Goal: Task Accomplishment & Management: Manage account settings

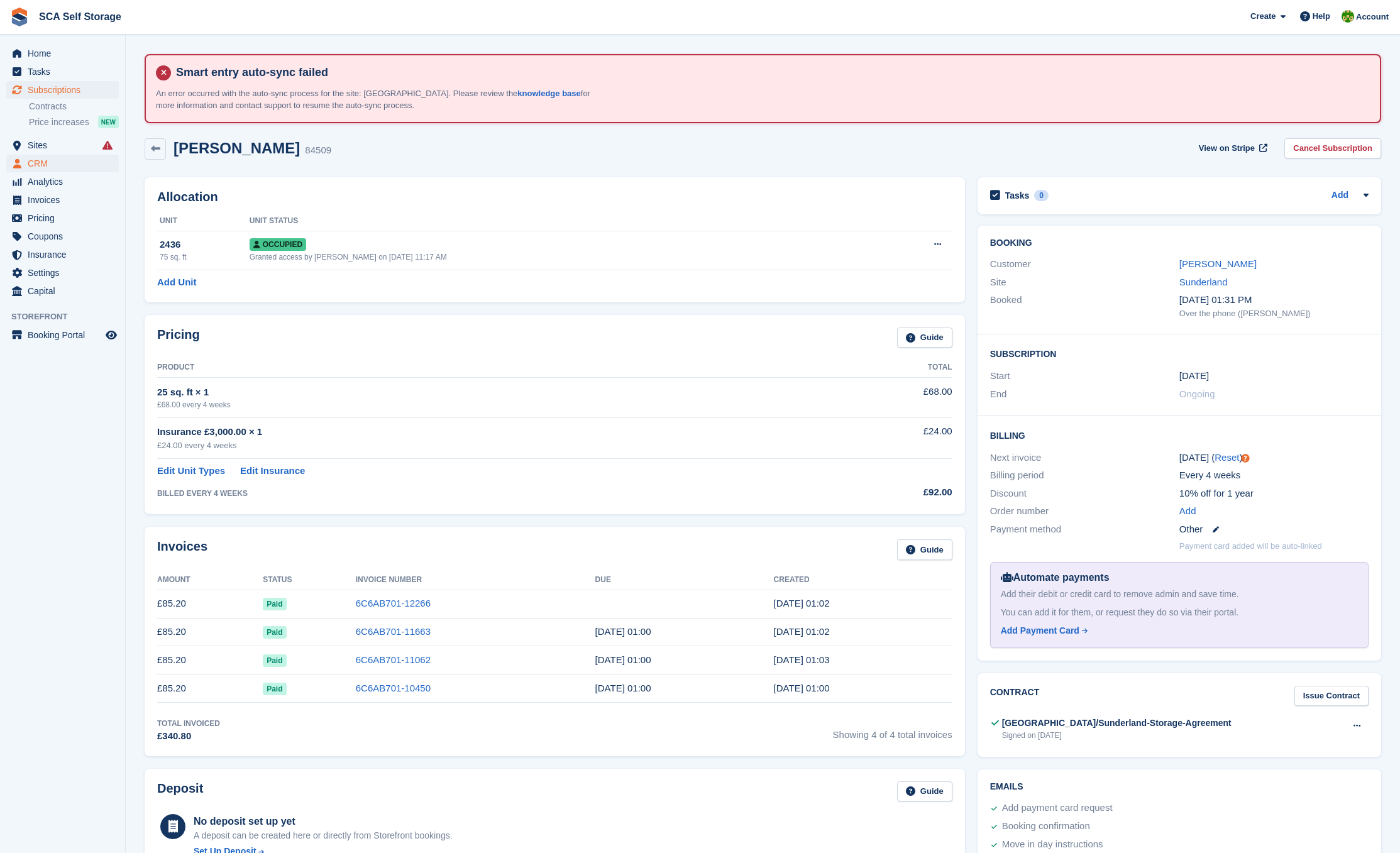
click at [56, 161] on span "CRM" at bounding box center [66, 163] width 76 height 18
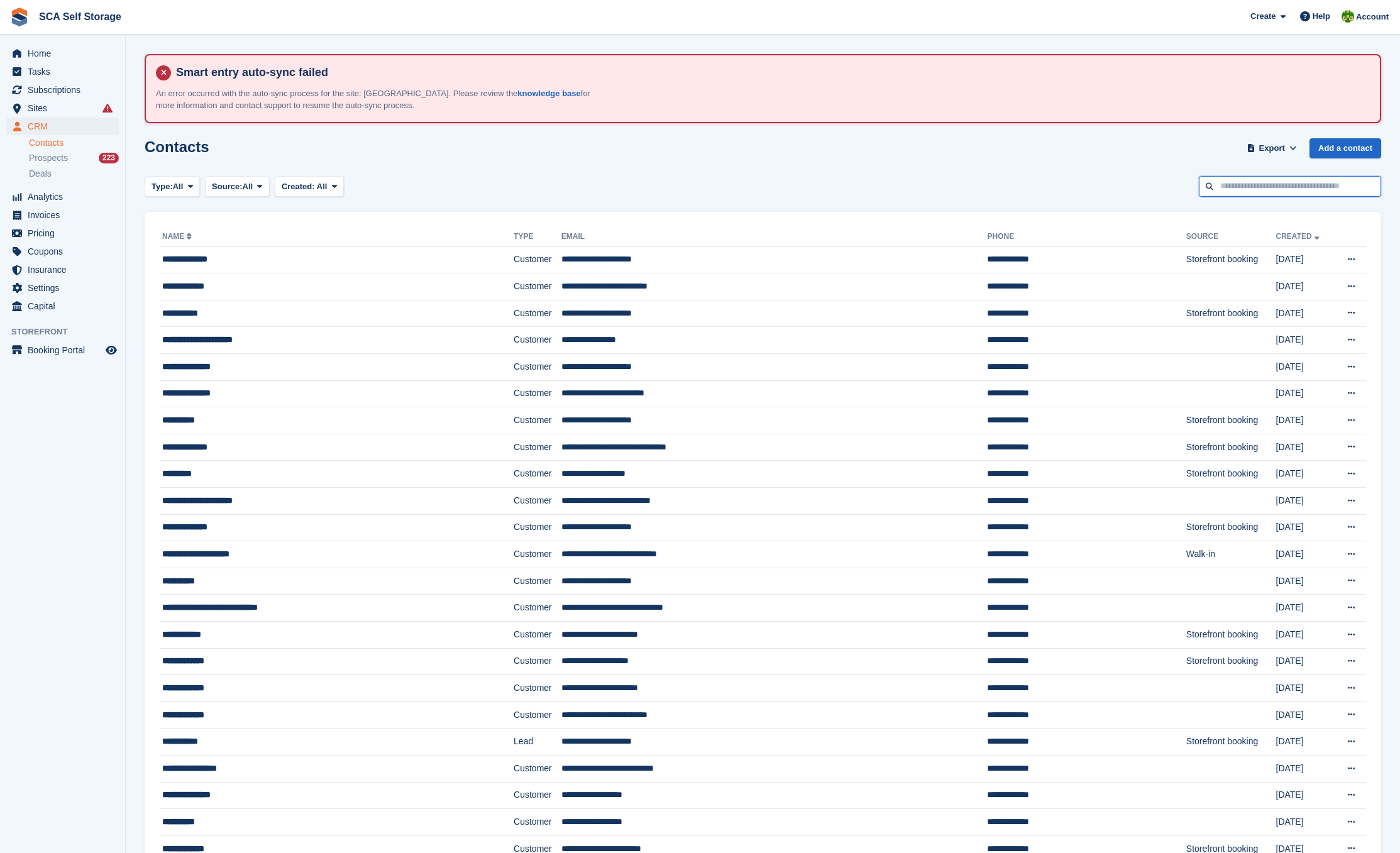
click at [1282, 184] on input "text" at bounding box center [1289, 186] width 182 height 21
type input "*"
type input "*****"
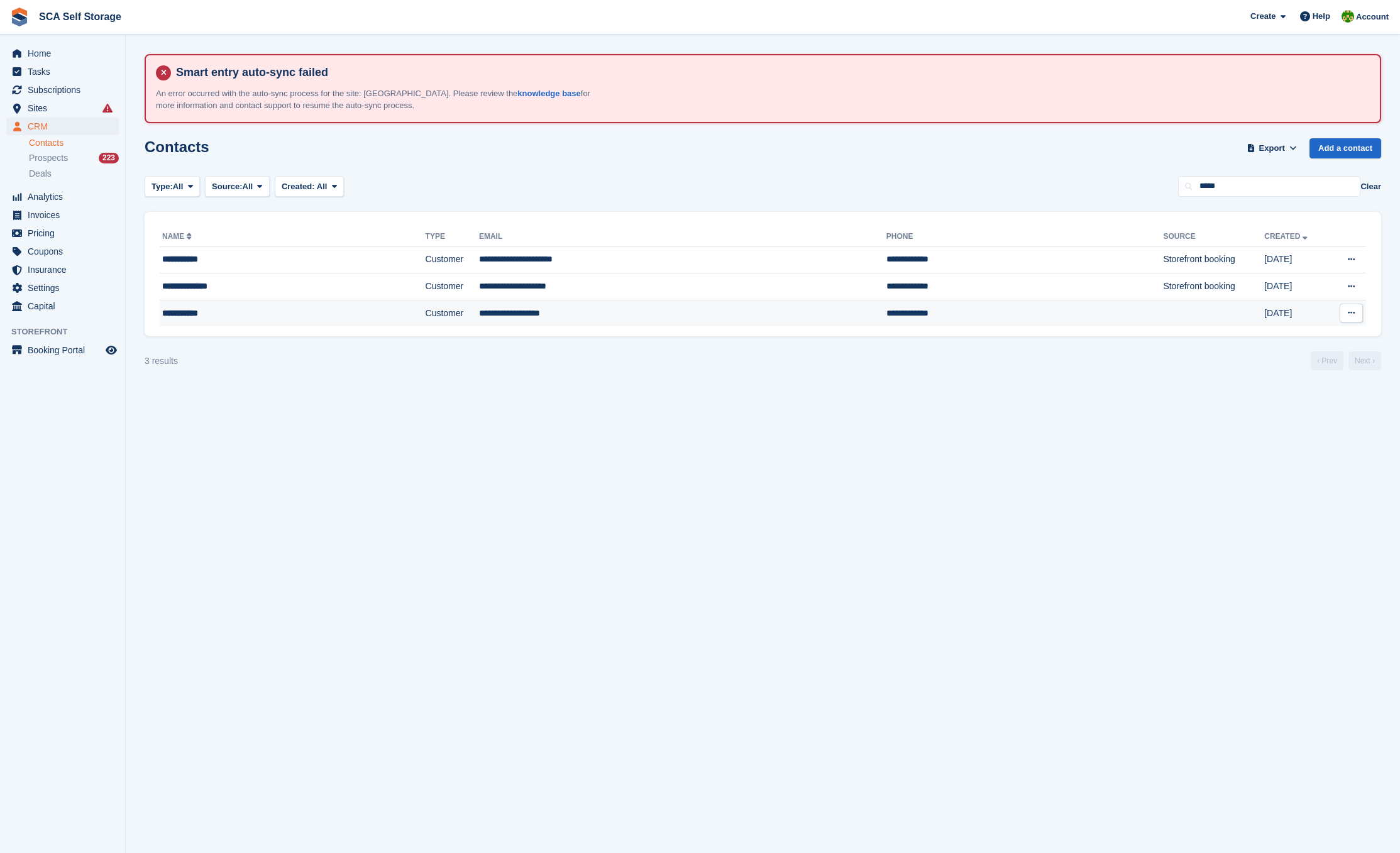
click at [538, 313] on td "**********" at bounding box center [683, 313] width 408 height 26
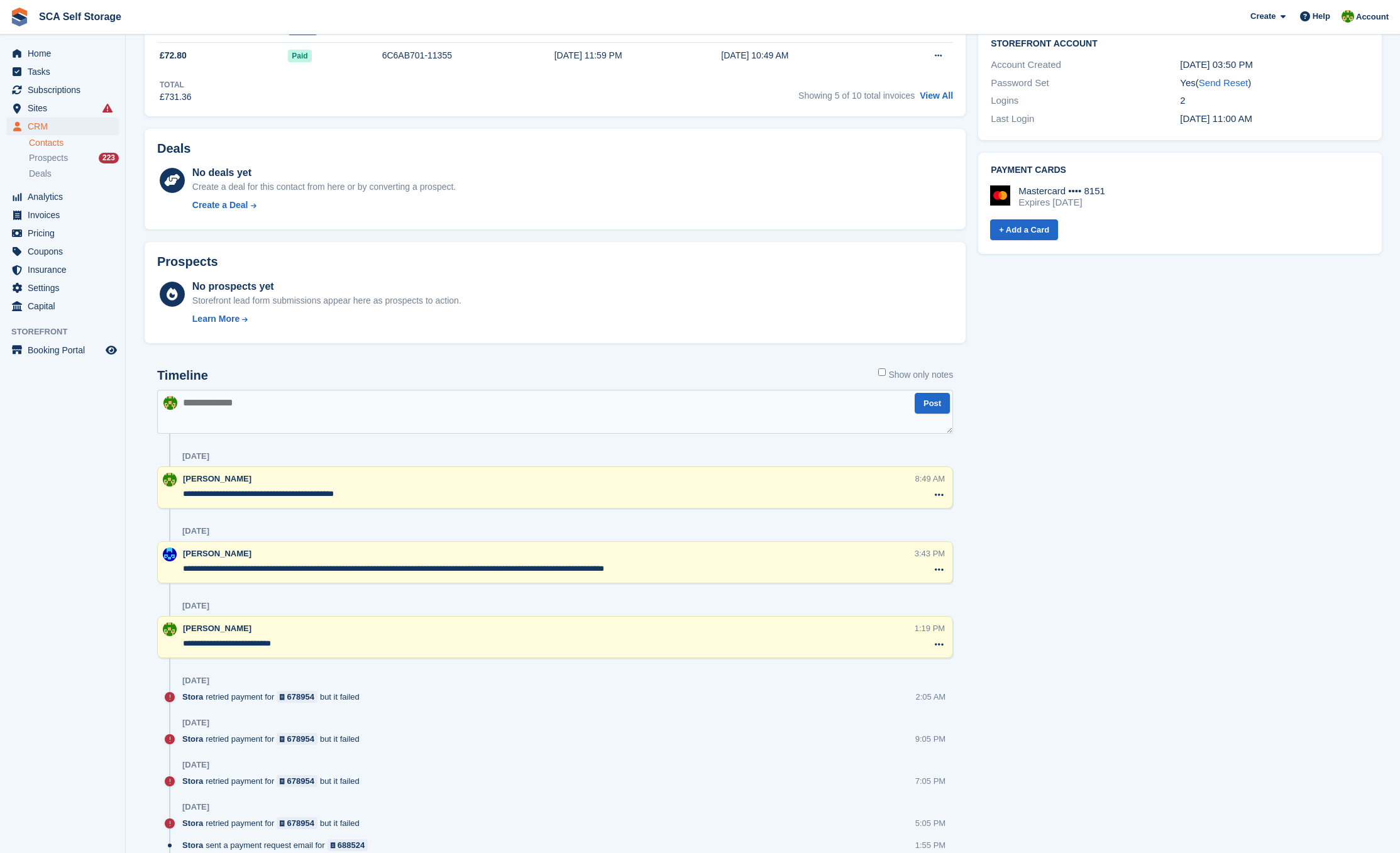
scroll to position [566, 0]
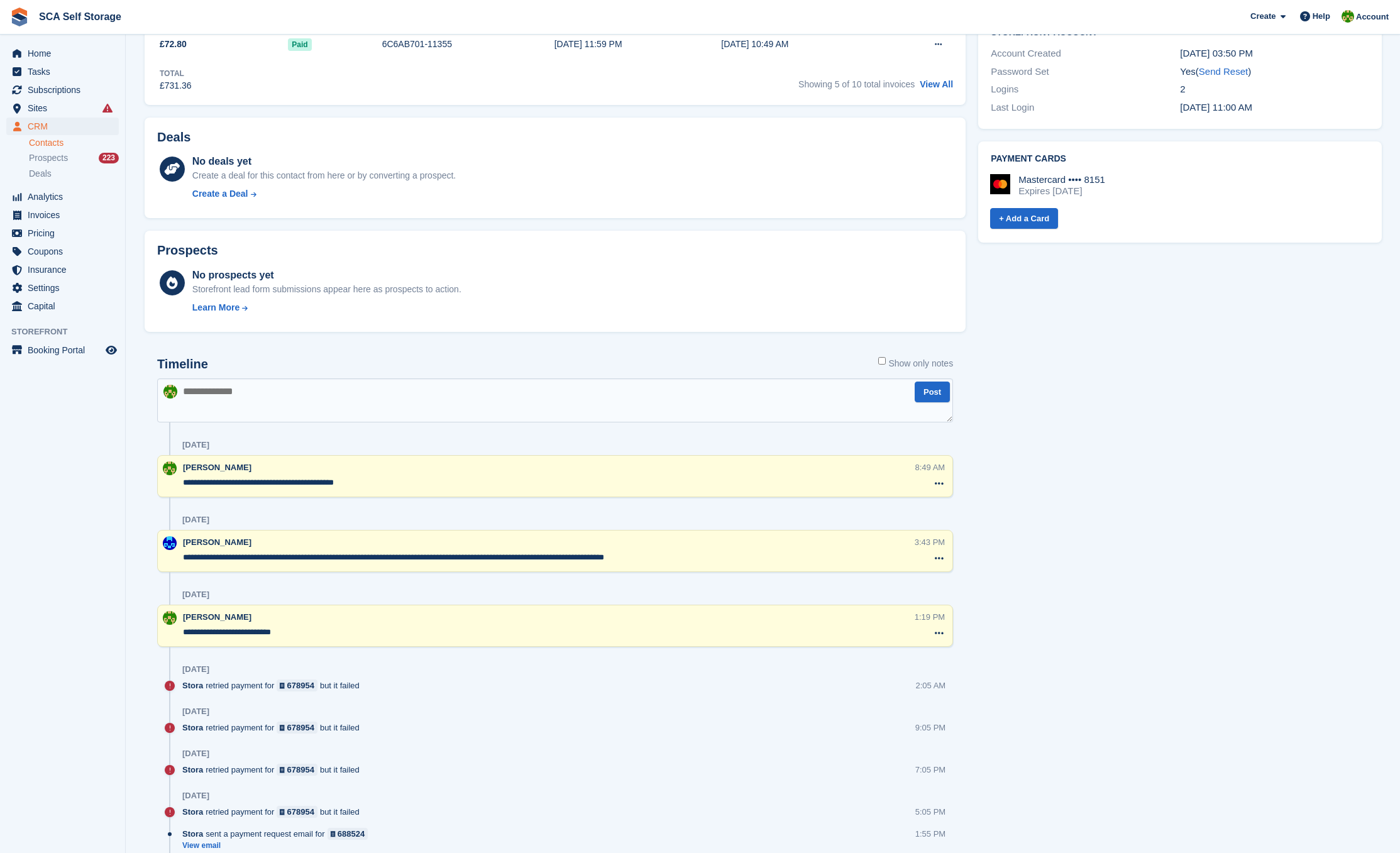
click at [378, 413] on textarea at bounding box center [555, 400] width 796 height 44
type textarea "*"
type textarea "**********"
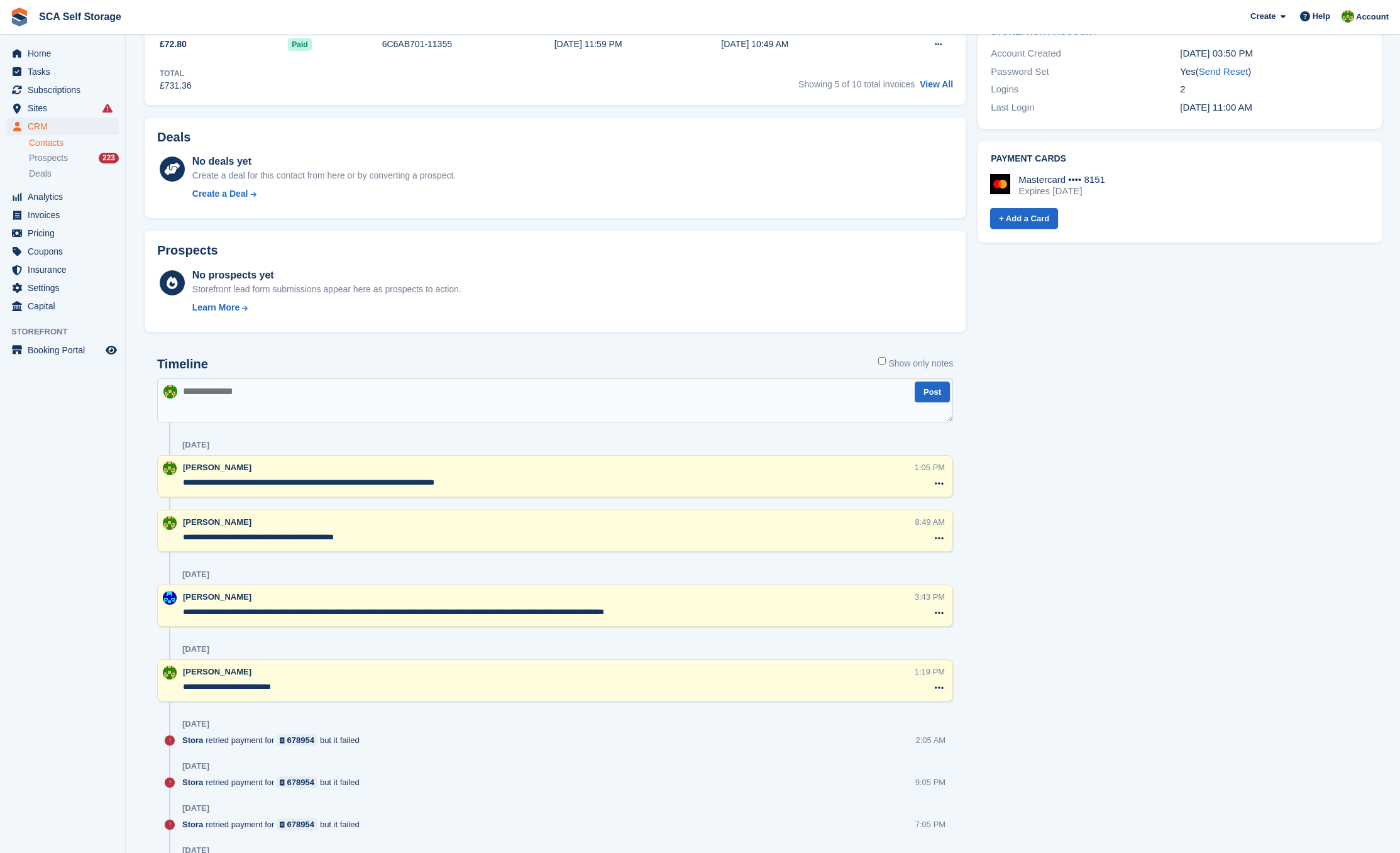
click at [55, 143] on link "Contacts" at bounding box center [74, 143] width 90 height 12
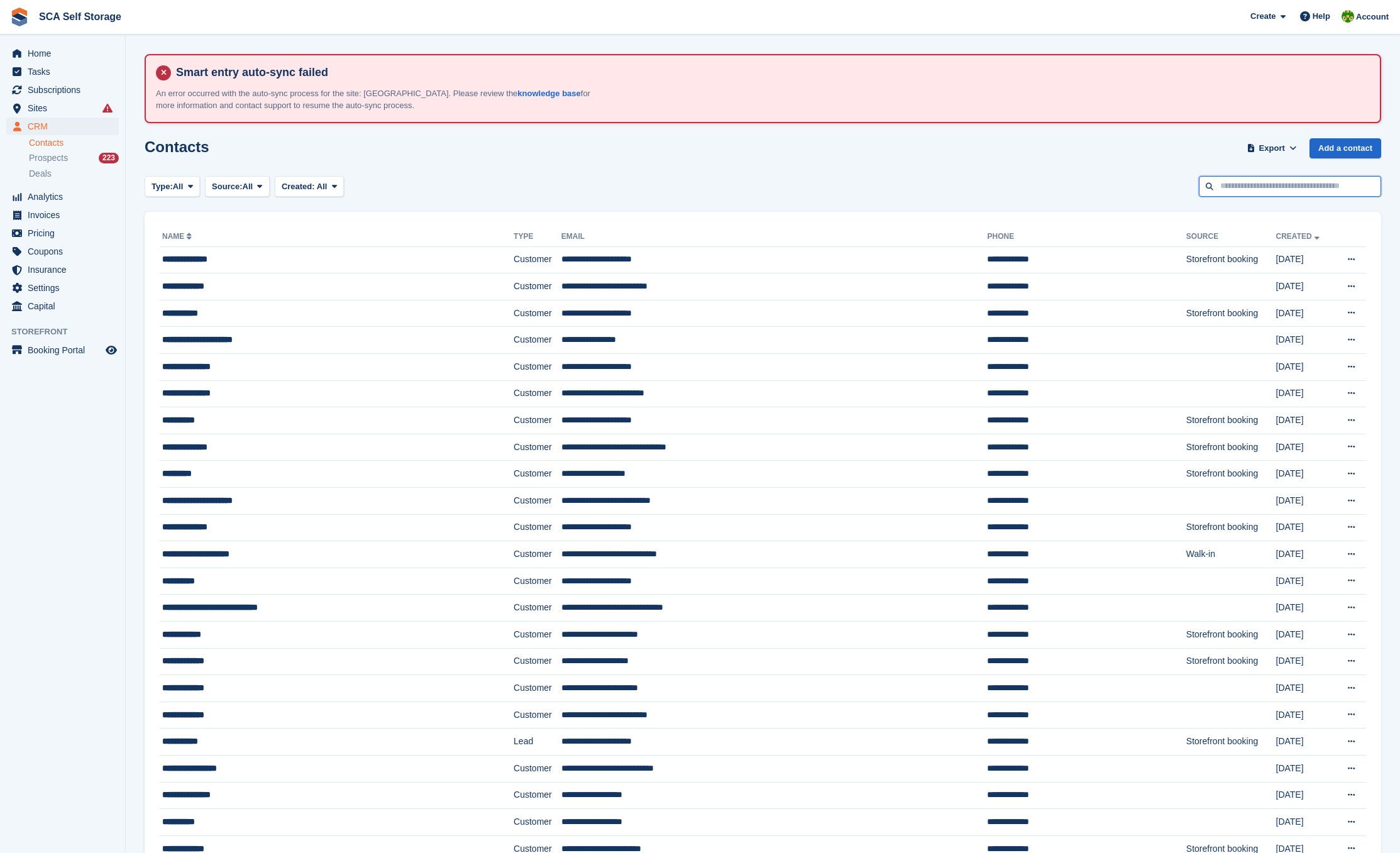
click at [1256, 183] on input "text" at bounding box center [1289, 186] width 182 height 21
type input "********"
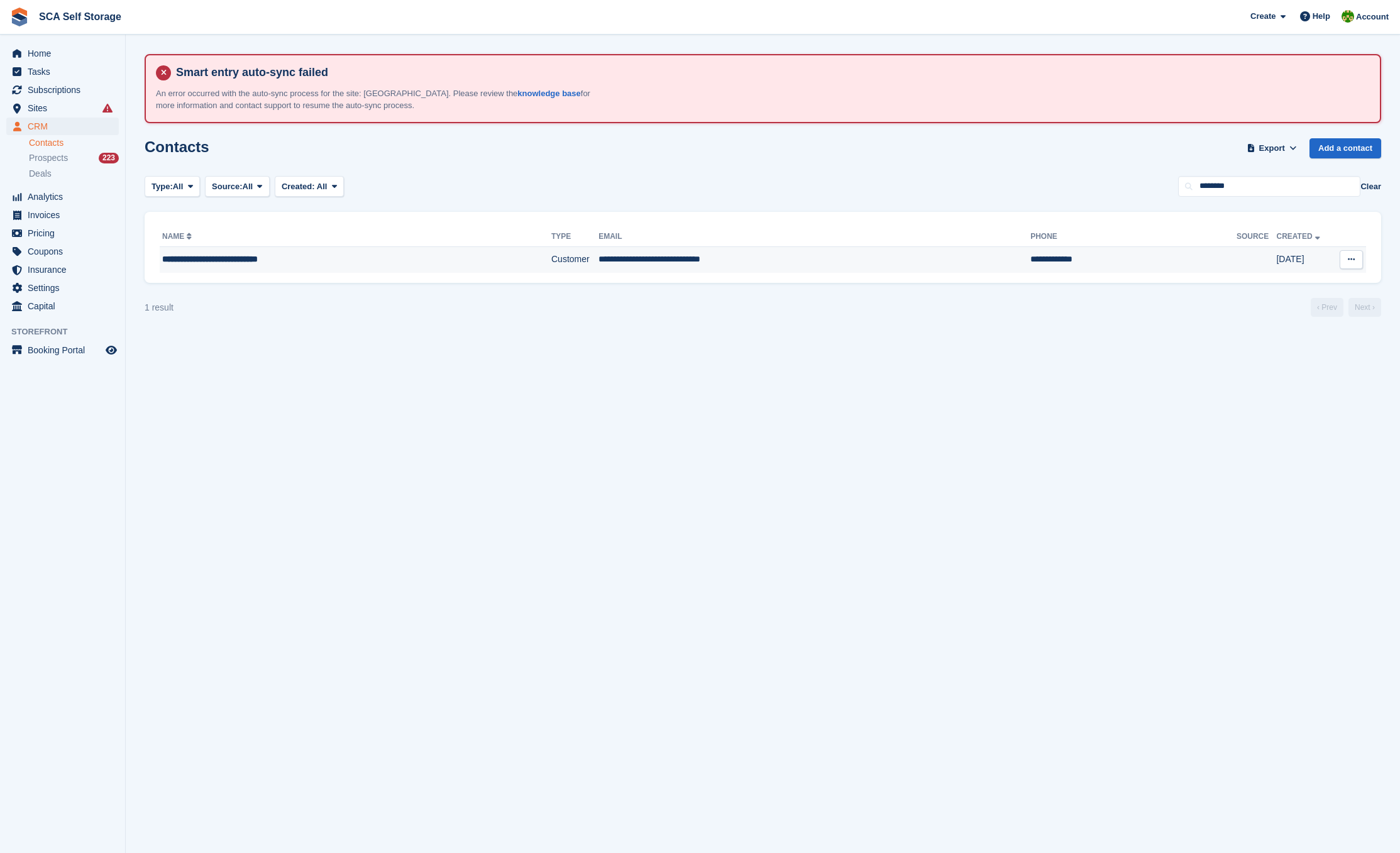
click at [285, 249] on td "**********" at bounding box center [356, 259] width 392 height 26
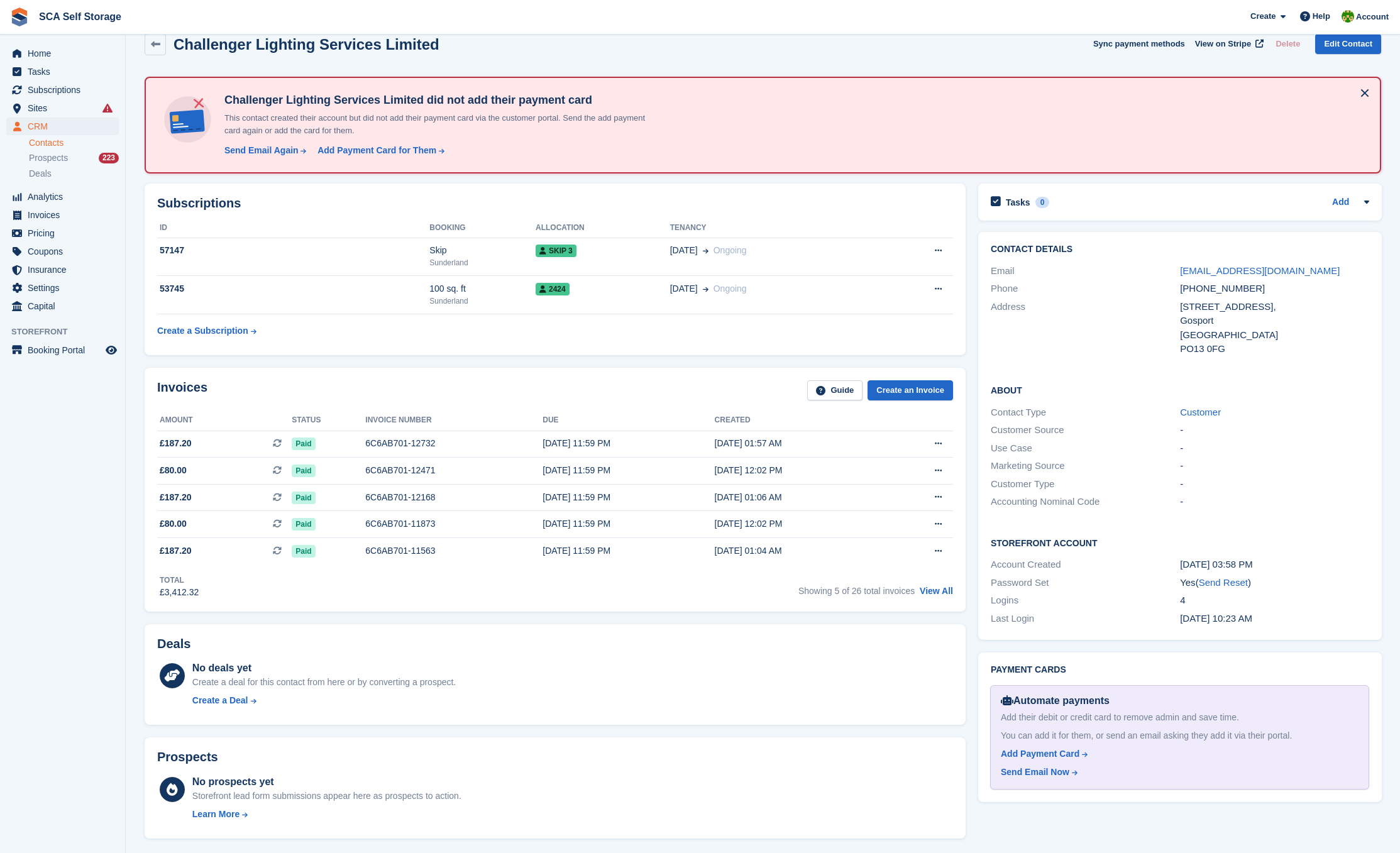
scroll to position [109, 0]
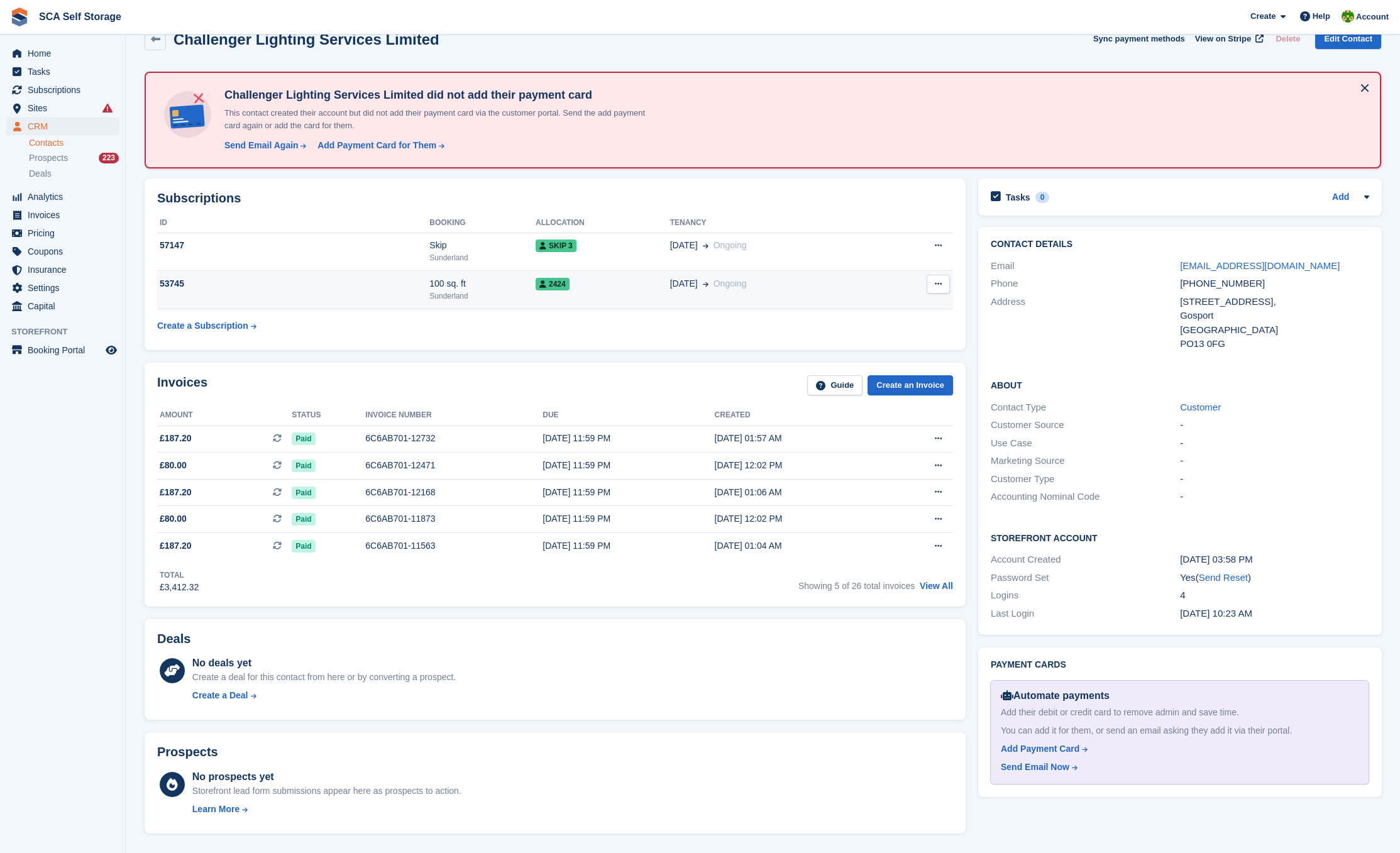
click at [695, 296] on td "30 Sep Ongoing" at bounding box center [775, 291] width 211 height 39
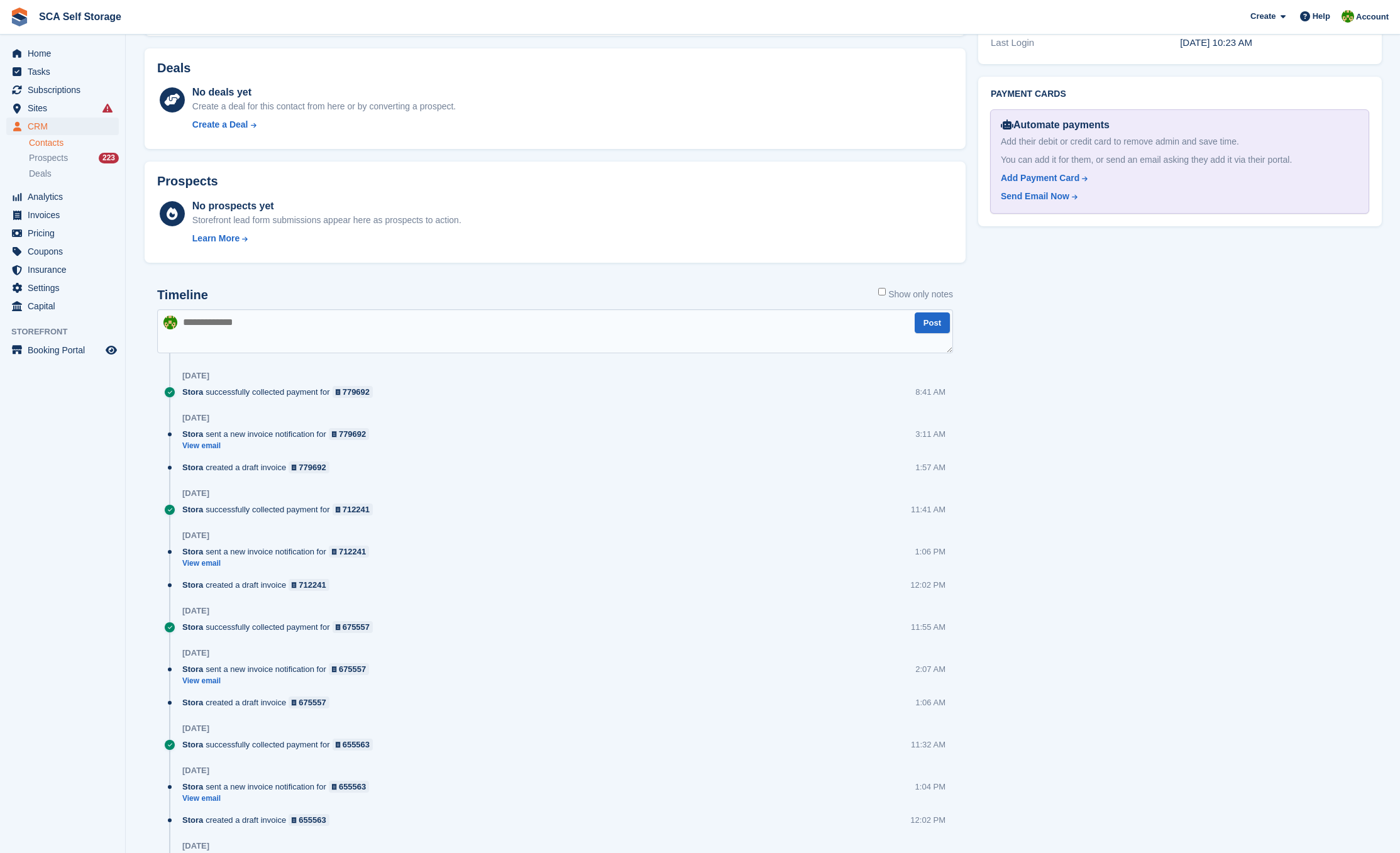
click at [332, 341] on textarea at bounding box center [555, 331] width 796 height 44
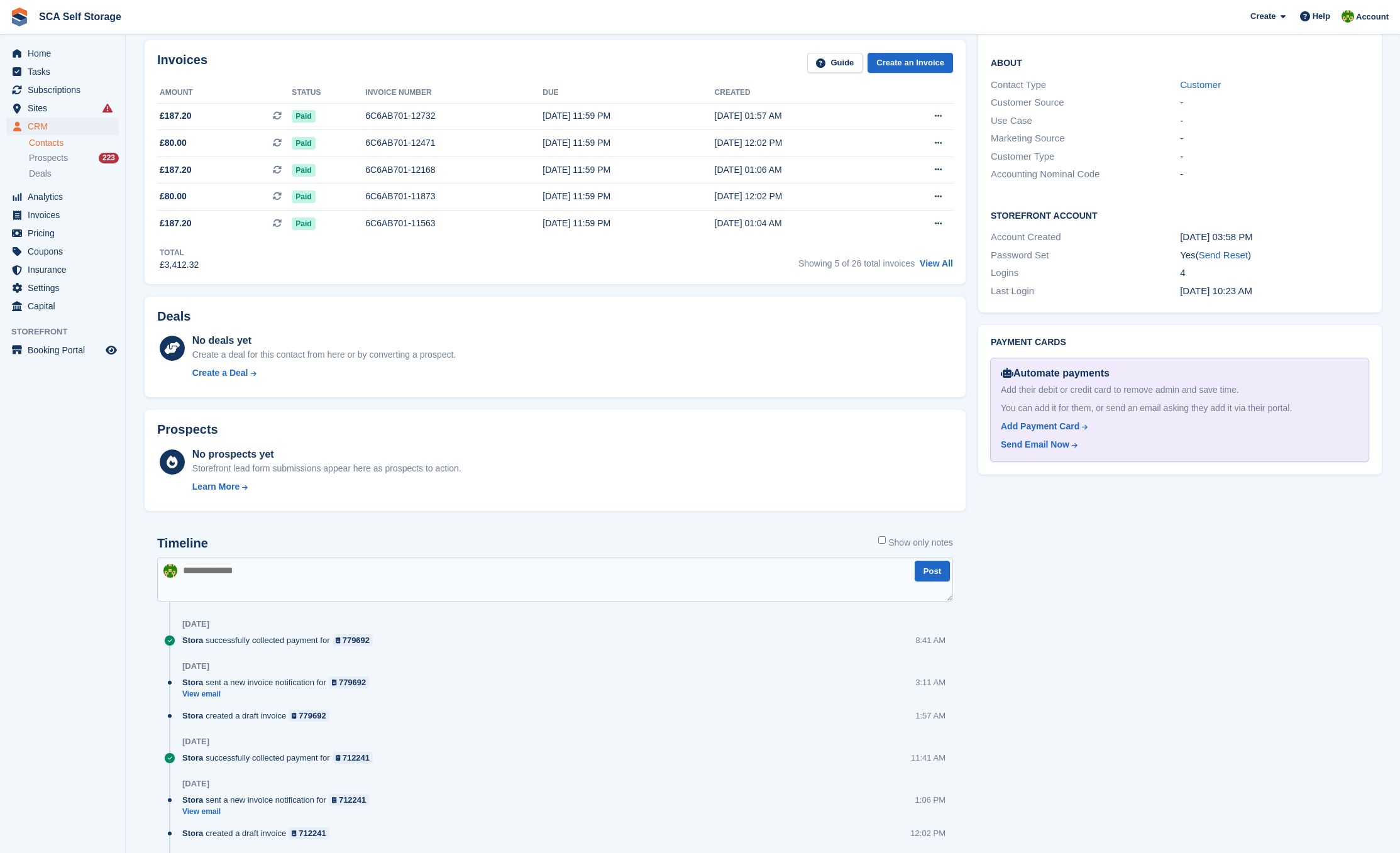
scroll to position [516, 0]
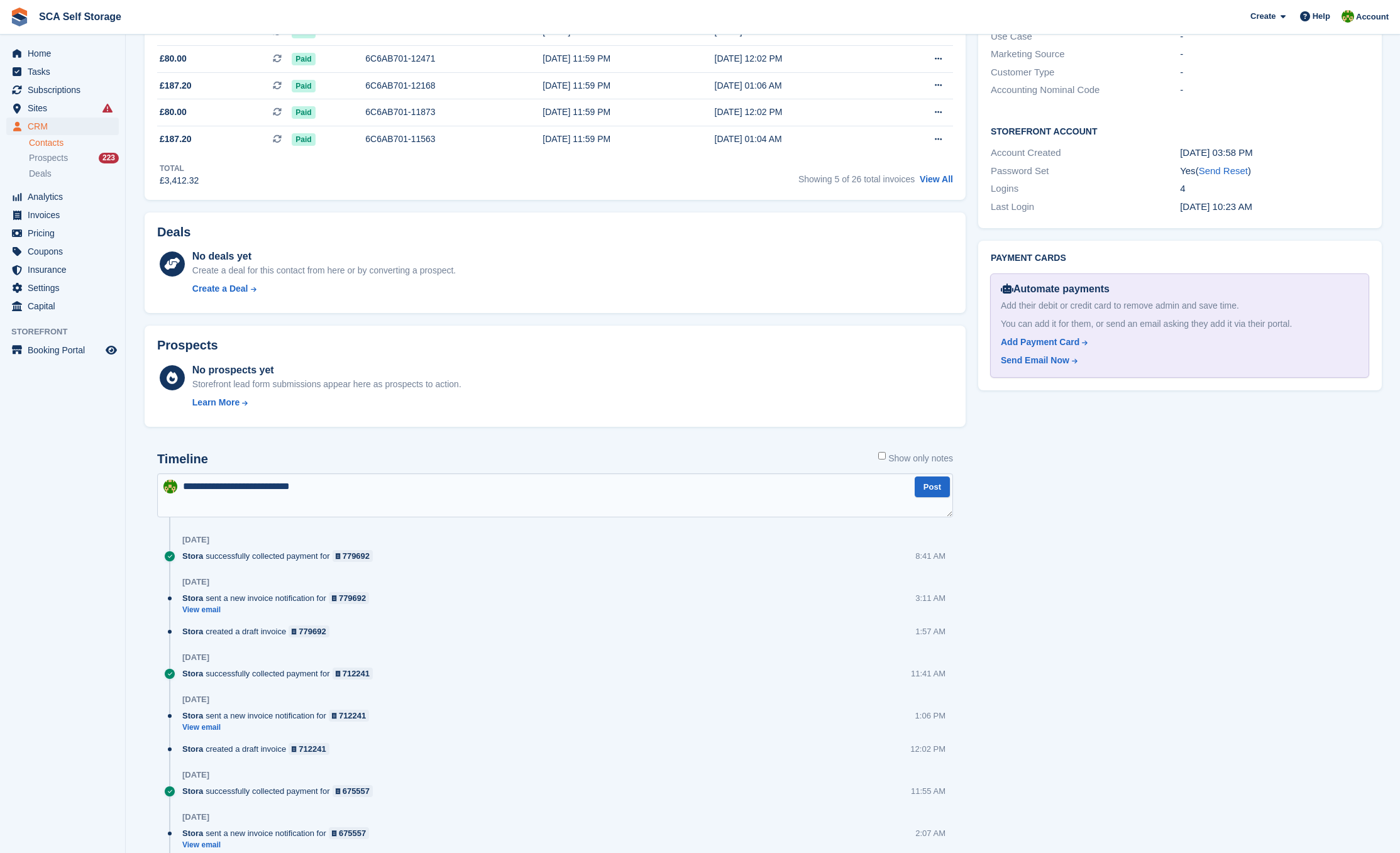
paste textarea "**********"
type textarea "**********"
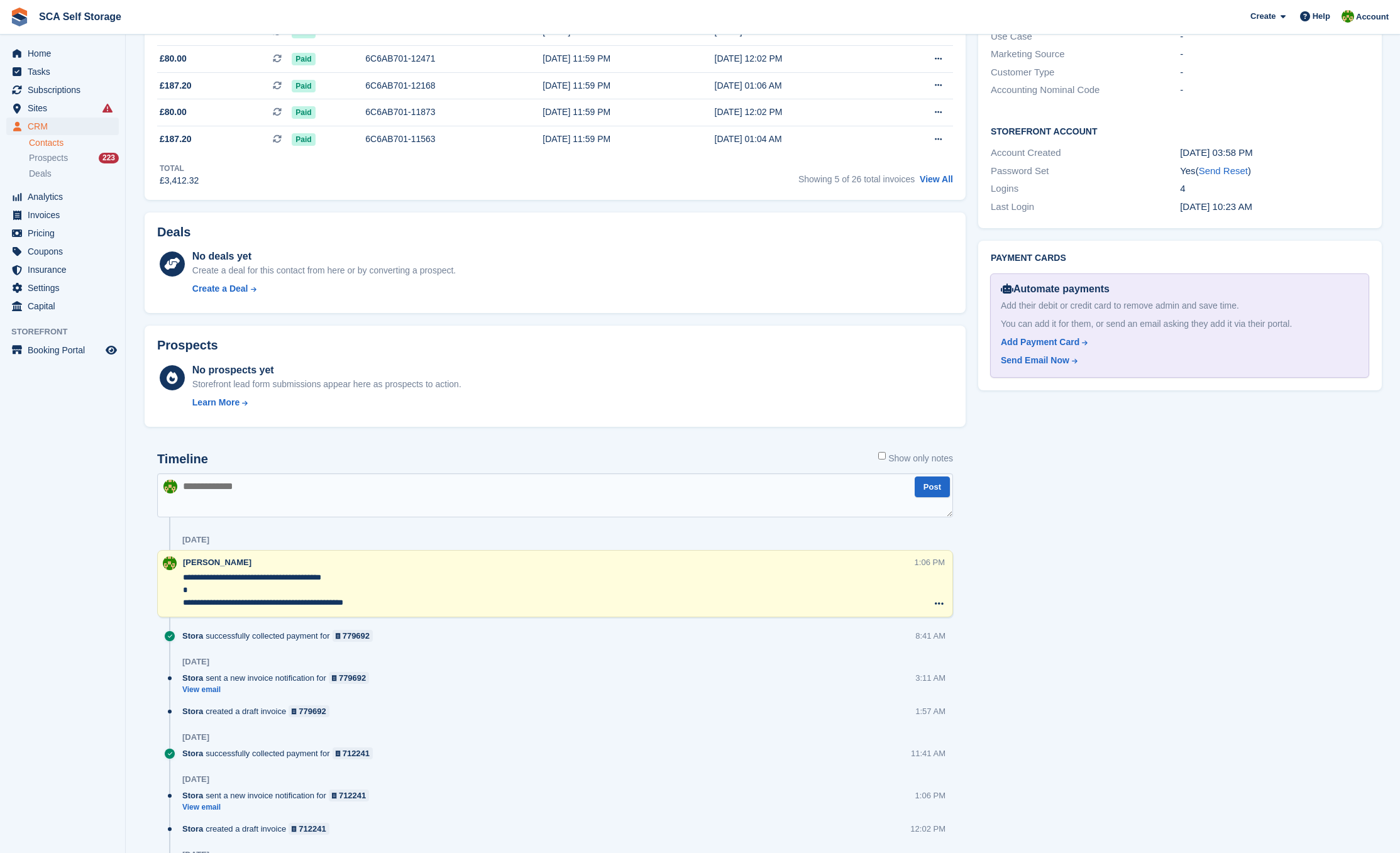
click at [301, 494] on textarea at bounding box center [555, 495] width 796 height 44
click at [57, 142] on link "Contacts" at bounding box center [74, 143] width 90 height 12
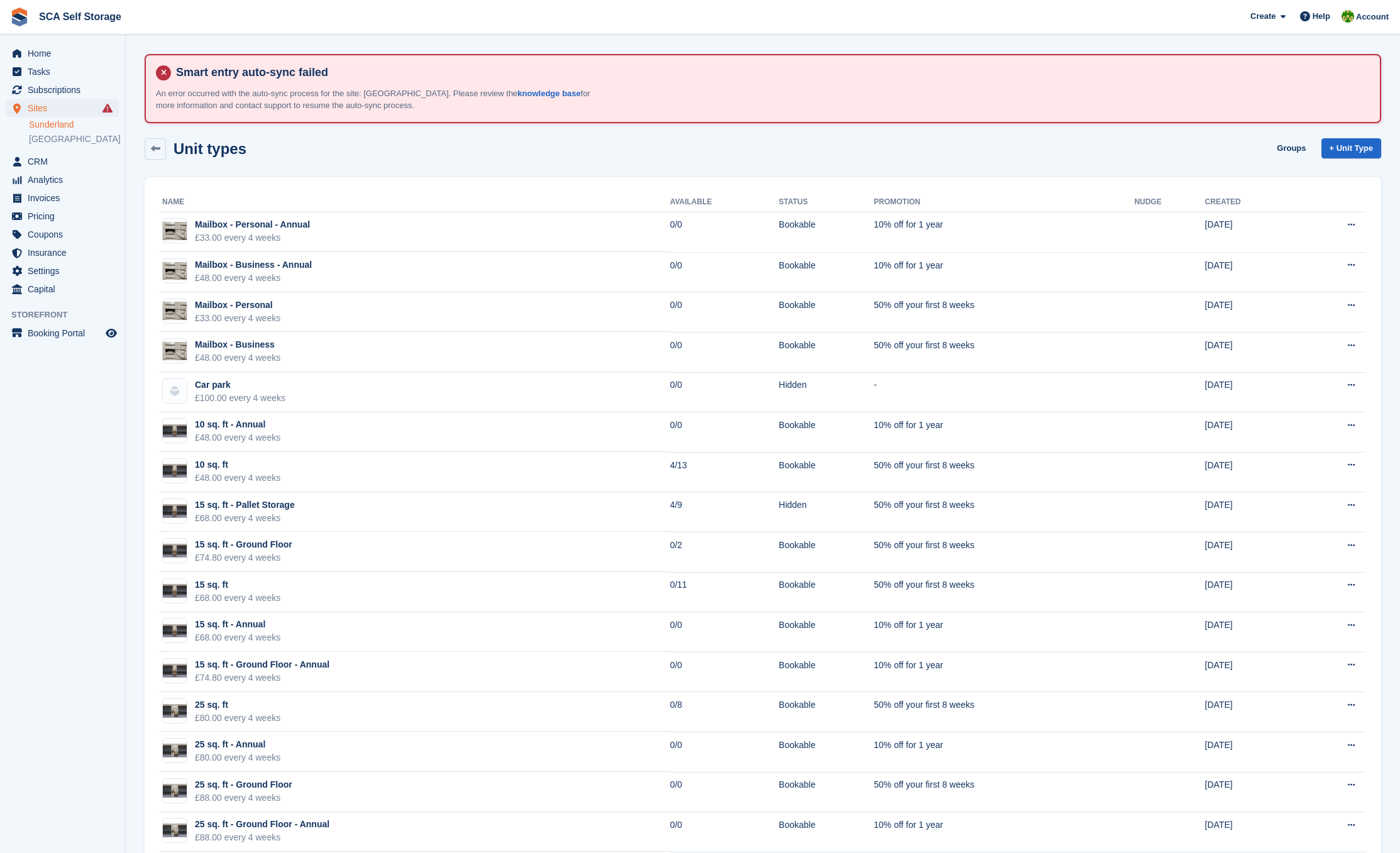
scroll to position [1284, 0]
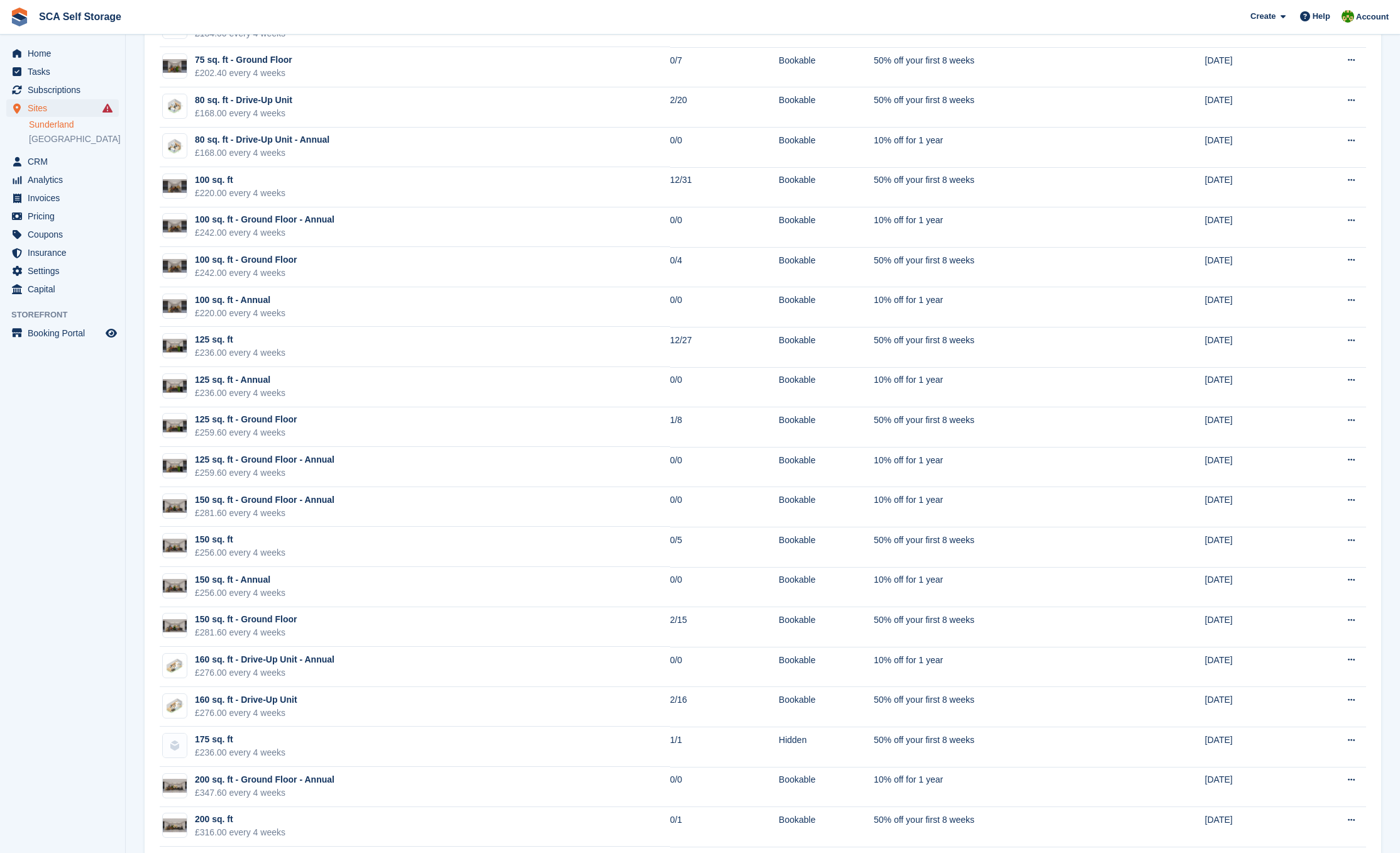
click at [55, 133] on li "[GEOGRAPHIC_DATA]" at bounding box center [77, 139] width 96 height 13
click at [53, 138] on link "[GEOGRAPHIC_DATA]" at bounding box center [74, 139] width 90 height 12
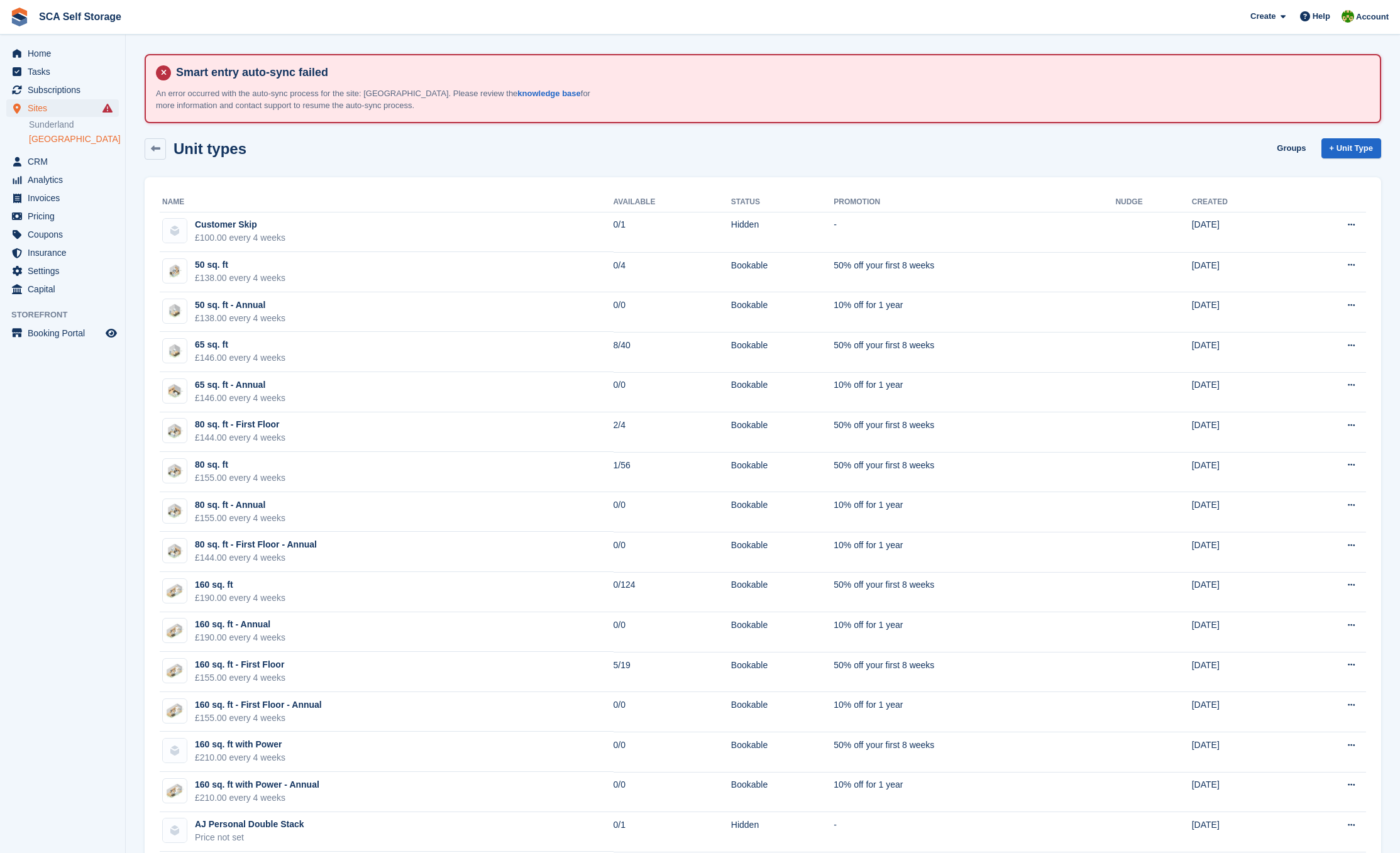
click at [878, 2] on span "SCA Self Storage Create Subscription Invoice Contact Deal Discount Page Help Ch…" at bounding box center [700, 17] width 1400 height 34
click at [59, 135] on link "[GEOGRAPHIC_DATA]" at bounding box center [74, 139] width 90 height 12
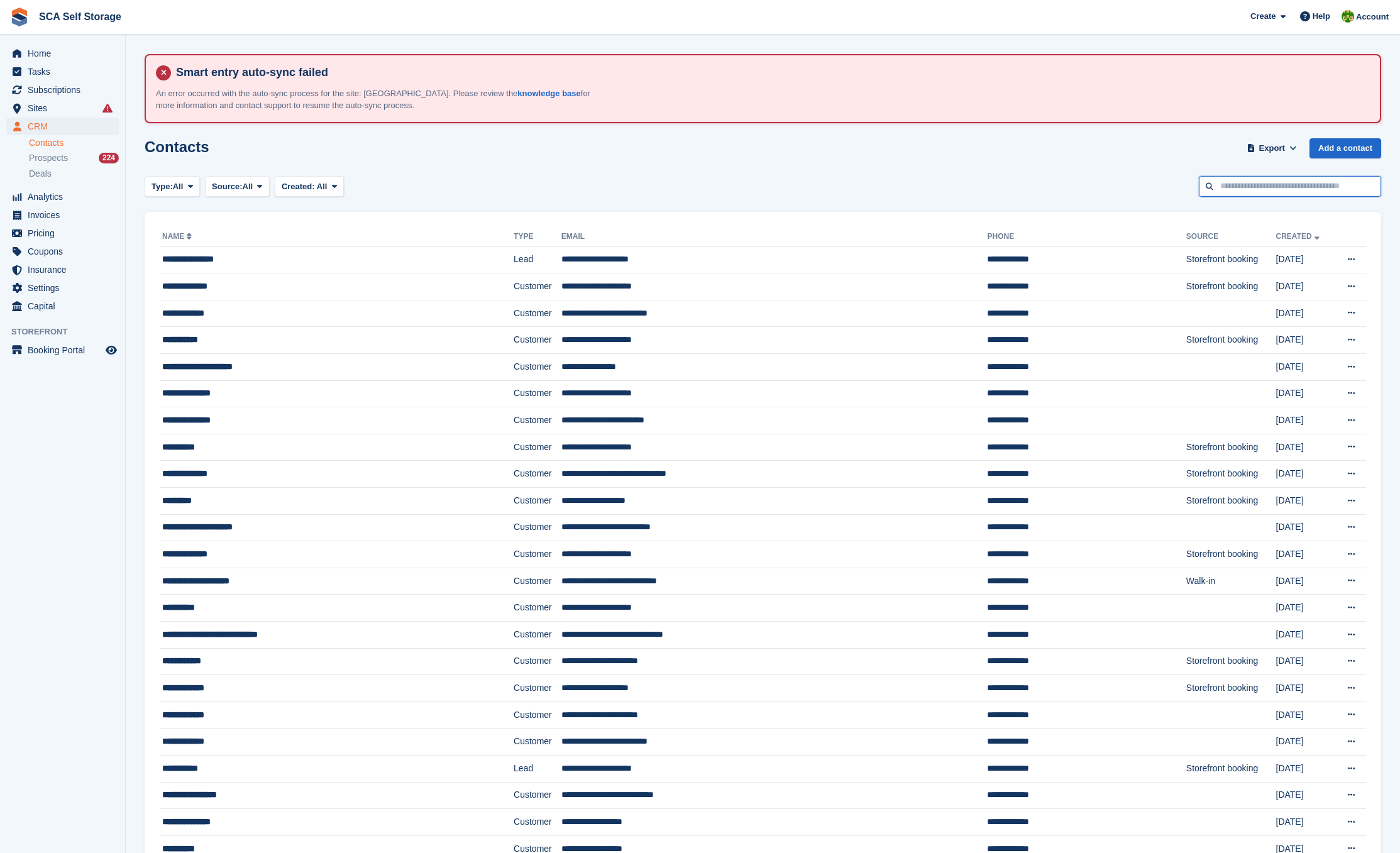
click at [1246, 178] on input "text" at bounding box center [1289, 186] width 182 height 21
type input "********"
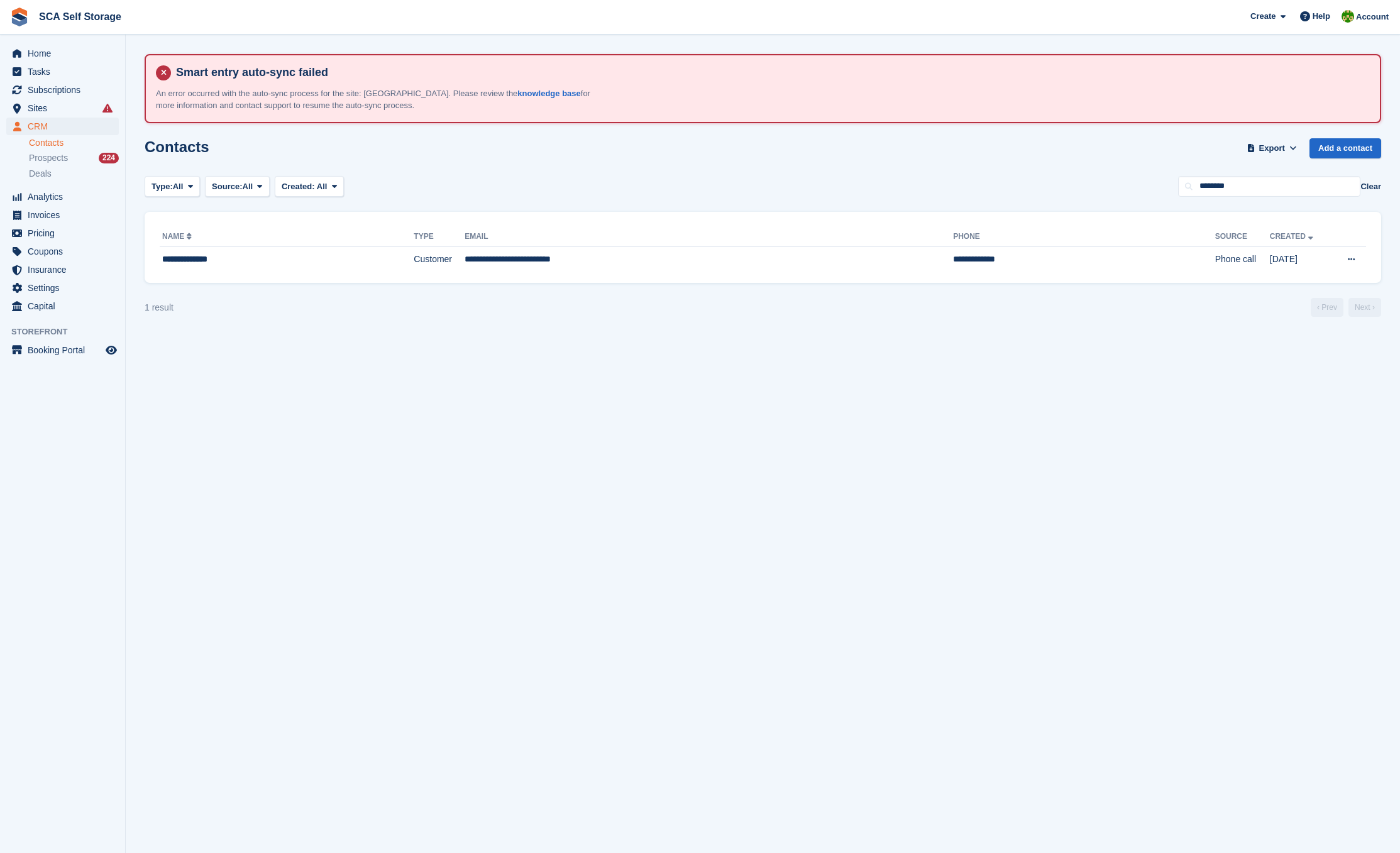
click at [420, 275] on div "**********" at bounding box center [763, 248] width 1237 height 71
click at [425, 261] on td "Customer" at bounding box center [438, 259] width 51 height 26
click at [568, 251] on td "**********" at bounding box center [709, 259] width 488 height 26
click at [348, 255] on div "**********" at bounding box center [256, 259] width 188 height 13
drag, startPoint x: 558, startPoint y: 340, endPoint x: 583, endPoint y: 229, distance: 113.8
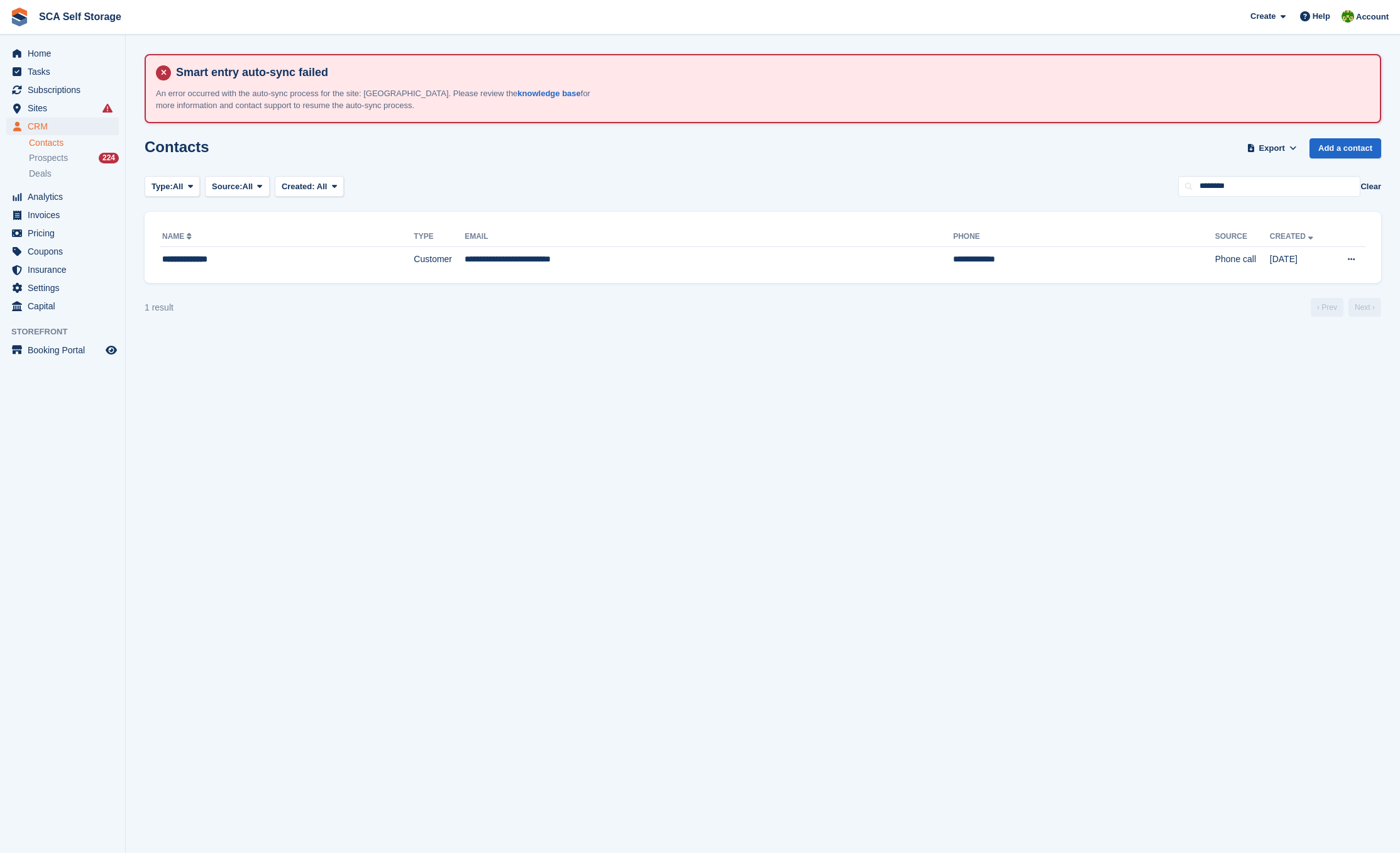
click at [557, 337] on section "Smart entry auto-sync failed An error occurred with the auto-sync process for t…" at bounding box center [762, 426] width 1274 height 853
click at [506, 261] on td "**********" at bounding box center [709, 259] width 488 height 26
click at [509, 256] on td "**********" at bounding box center [709, 259] width 488 height 26
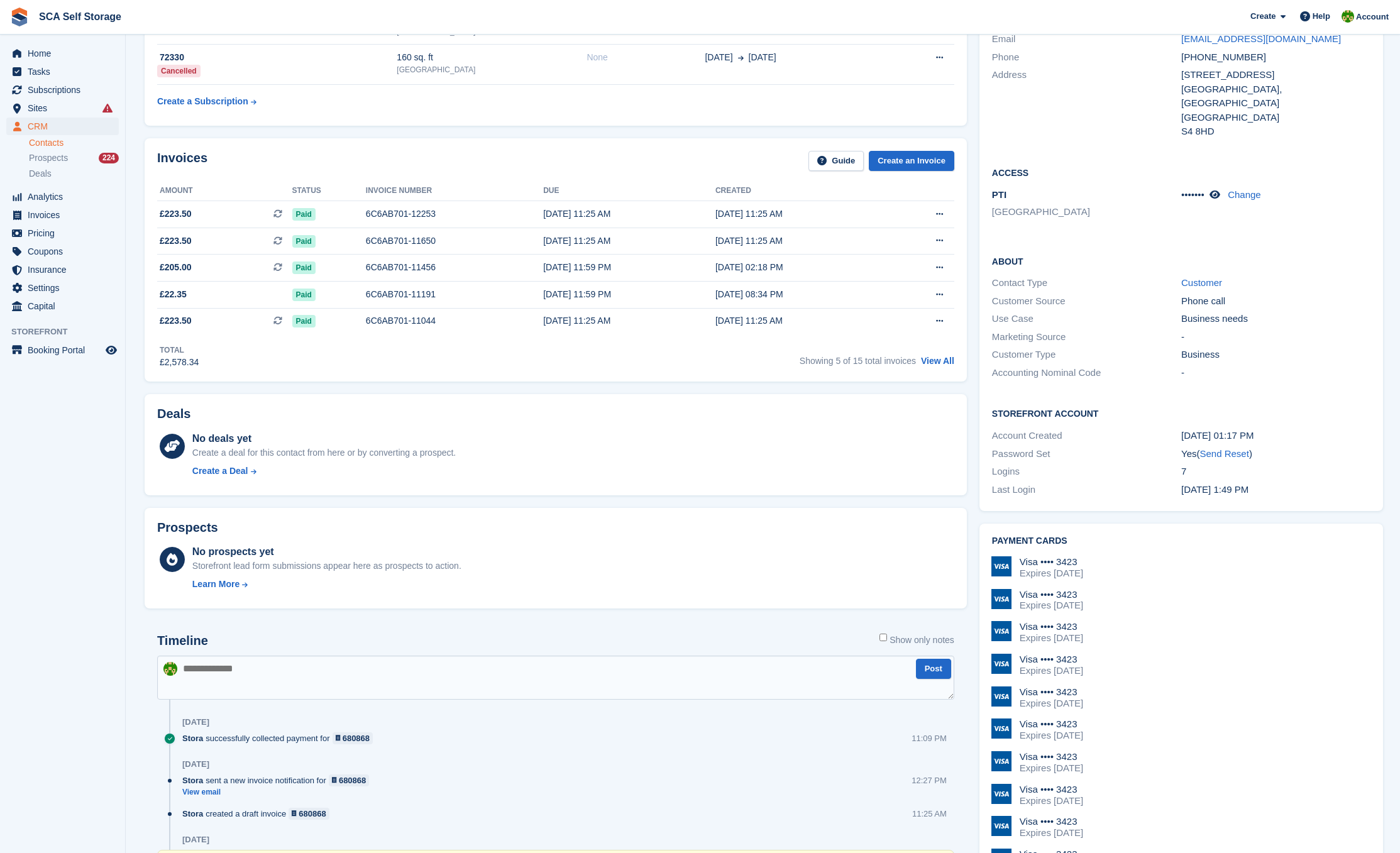
scroll to position [307, 0]
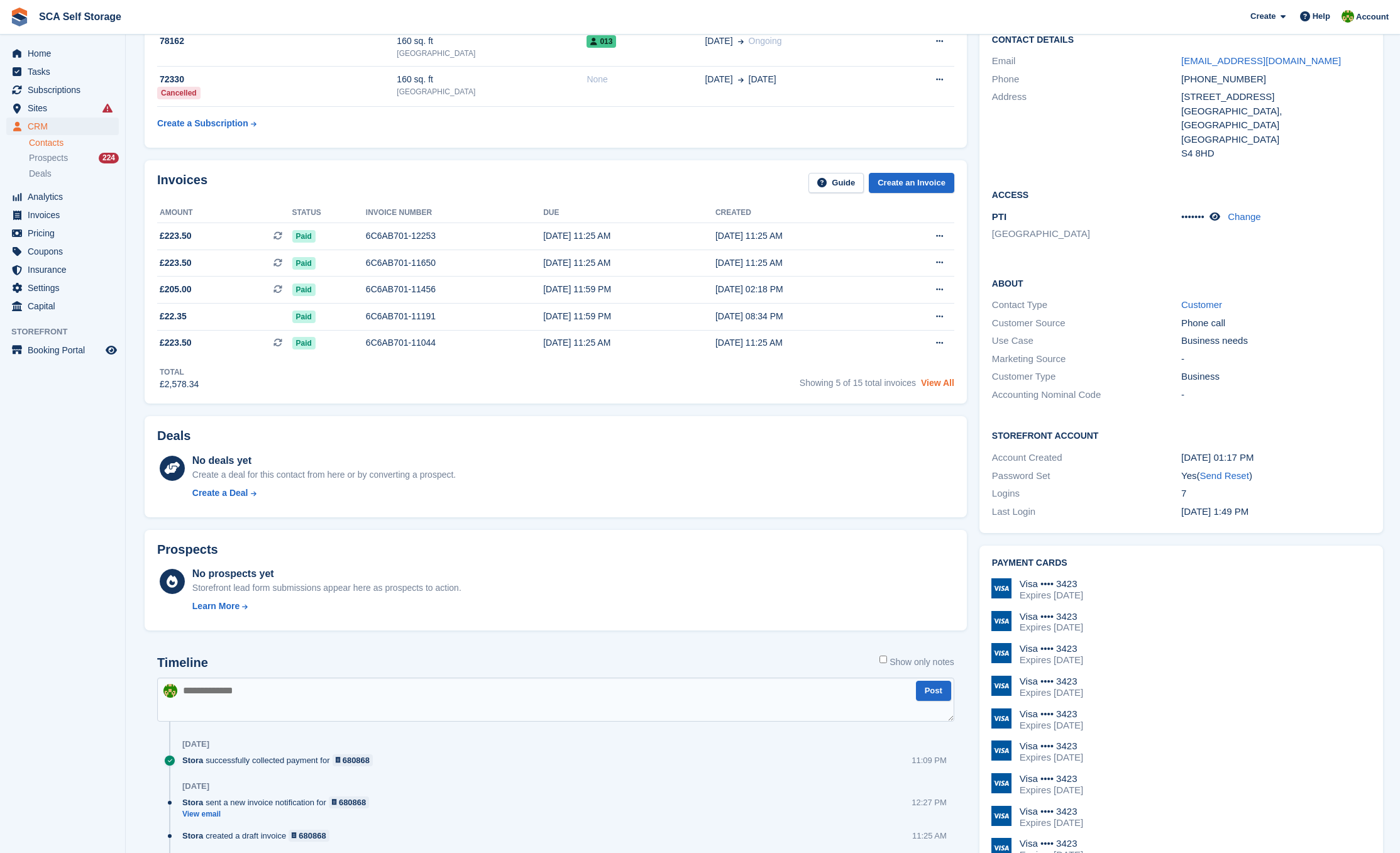
click at [935, 384] on link "View All" at bounding box center [937, 383] width 34 height 10
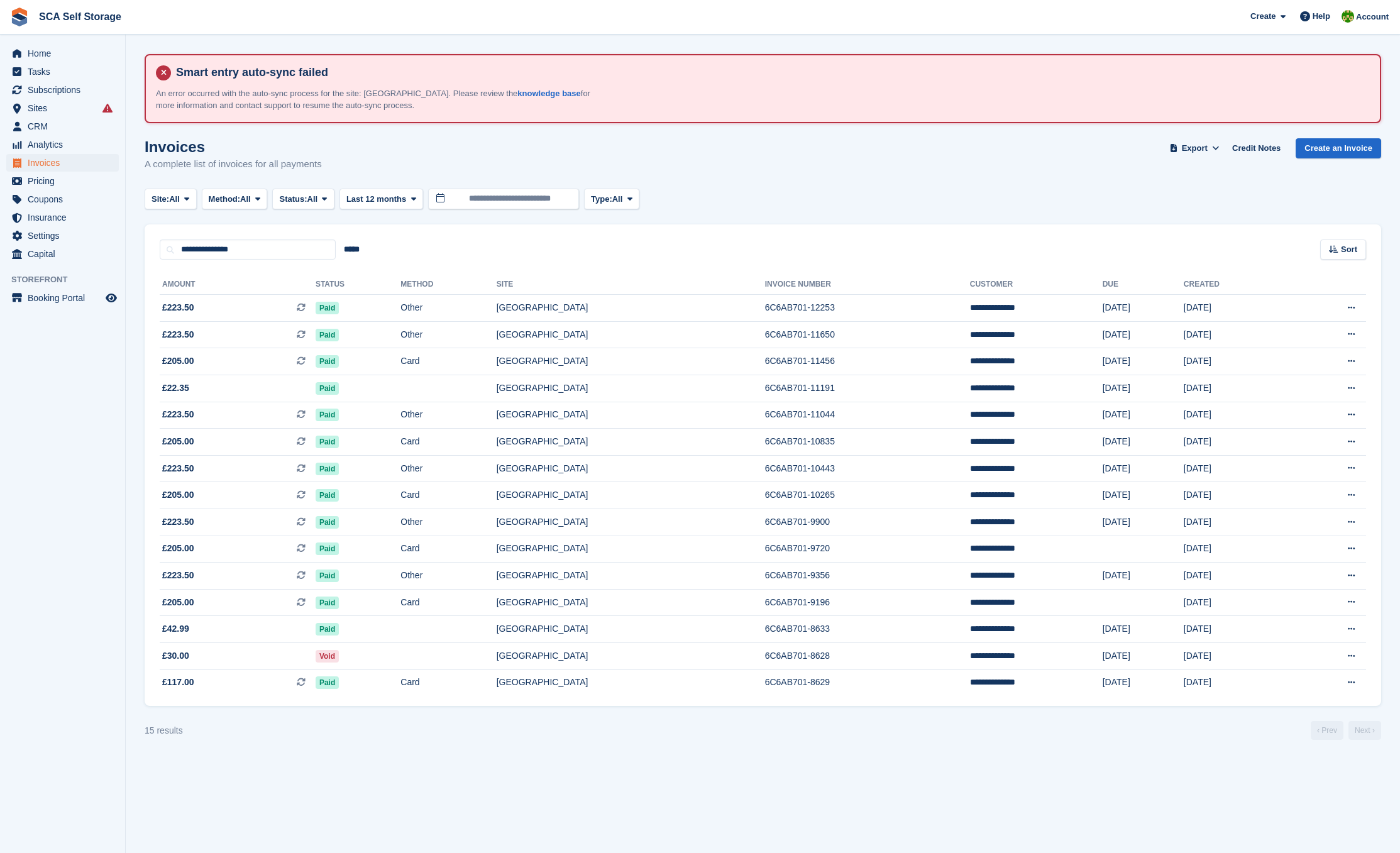
click at [970, 385] on td "**********" at bounding box center [1037, 388] width 133 height 27
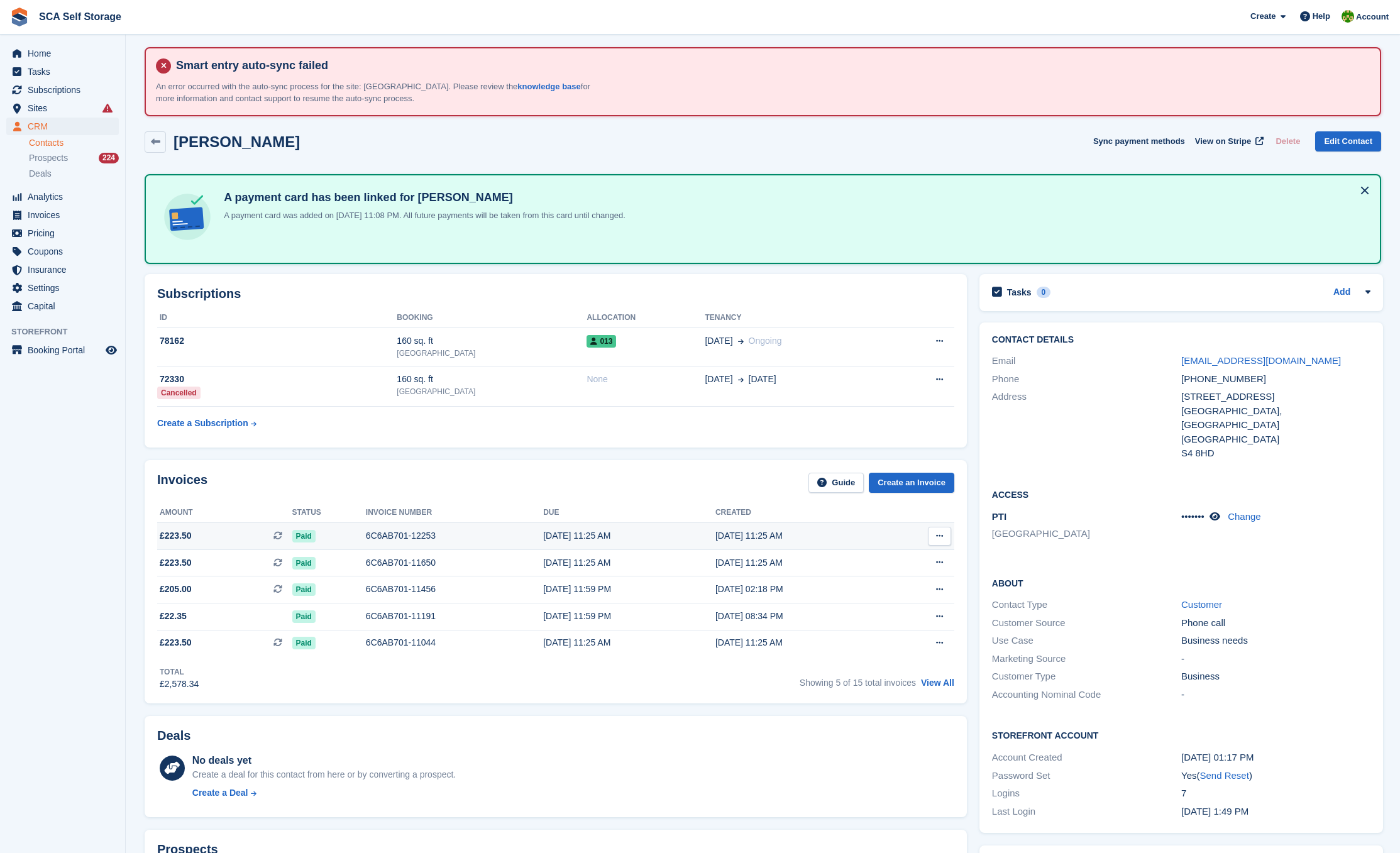
scroll to position [8, 0]
click at [575, 534] on div "09 Aug, 11:25 AM" at bounding box center [629, 535] width 172 height 13
click at [463, 589] on div "6C6AB701-11456" at bounding box center [455, 590] width 177 height 13
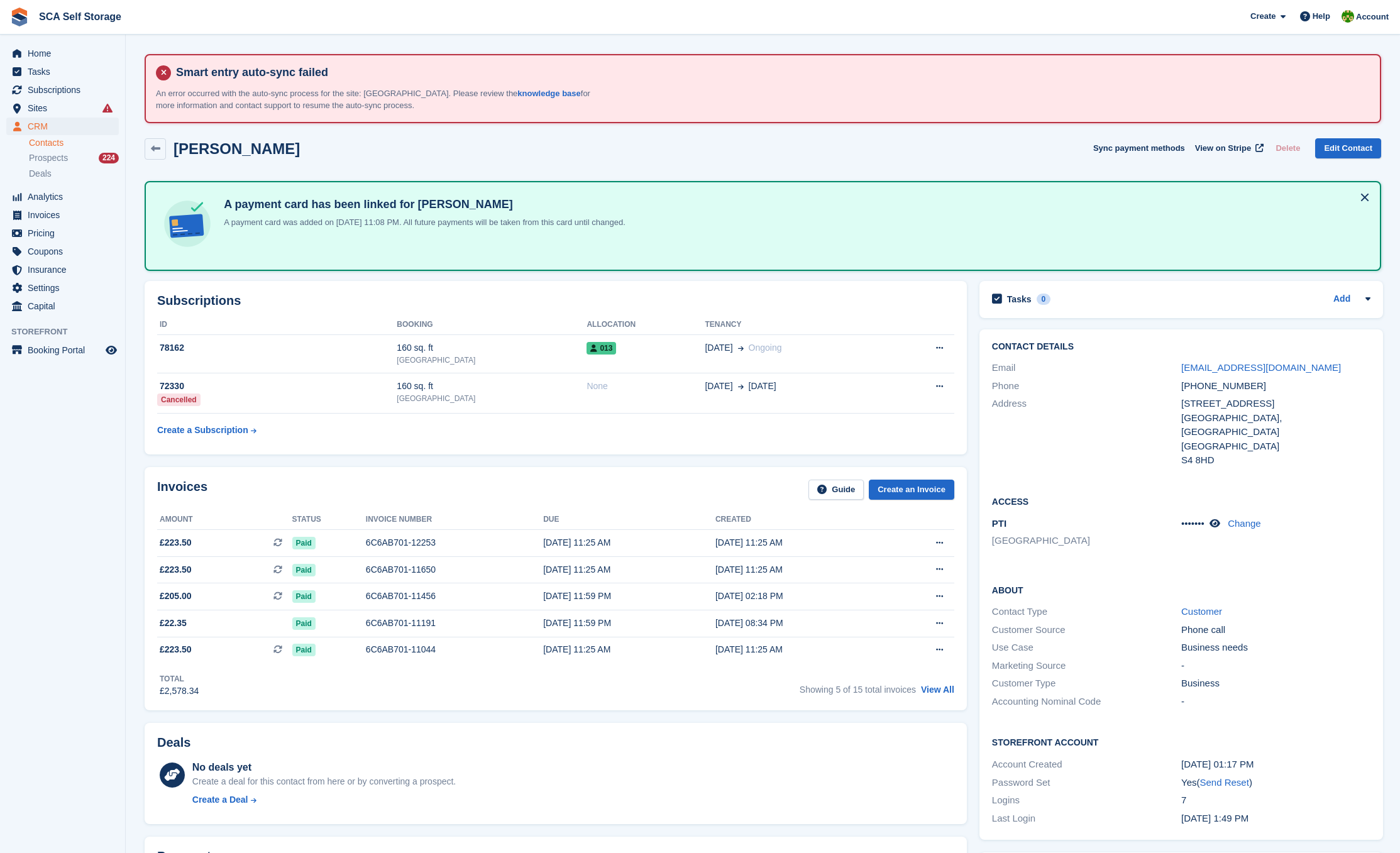
scroll to position [0, 0]
click at [668, 261] on div "A payment card has been linked for Harris Hussain A payment card was added on 1…" at bounding box center [763, 226] width 1237 height 90
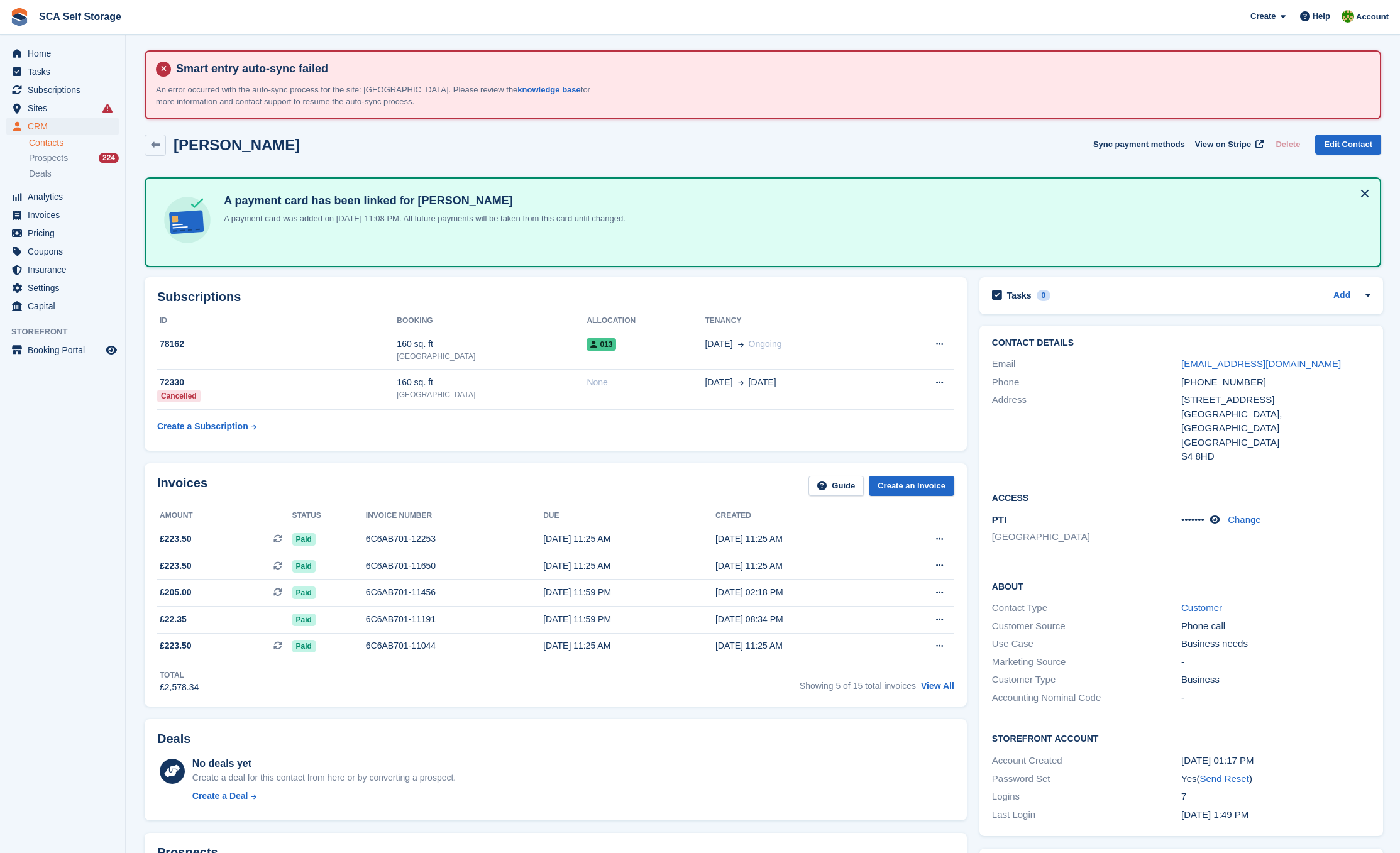
scroll to position [5, 0]
drag, startPoint x: 647, startPoint y: 221, endPoint x: 113, endPoint y: 170, distance: 536.4
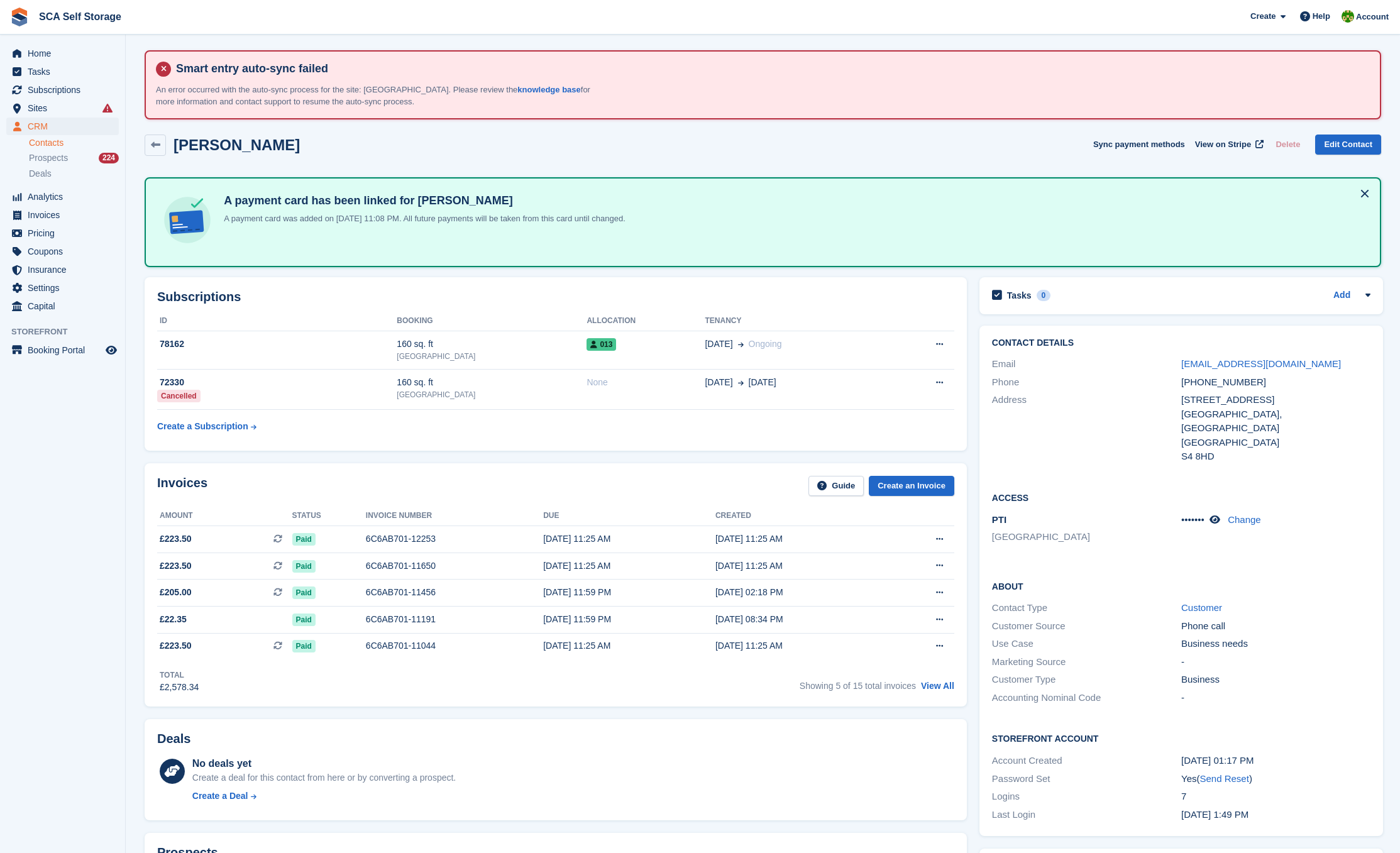
drag, startPoint x: 330, startPoint y: 153, endPoint x: 314, endPoint y: 152, distance: 16.0
click at [324, 153] on div "Harris Hussain Sync payment methods View on Stripe Delete Edit Contact" at bounding box center [763, 145] width 1237 height 21
drag, startPoint x: 207, startPoint y: 140, endPoint x: 356, endPoint y: 140, distance: 149.0
click at [356, 140] on div "Harris Hussain Sync payment methods View on Stripe Delete Edit Contact" at bounding box center [763, 145] width 1237 height 21
click at [336, 150] on div "Harris Hussain Sync payment methods View on Stripe Delete Edit Contact" at bounding box center [763, 145] width 1237 height 21
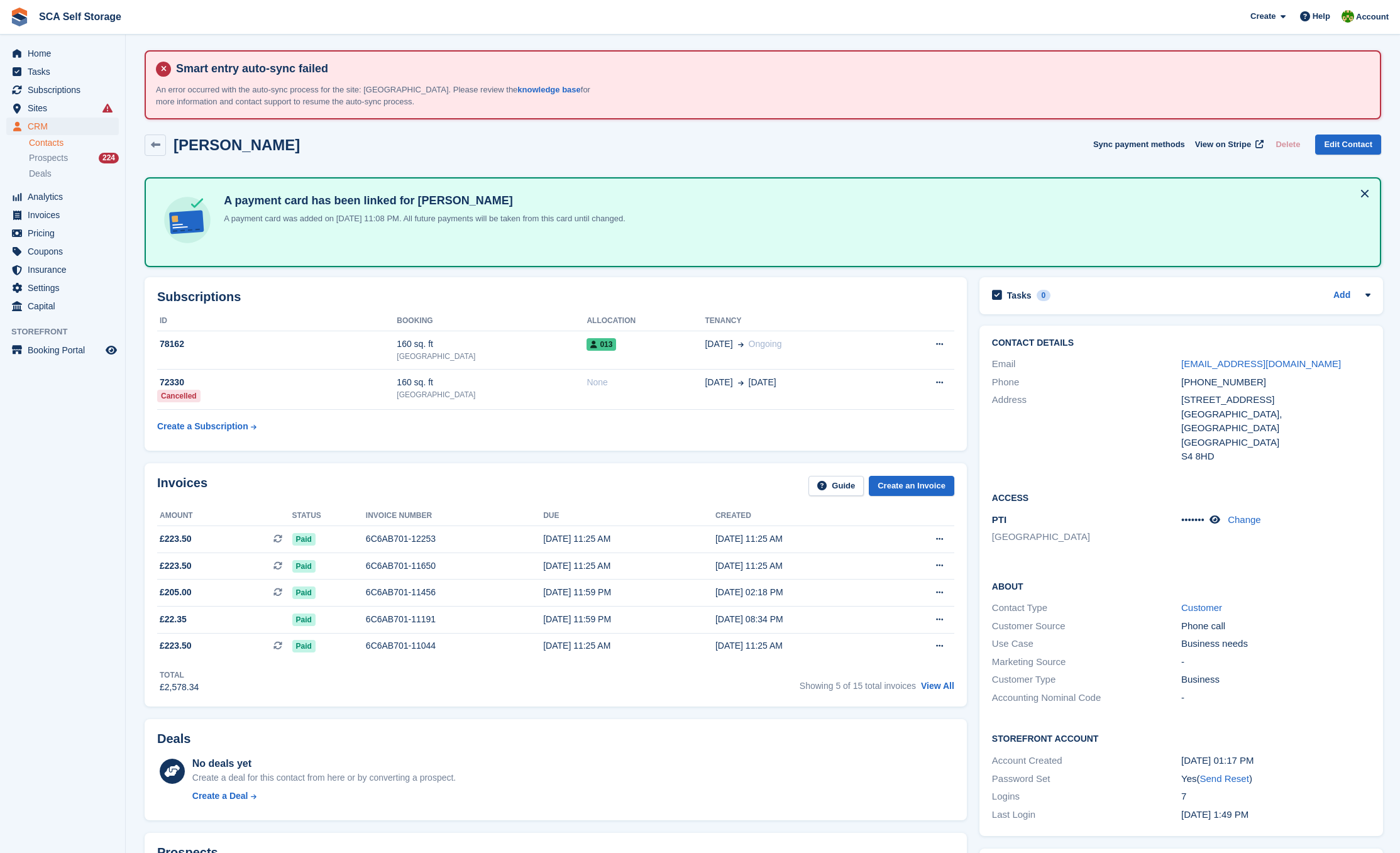
drag, startPoint x: 346, startPoint y: 150, endPoint x: 171, endPoint y: 145, distance: 175.1
click at [171, 145] on div "Harris Hussain Sync payment methods View on Stripe Delete Edit Contact" at bounding box center [763, 145] width 1237 height 21
click at [346, 148] on div "Harris Hussain Sync payment methods View on Stripe Delete Edit Contact" at bounding box center [763, 145] width 1237 height 21
drag, startPoint x: 647, startPoint y: 219, endPoint x: 196, endPoint y: 181, distance: 452.6
click at [196, 181] on div "A payment card has been linked for Harris Hussain A payment card was added on 1…" at bounding box center [763, 222] width 1237 height 90
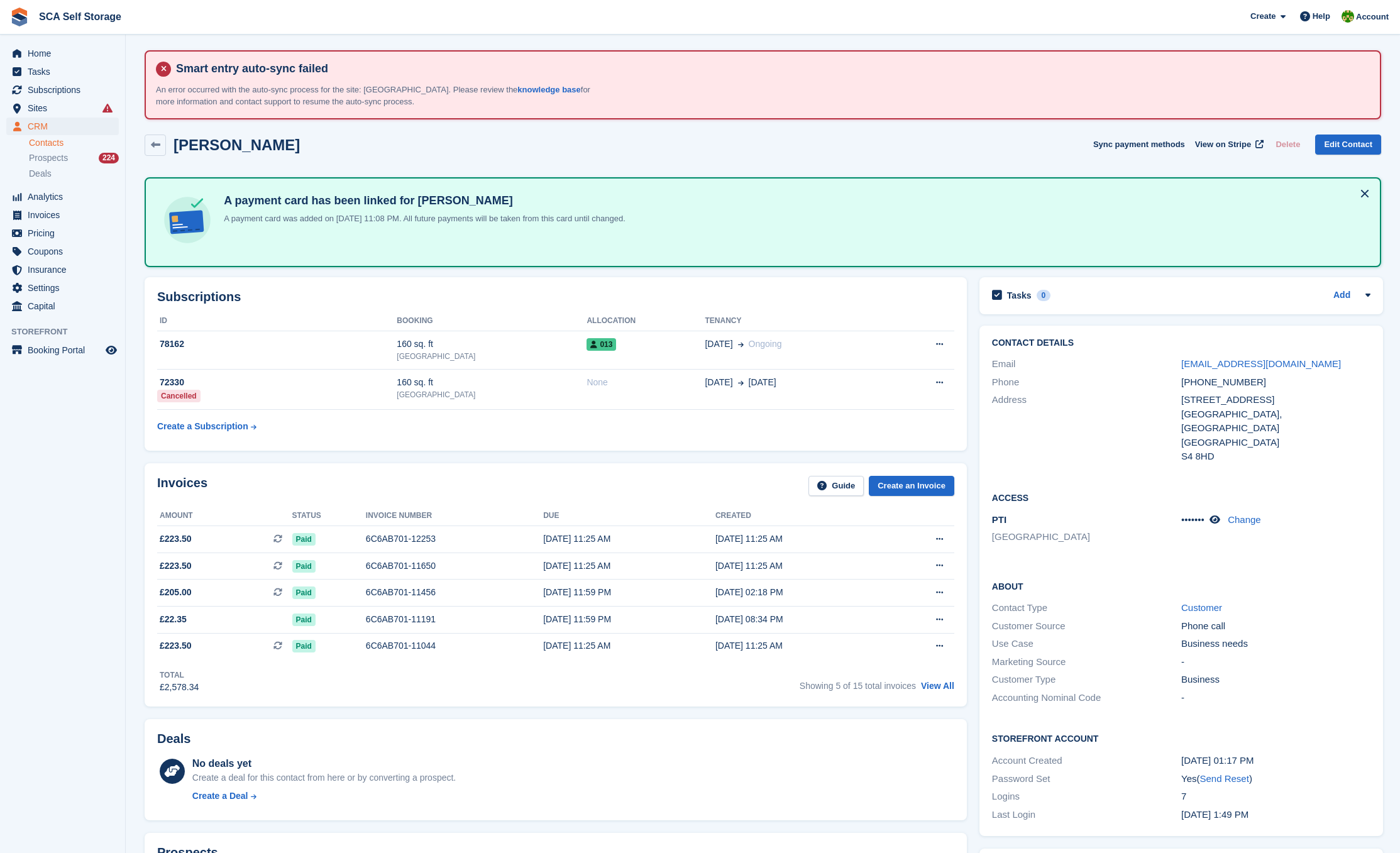
click at [436, 229] on div "A payment card has been linked for Harris Hussain A payment card was added on 1…" at bounding box center [422, 222] width 407 height 57
drag, startPoint x: 301, startPoint y: 234, endPoint x: 472, endPoint y: 233, distance: 171.0
click at [470, 227] on div "A payment card has been linked for Harris Hussain A payment card was added on 1…" at bounding box center [422, 222] width 407 height 57
drag, startPoint x: 688, startPoint y: 256, endPoint x: 683, endPoint y: 240, distance: 16.8
click at [688, 253] on div "A payment card has been linked for Harris Hussain A payment card was added on 1…" at bounding box center [763, 222] width 1237 height 90
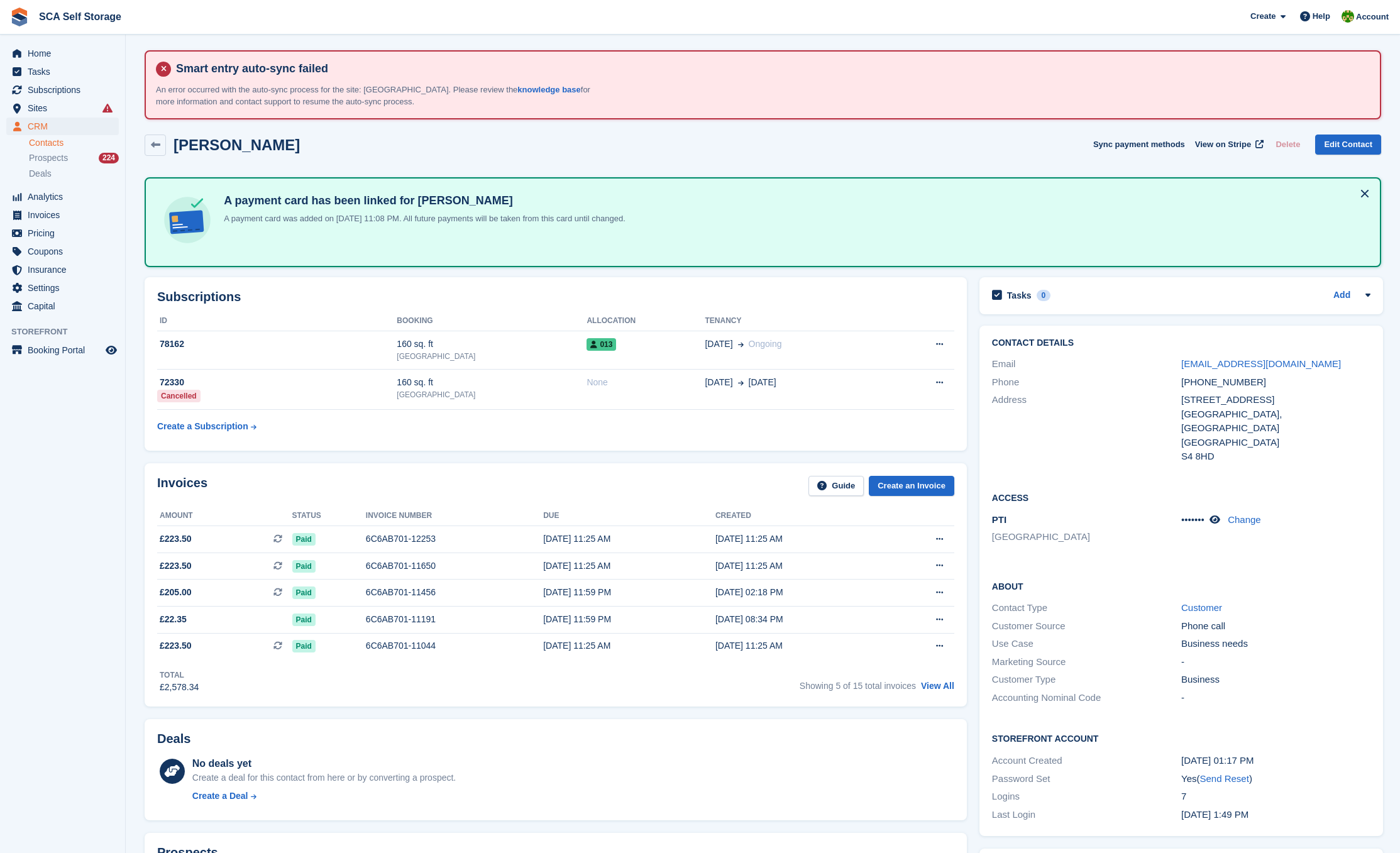
drag, startPoint x: 675, startPoint y: 230, endPoint x: 455, endPoint y: 223, distance: 220.1
click at [443, 221] on div "A payment card has been linked for Harris Hussain A payment card was added on 1…" at bounding box center [762, 222] width 1214 height 67
click at [573, 208] on div "A payment card has been linked for Harris Hussain A payment card was added on 1…" at bounding box center [422, 222] width 407 height 57
drag, startPoint x: 513, startPoint y: 201, endPoint x: 749, endPoint y: 229, distance: 237.7
click at [749, 229] on div "A payment card has been linked for Harris Hussain A payment card was added on 1…" at bounding box center [762, 222] width 1214 height 67
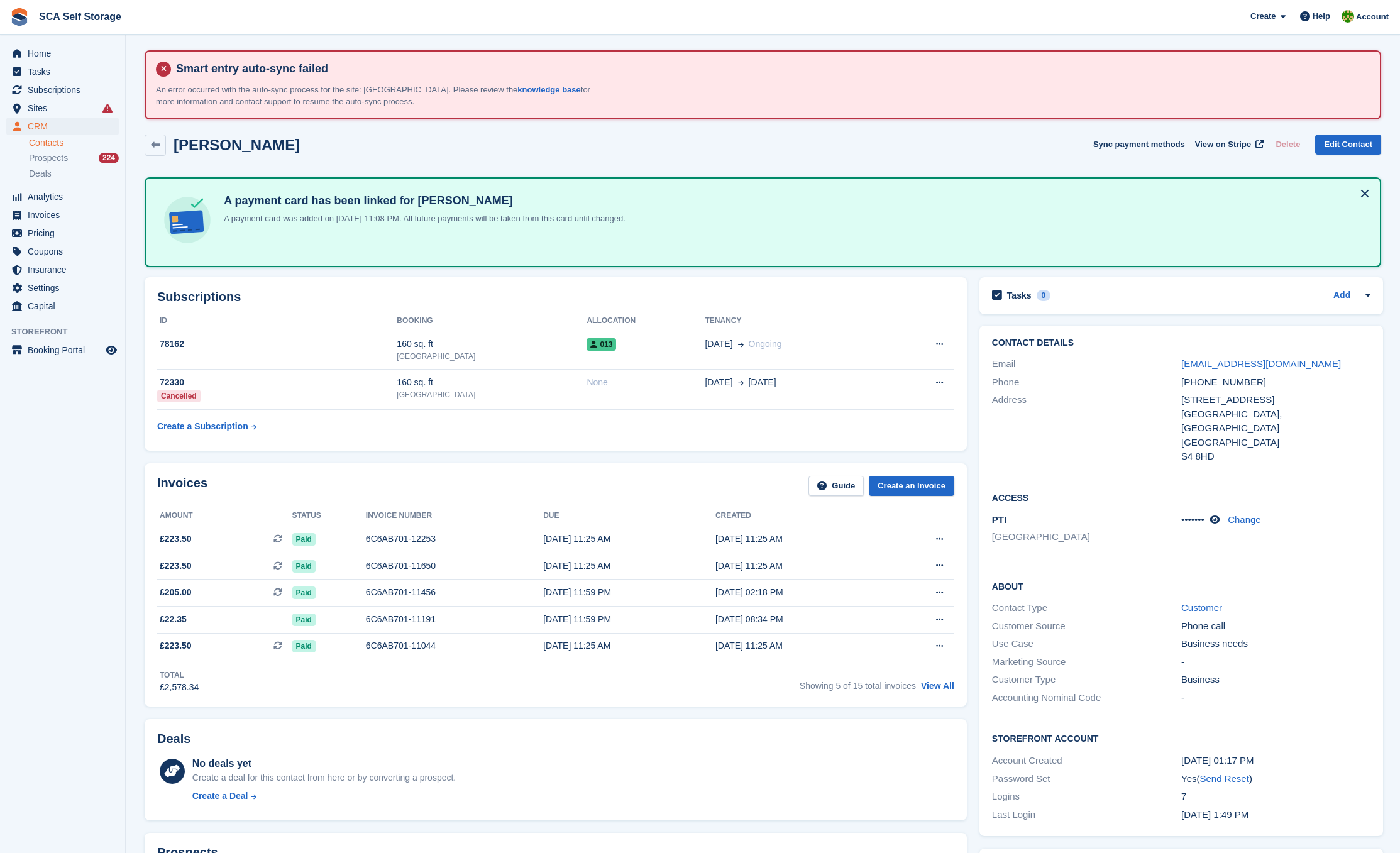
drag, startPoint x: 718, startPoint y: 225, endPoint x: 709, endPoint y: 226, distance: 9.1
click at [709, 226] on div "A payment card has been linked for Harris Hussain A payment card was added on 1…" at bounding box center [762, 222] width 1214 height 67
drag, startPoint x: 664, startPoint y: 222, endPoint x: 311, endPoint y: 225, distance: 353.0
click at [311, 225] on div "A payment card has been linked for Harris Hussain A payment card was added on 1…" at bounding box center [762, 222] width 1214 height 67
drag, startPoint x: 228, startPoint y: 192, endPoint x: 650, endPoint y: 190, distance: 422.0
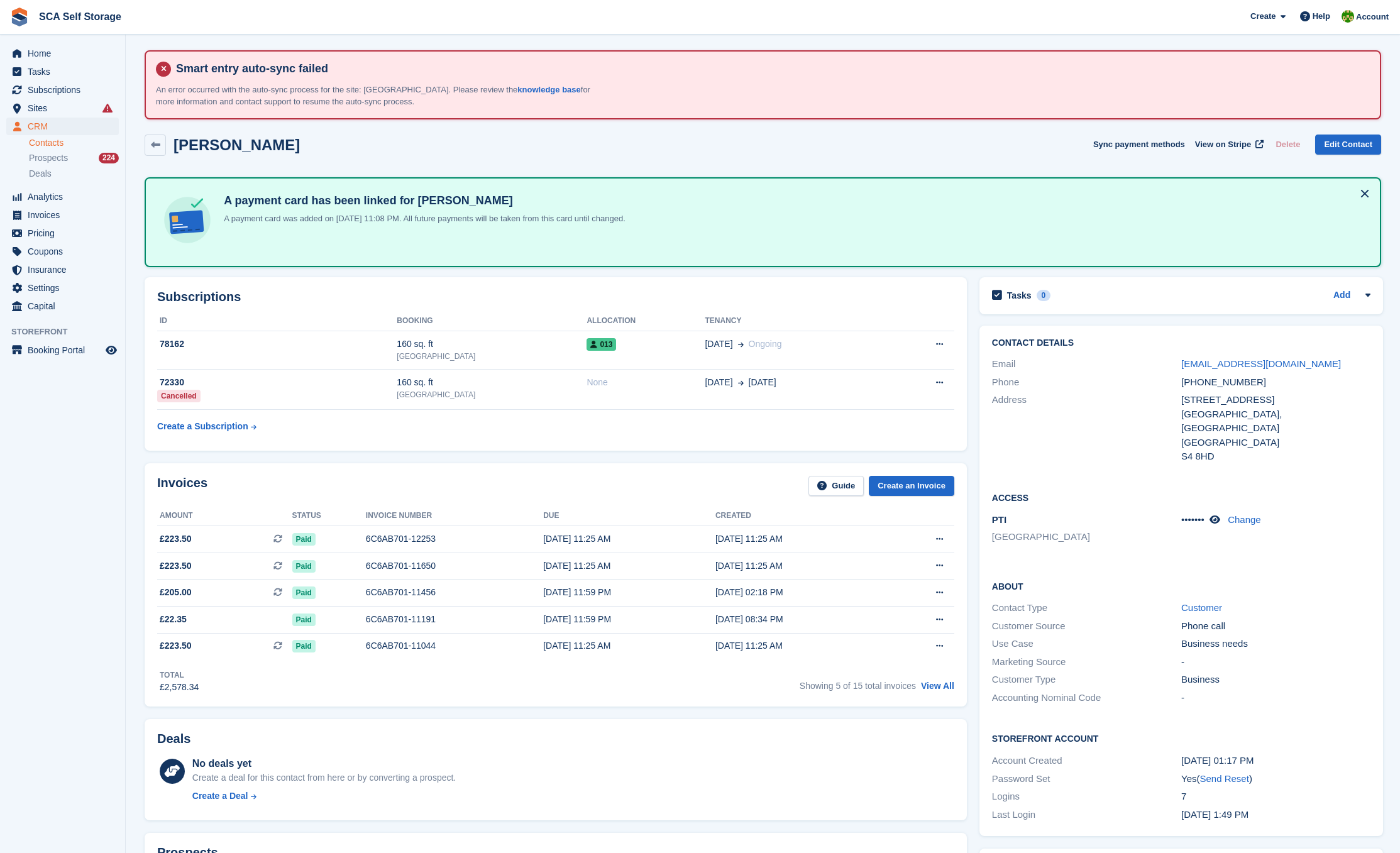
click at [638, 225] on div "A payment card has been linked for Harris Hussain A payment card was added on 1…" at bounding box center [396, 222] width 482 height 67
click at [524, 138] on div "Harris Hussain Sync payment methods View on Stripe Delete Edit Contact" at bounding box center [763, 145] width 1237 height 21
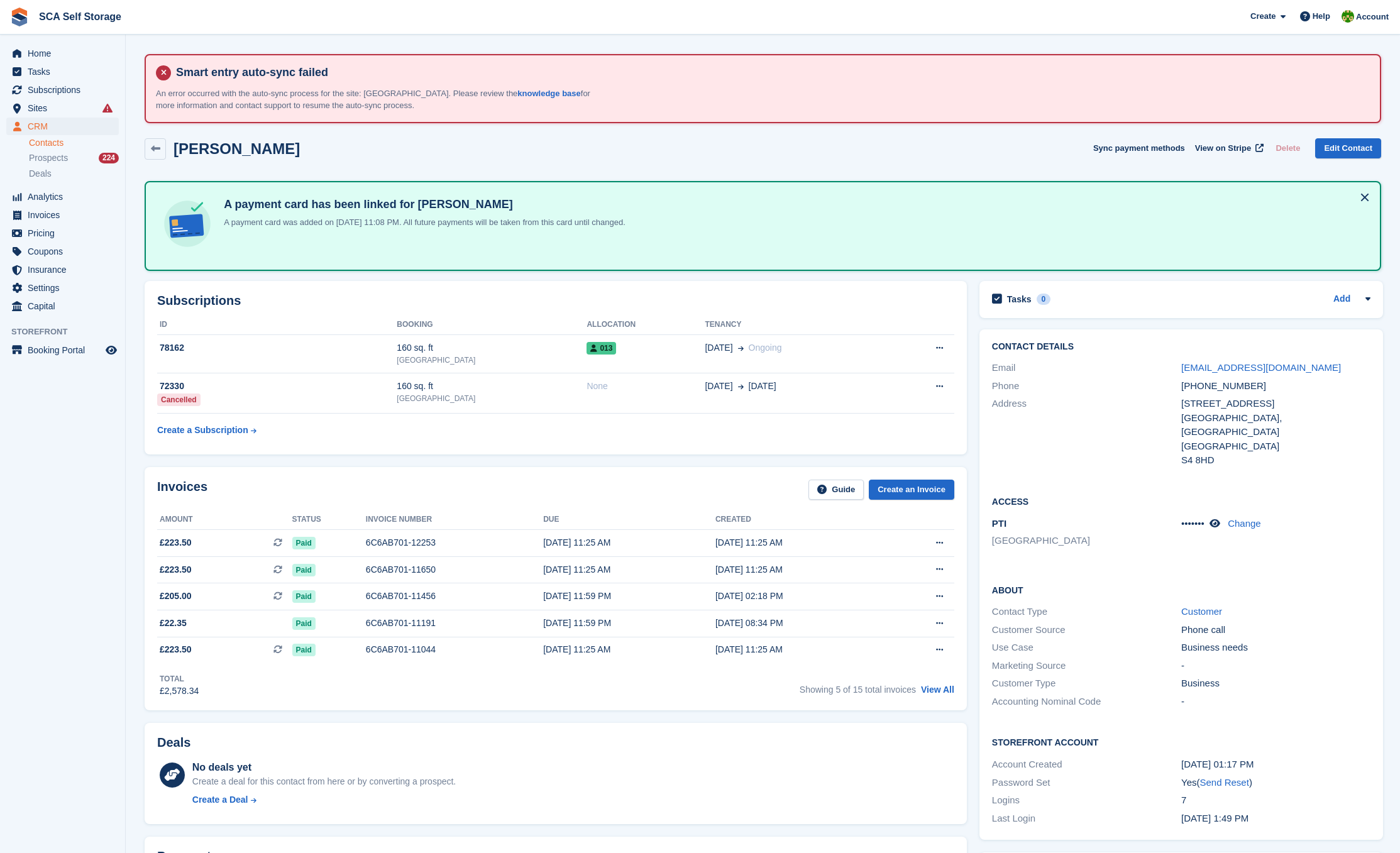
click at [55, 142] on link "Contacts" at bounding box center [74, 143] width 90 height 12
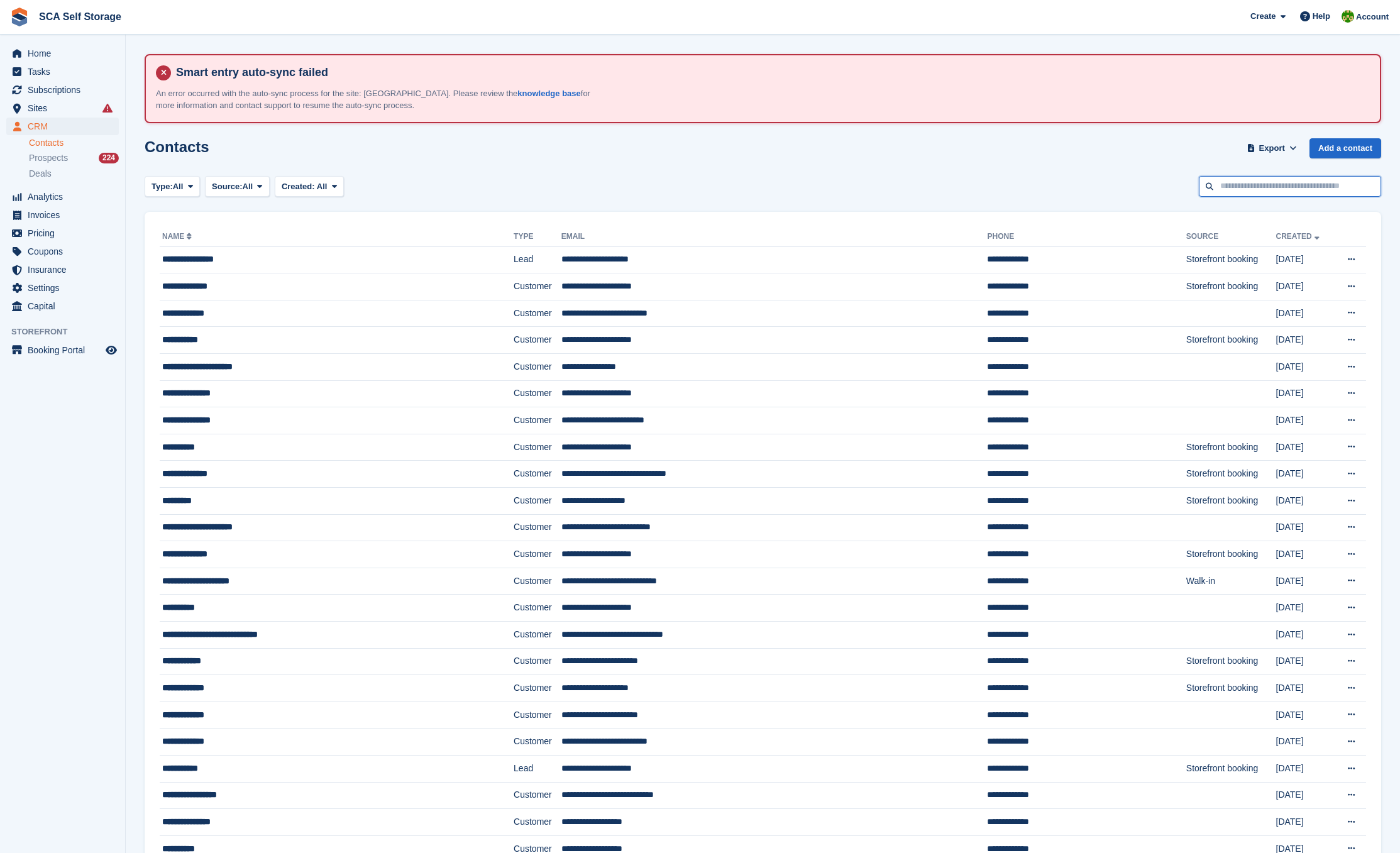
click at [1225, 186] on input "text" at bounding box center [1289, 186] width 182 height 21
type input "****"
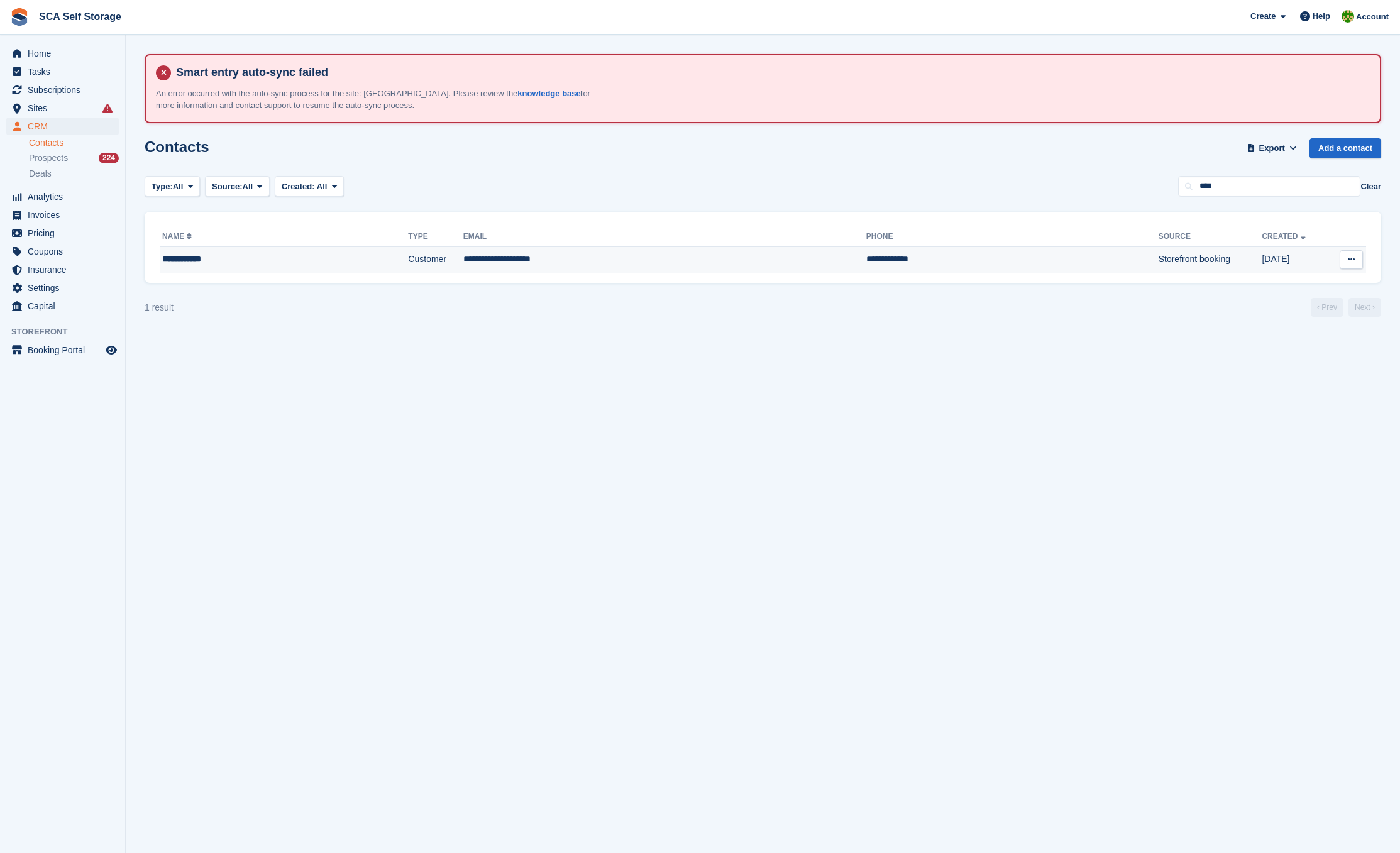
click at [609, 262] on td "**********" at bounding box center [665, 259] width 403 height 26
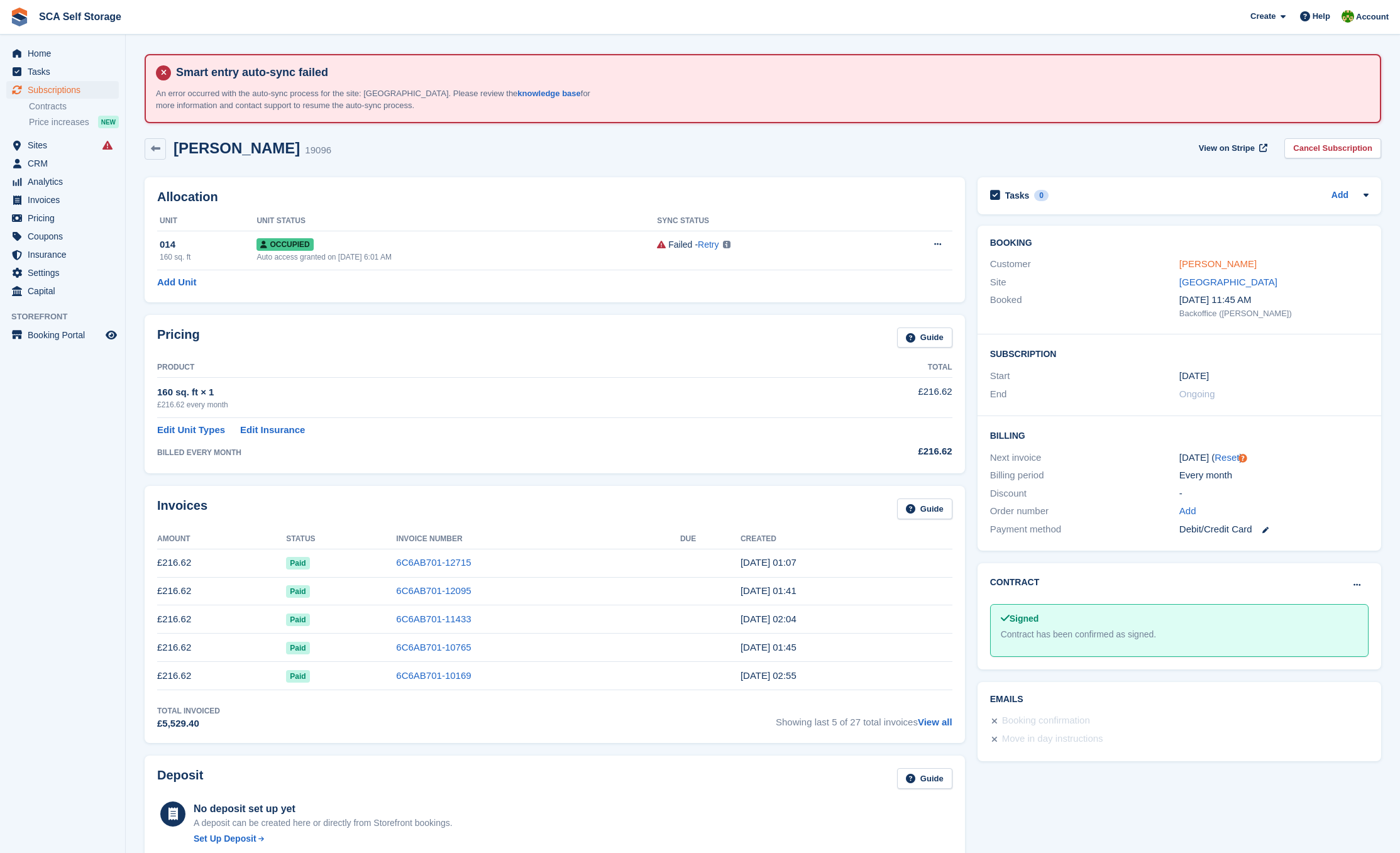
click at [1234, 266] on link "Jacqueline Kay Maher" at bounding box center [1218, 263] width 77 height 11
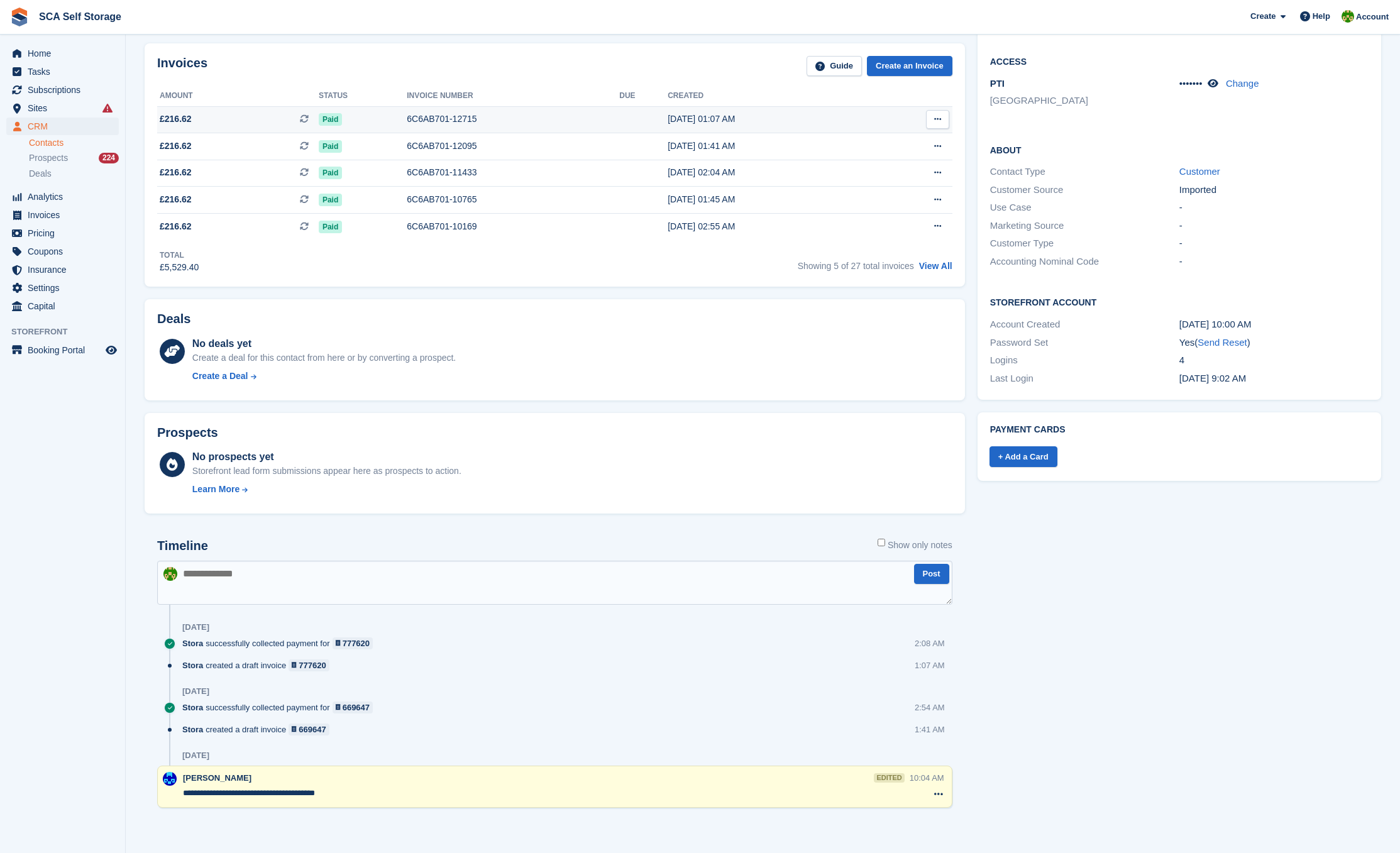
scroll to position [408, 0]
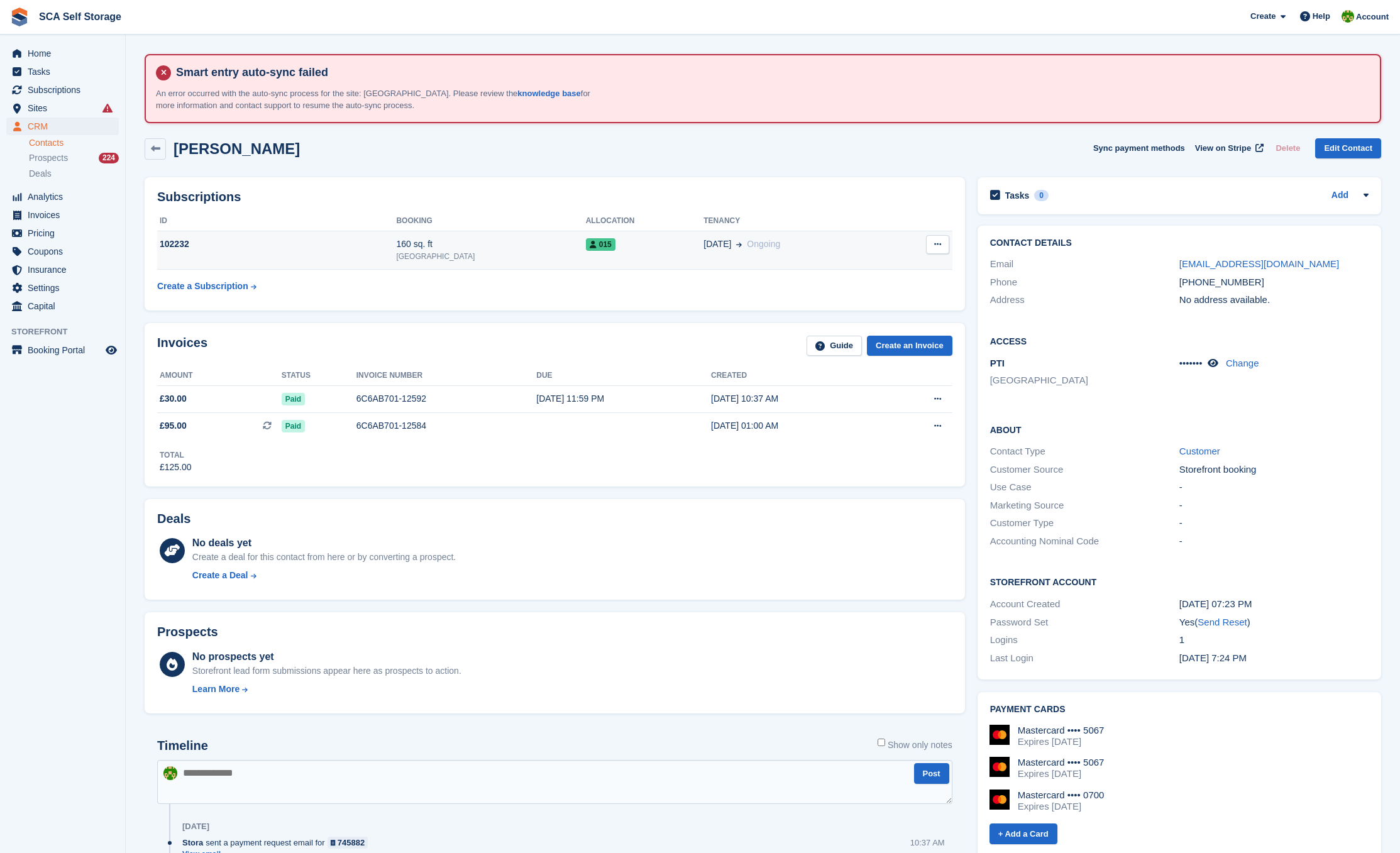
click at [586, 250] on div "015" at bounding box center [645, 244] width 119 height 13
click at [600, 231] on td "015" at bounding box center [645, 251] width 119 height 39
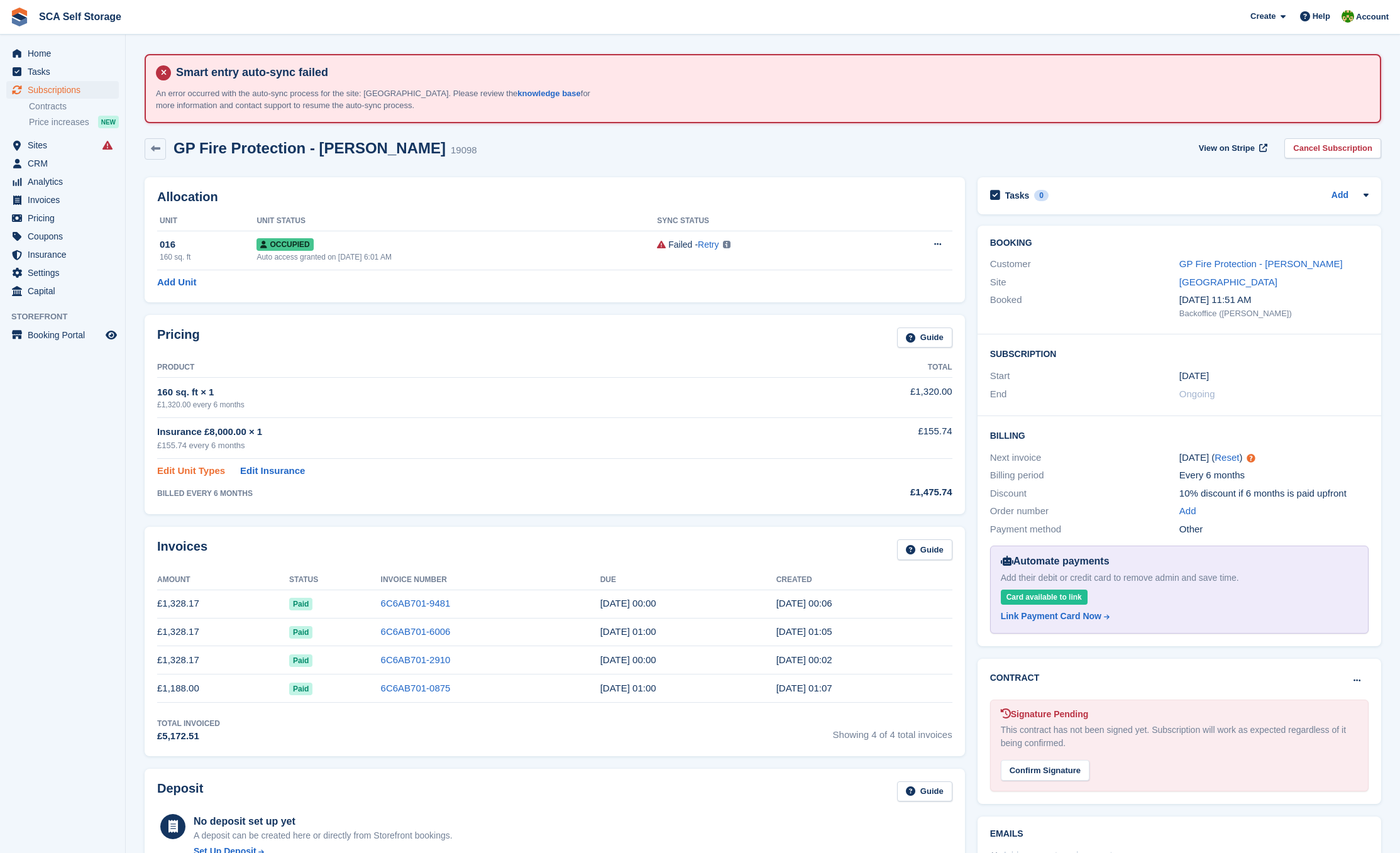
click at [192, 474] on link "Edit Unit Types" at bounding box center [191, 471] width 68 height 14
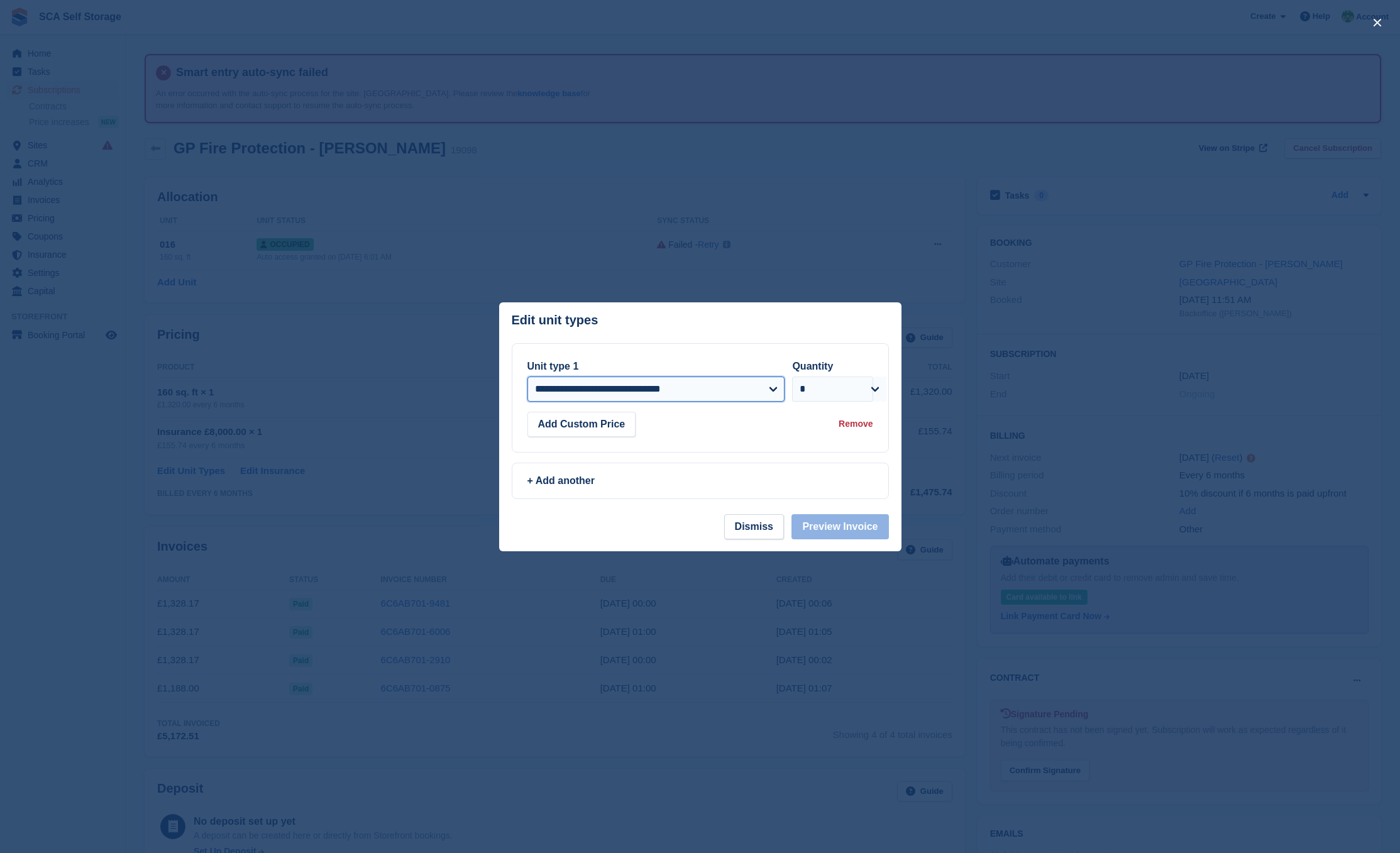
select select "*****"
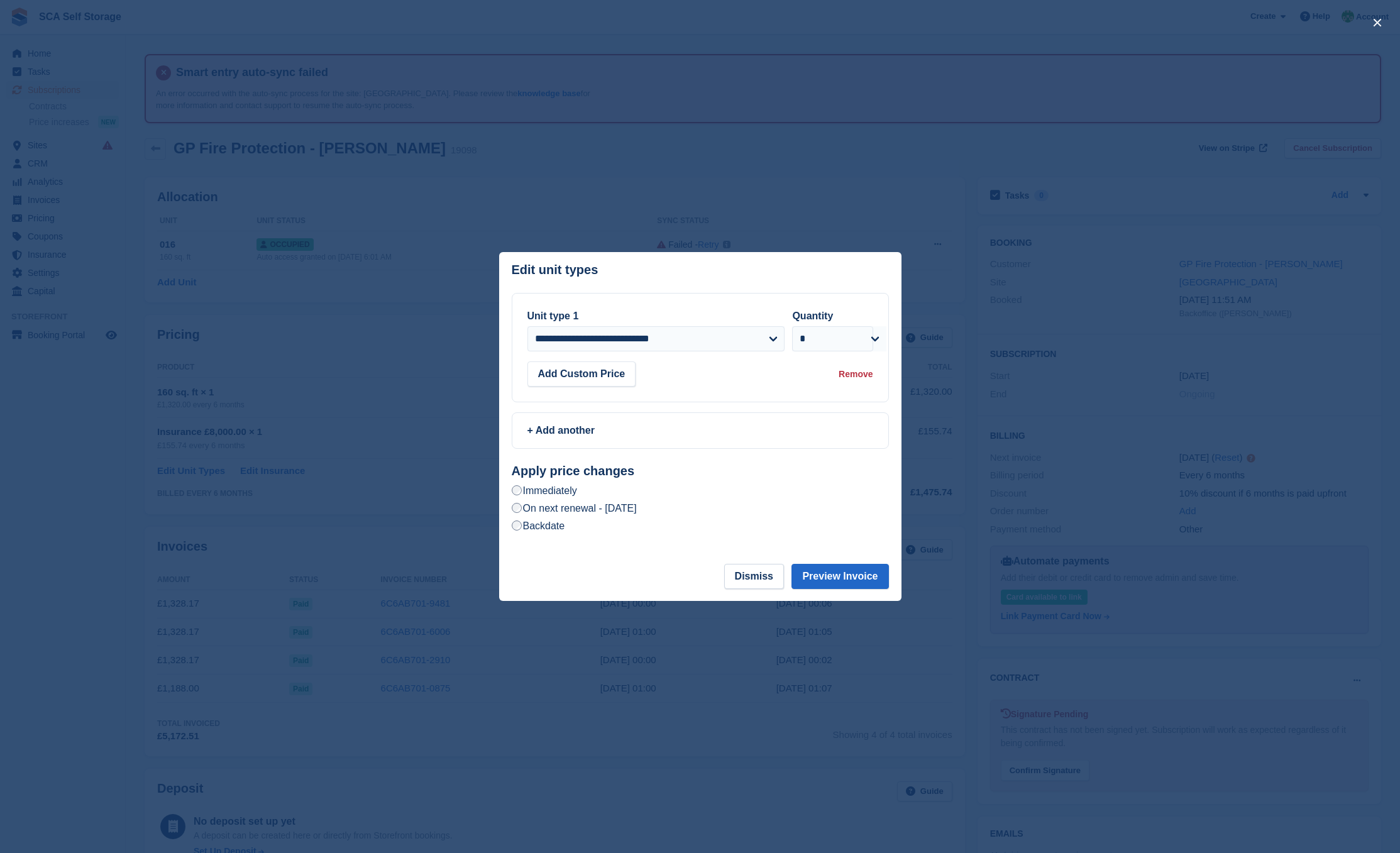
click at [605, 505] on label "On next renewal - Sunday, 28th September, 2025" at bounding box center [574, 508] width 125 height 13
click at [842, 572] on button "Preview Invoice" at bounding box center [840, 576] width 97 height 25
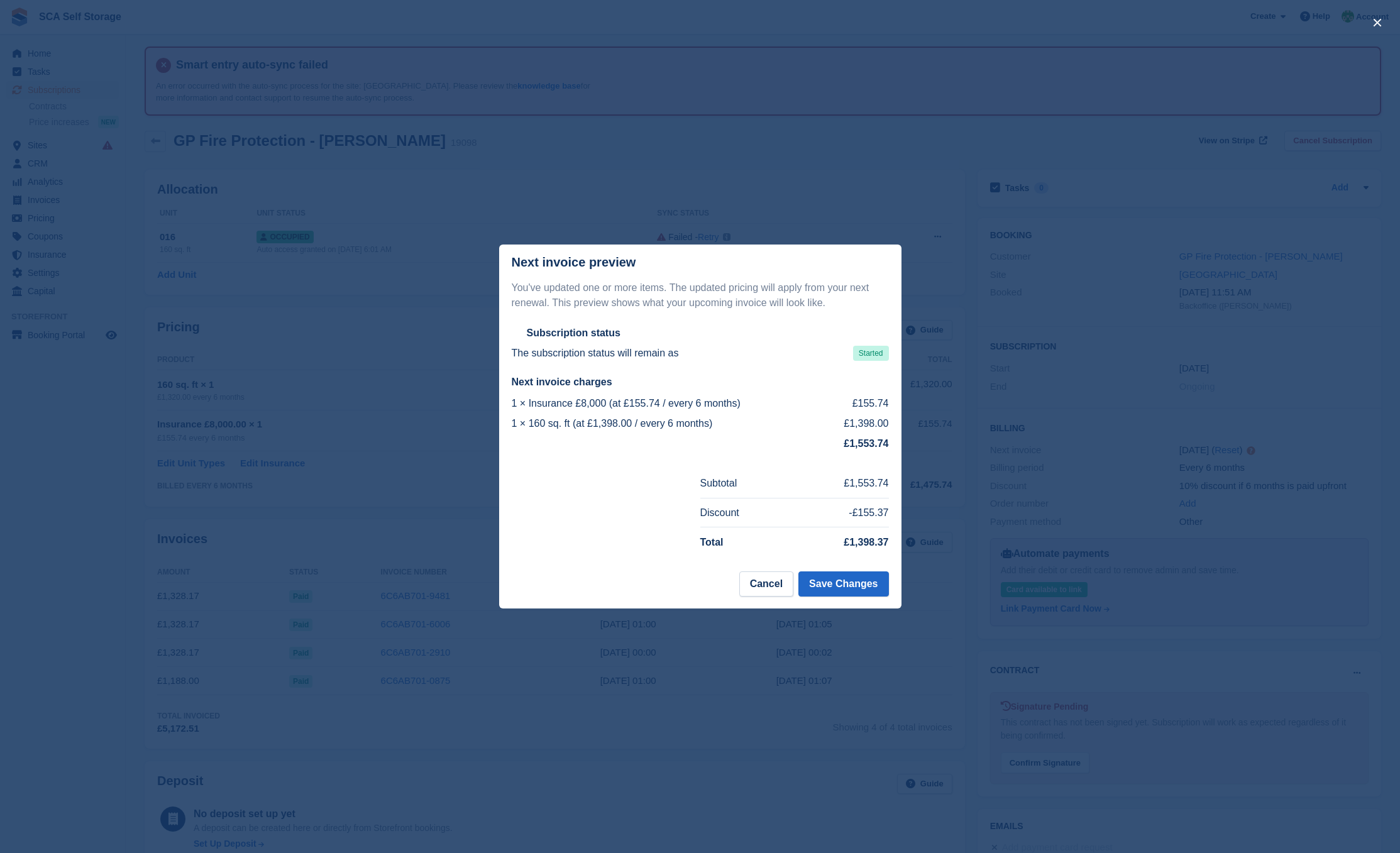
scroll to position [10, 0]
click at [852, 582] on button "Save Changes" at bounding box center [843, 584] width 90 height 25
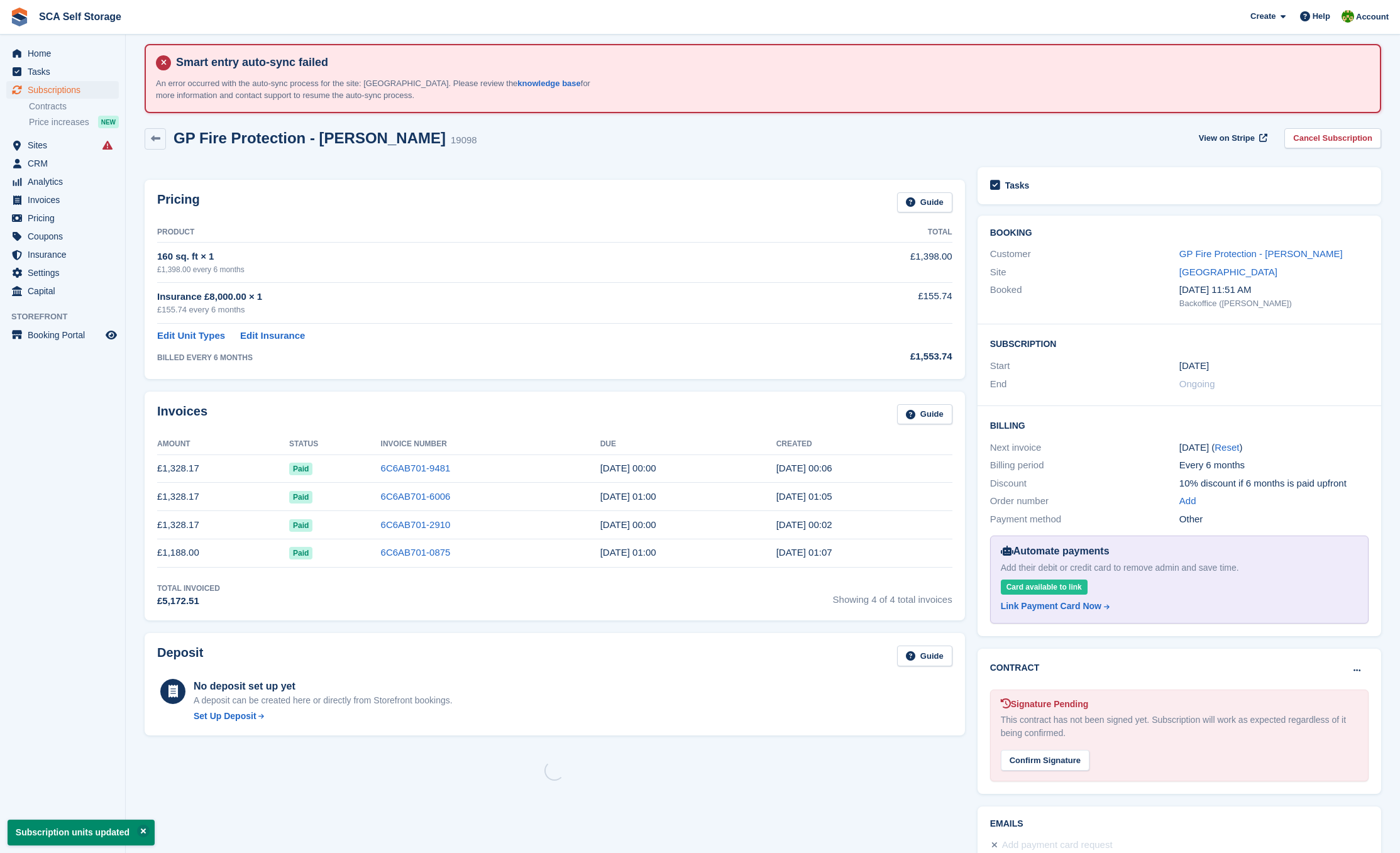
scroll to position [0, 0]
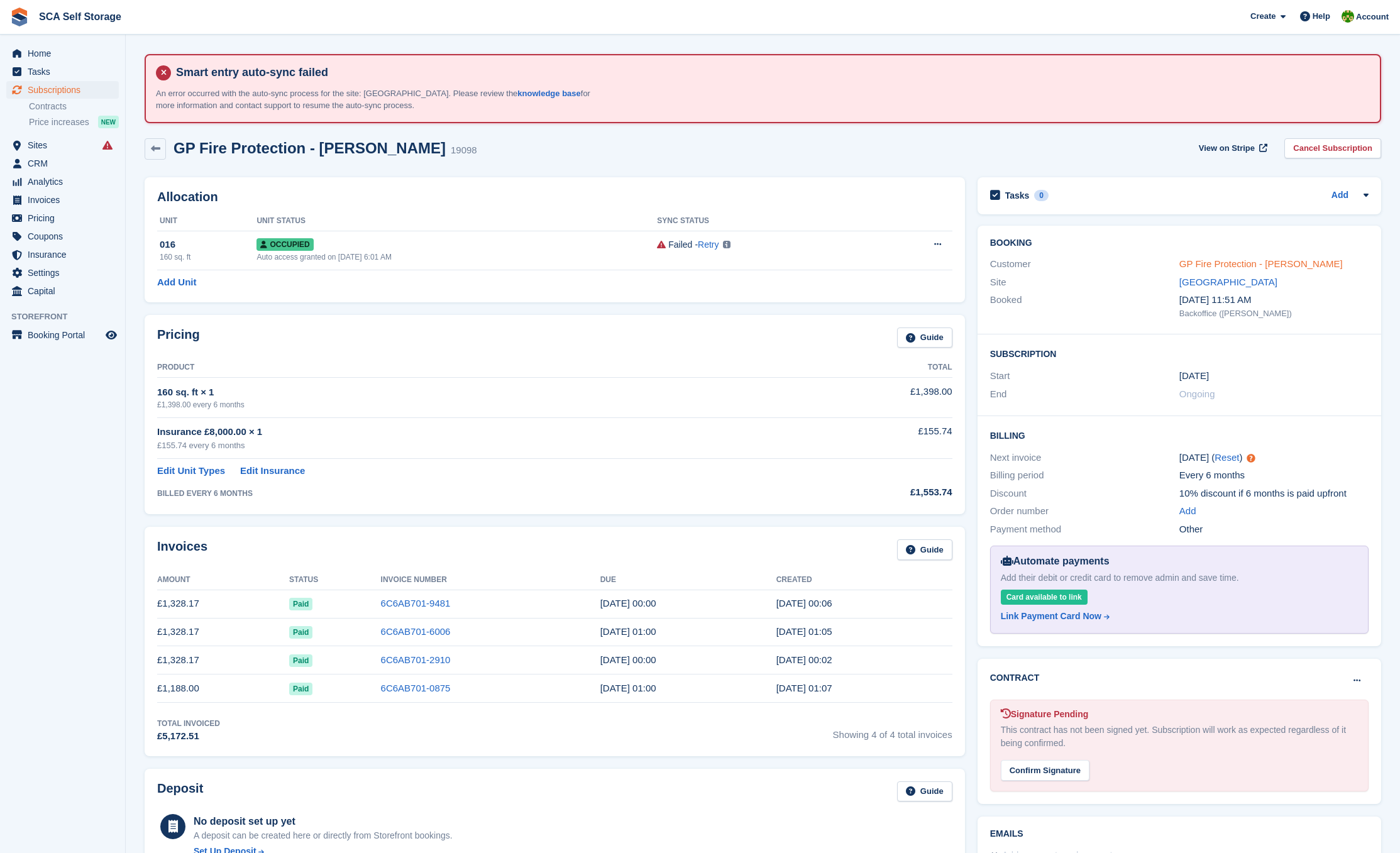
click at [1242, 267] on link "GP Fire Protection - Patrick Molloy" at bounding box center [1261, 263] width 163 height 11
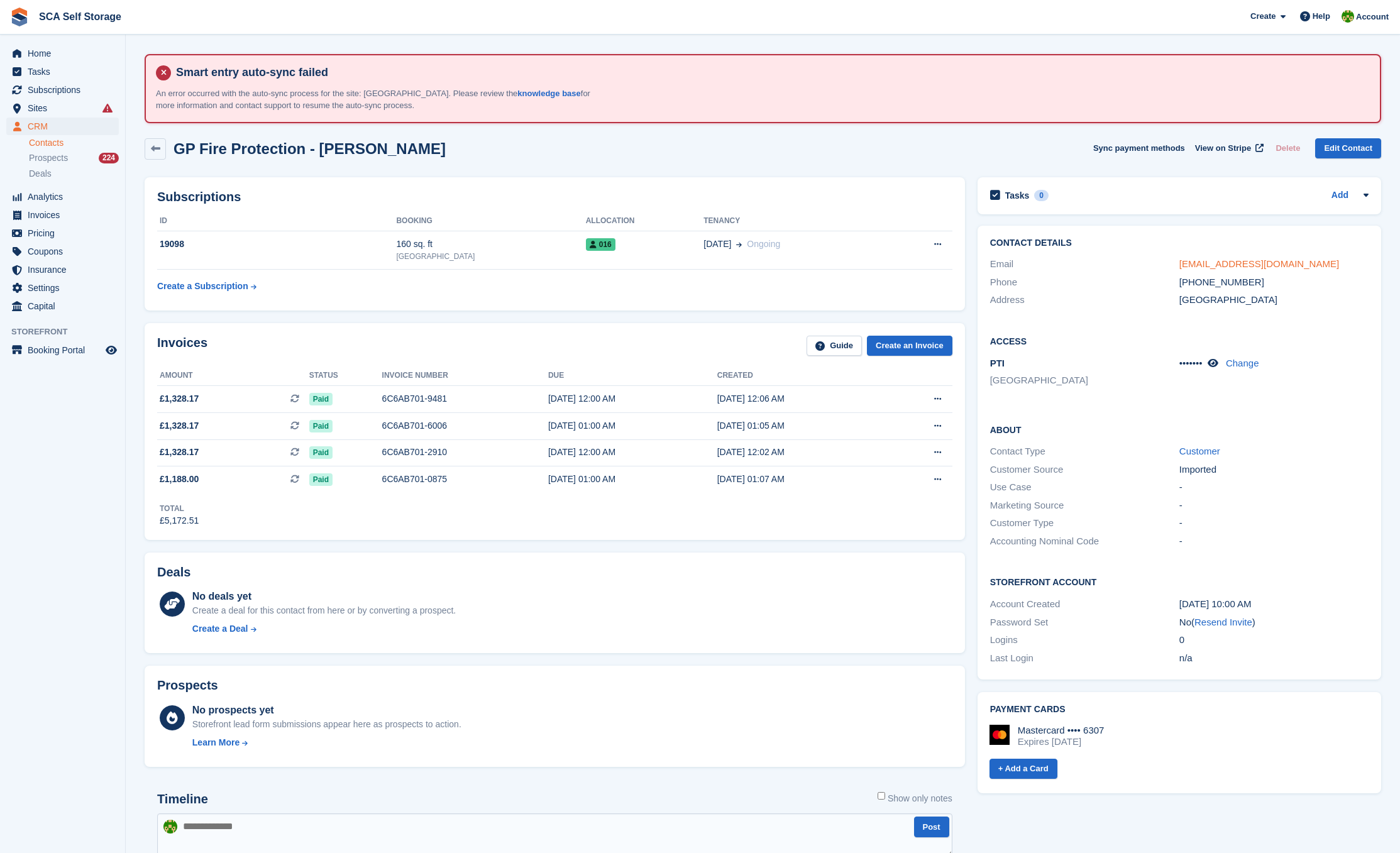
click at [1219, 262] on link "molloyp8@aol.com" at bounding box center [1259, 263] width 160 height 11
click at [737, 251] on td "28 Sep Ongoing" at bounding box center [795, 251] width 185 height 39
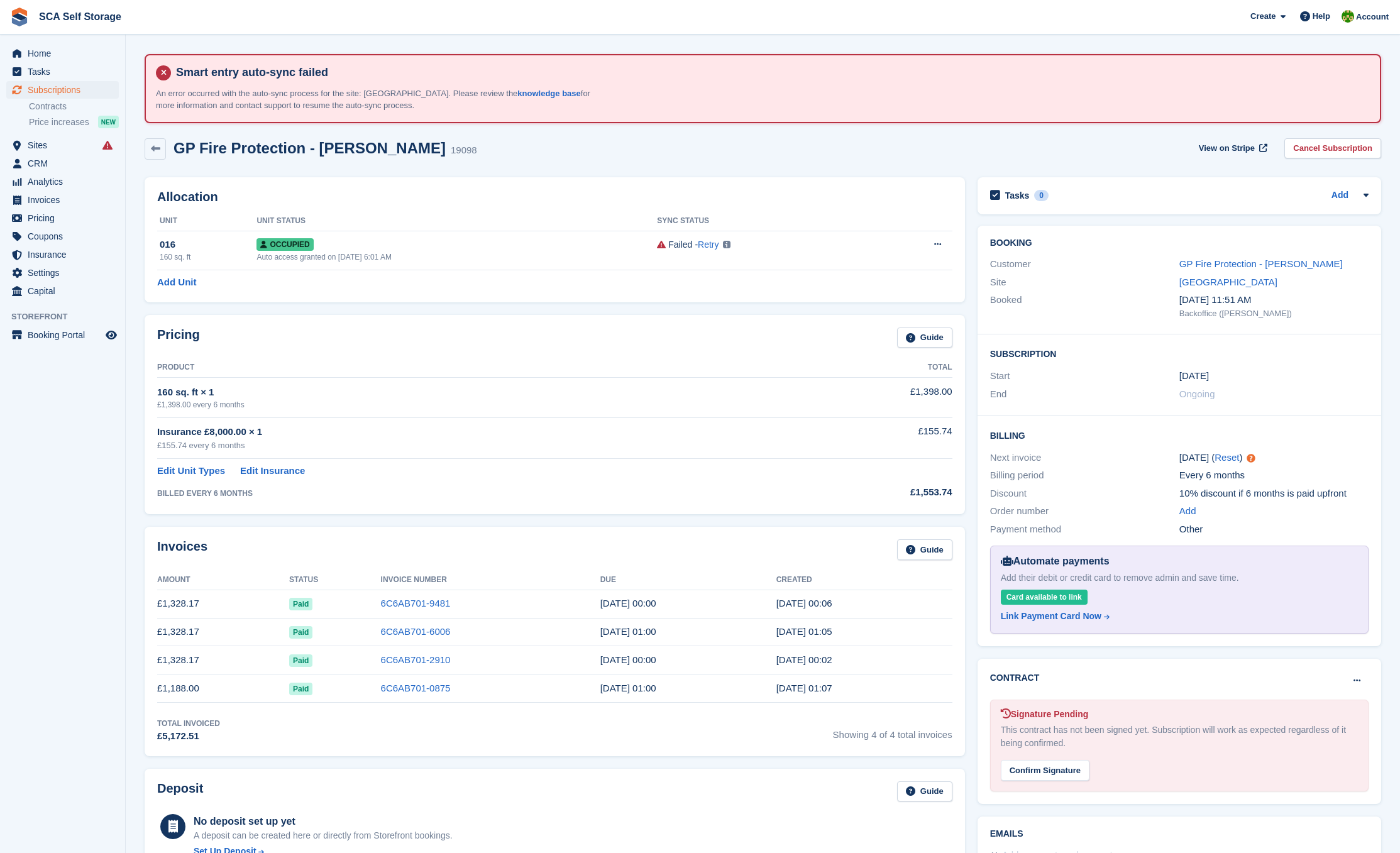
scroll to position [19, 0]
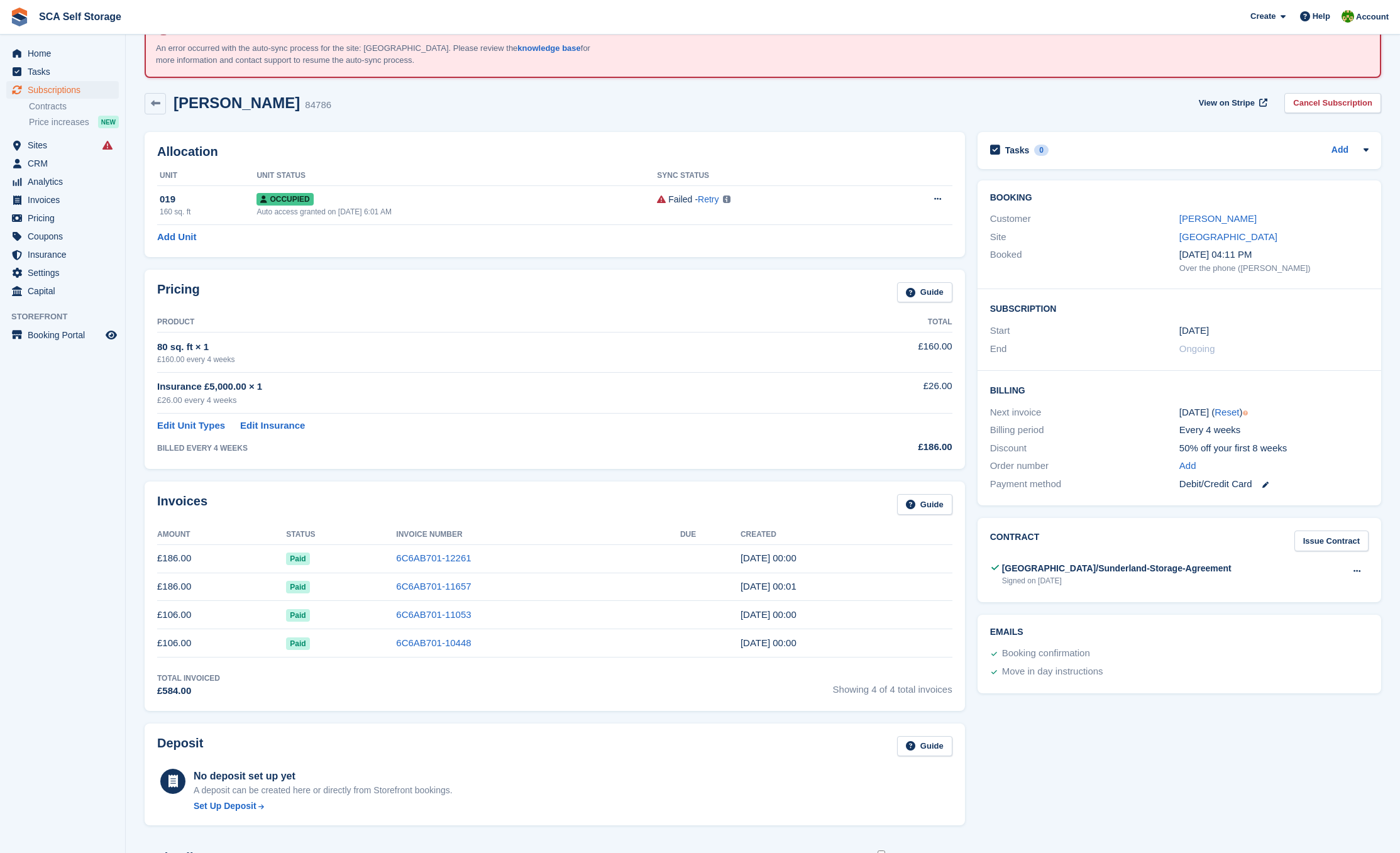
scroll to position [38, 0]
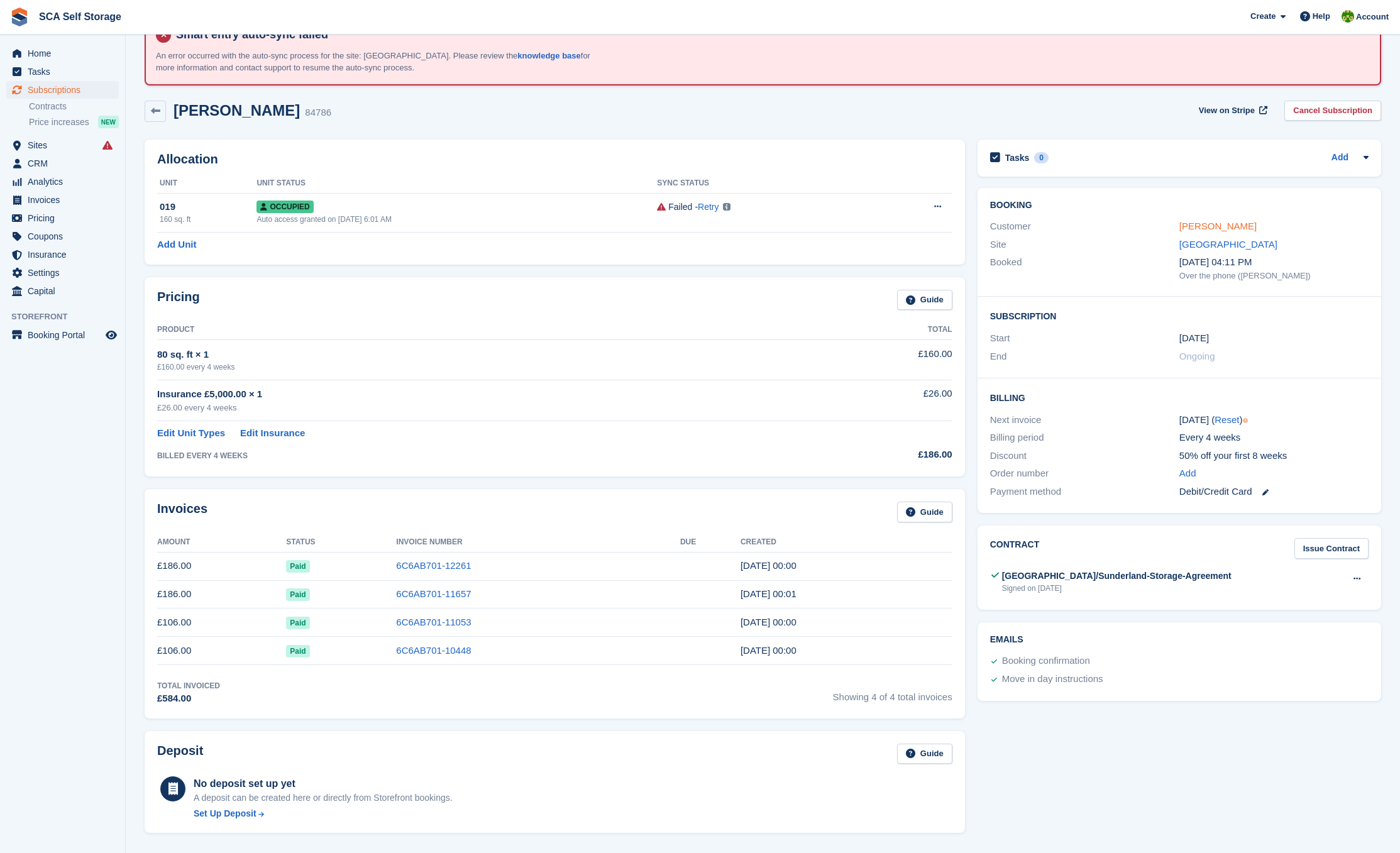
click at [1221, 224] on link "Hannah Mee" at bounding box center [1218, 226] width 77 height 11
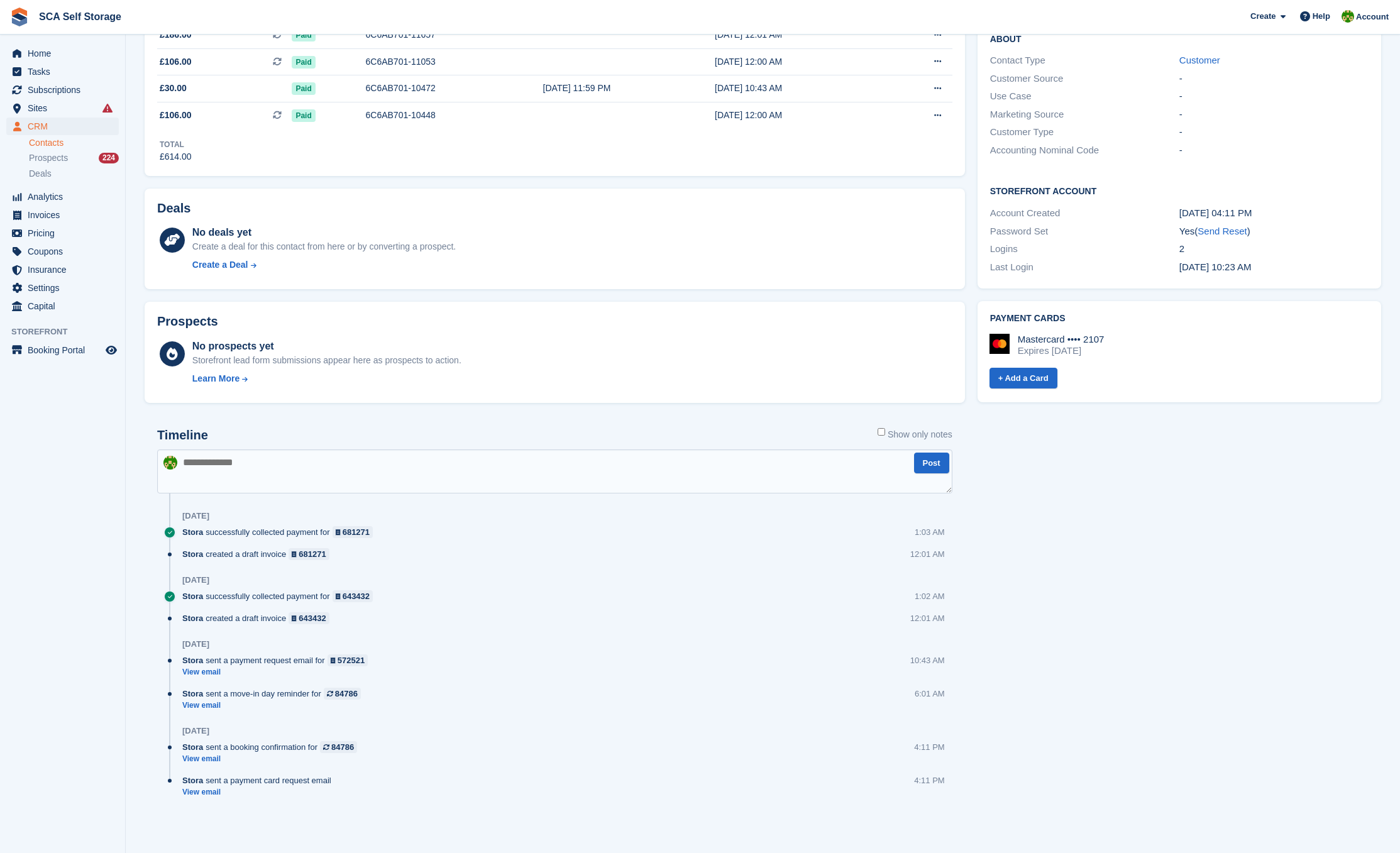
scroll to position [497, 0]
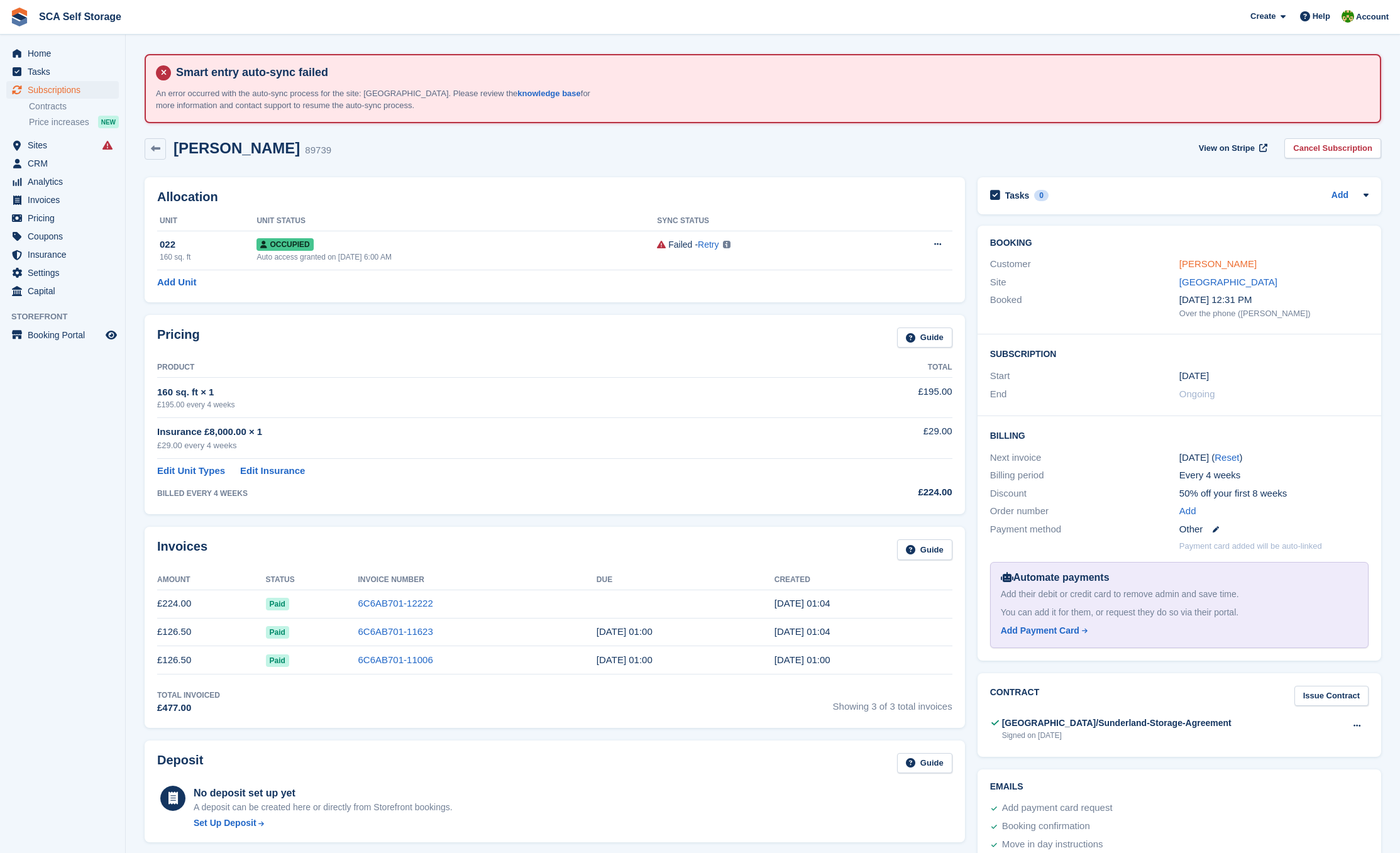
click at [1196, 262] on link "[PERSON_NAME]" at bounding box center [1218, 263] width 77 height 11
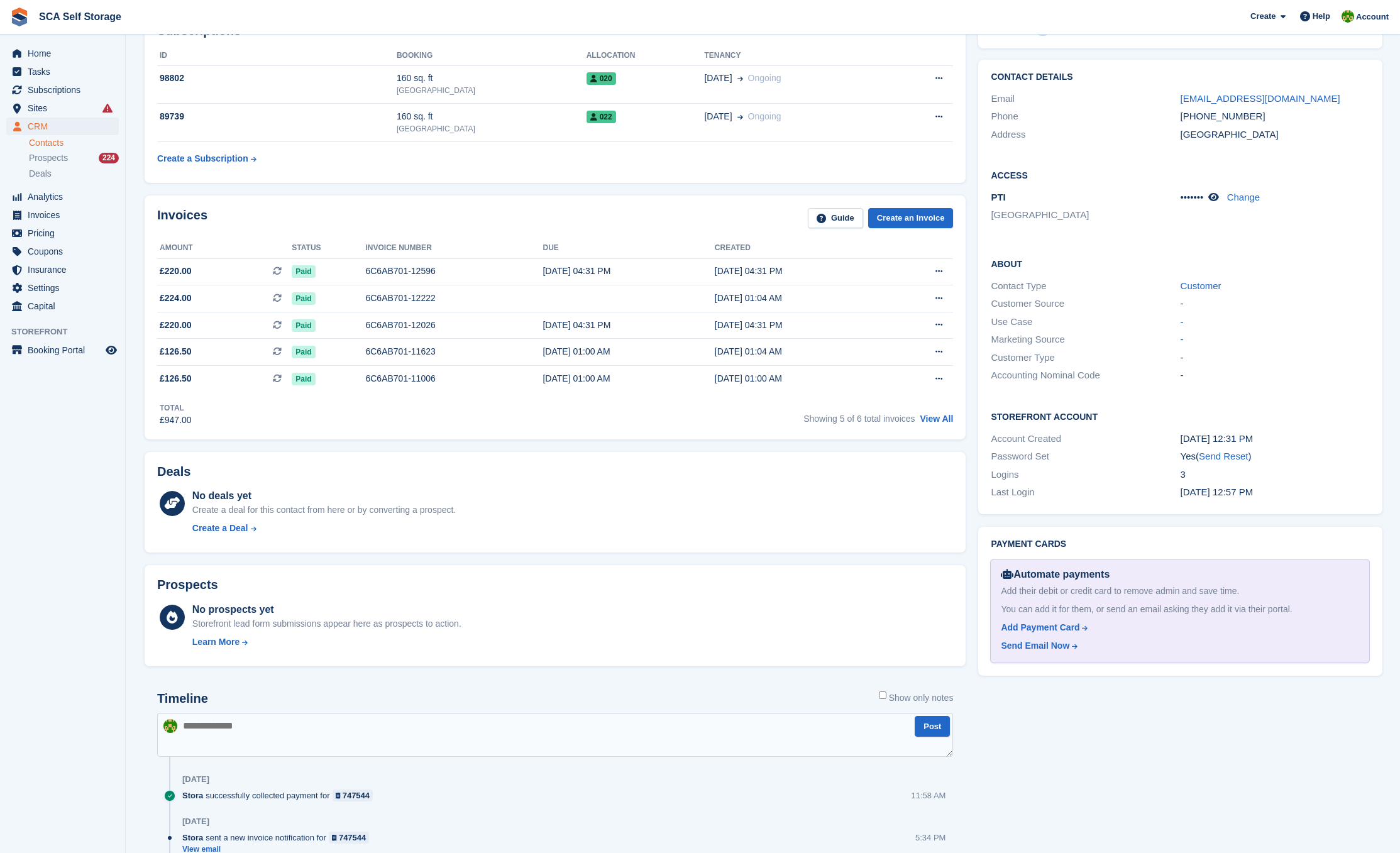
scroll to position [181, 0]
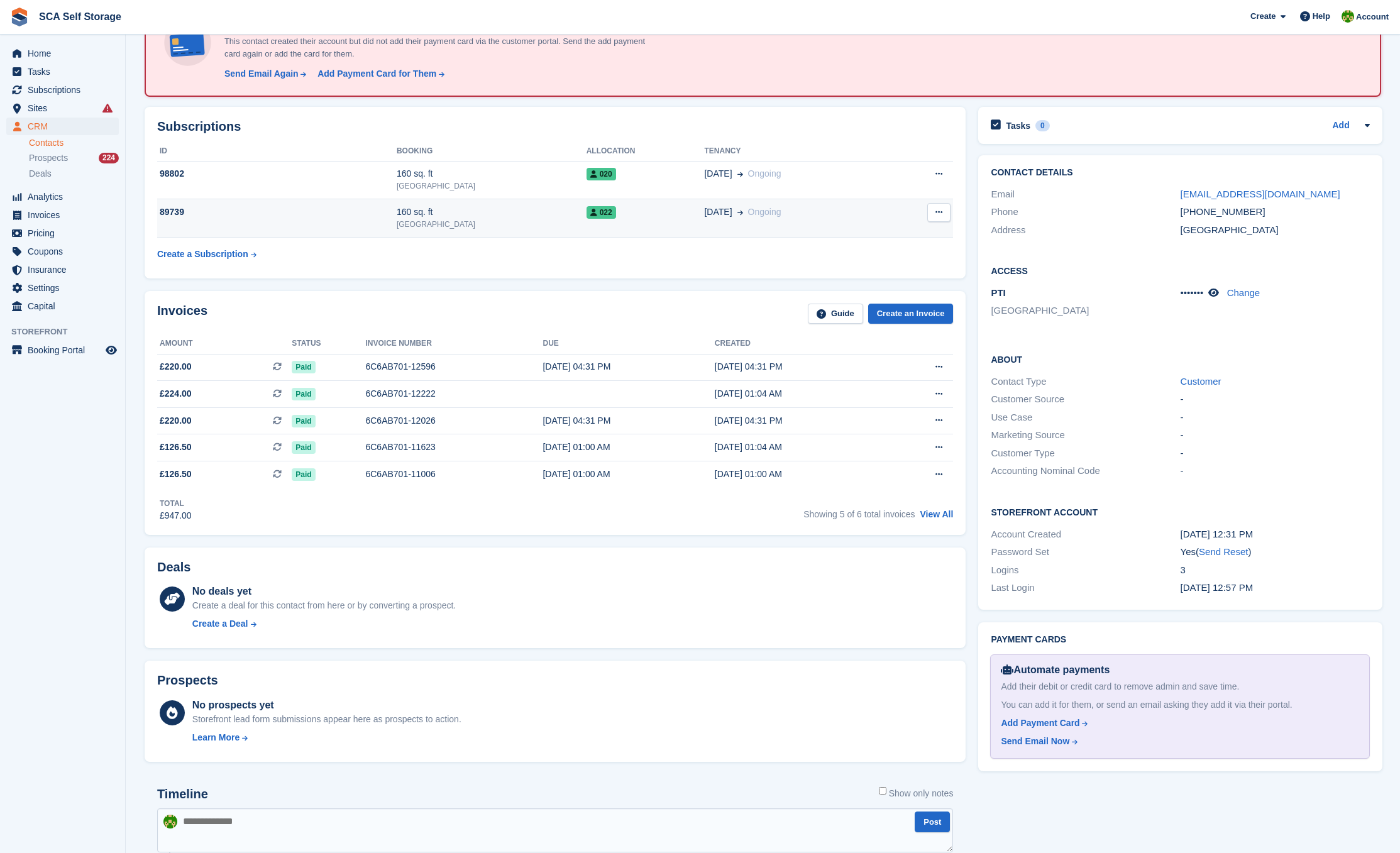
click at [524, 223] on div "[GEOGRAPHIC_DATA]" at bounding box center [492, 224] width 190 height 11
drag, startPoint x: 690, startPoint y: 168, endPoint x: 474, endPoint y: 63, distance: 240.2
click at [704, 168] on span "29 Jul" at bounding box center [717, 173] width 28 height 13
drag, startPoint x: 698, startPoint y: 200, endPoint x: 645, endPoint y: 168, distance: 61.9
click at [704, 200] on td "12 Jun Ongoing" at bounding box center [797, 218] width 186 height 39
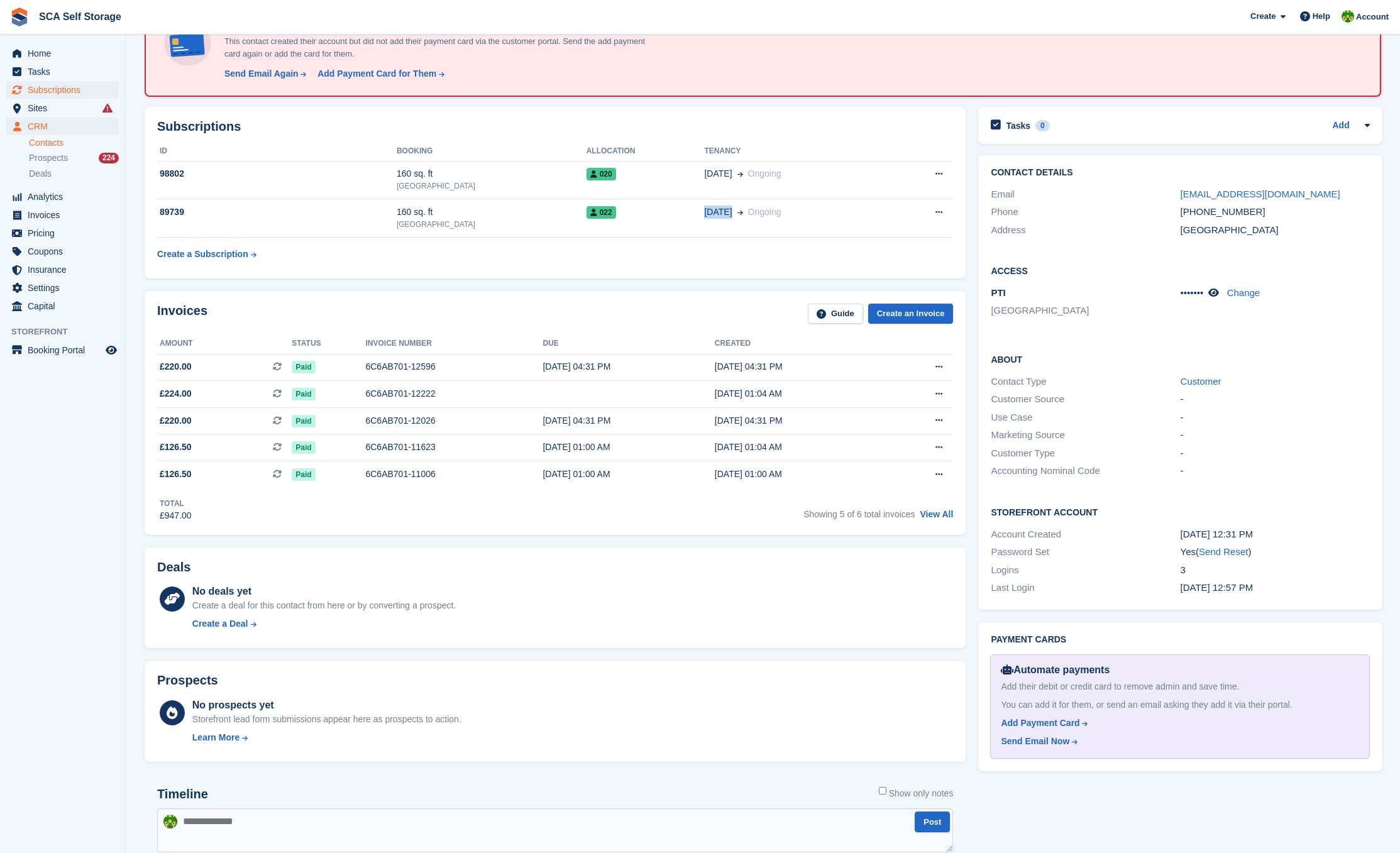
click at [72, 89] on span "Subscriptions" at bounding box center [66, 90] width 76 height 18
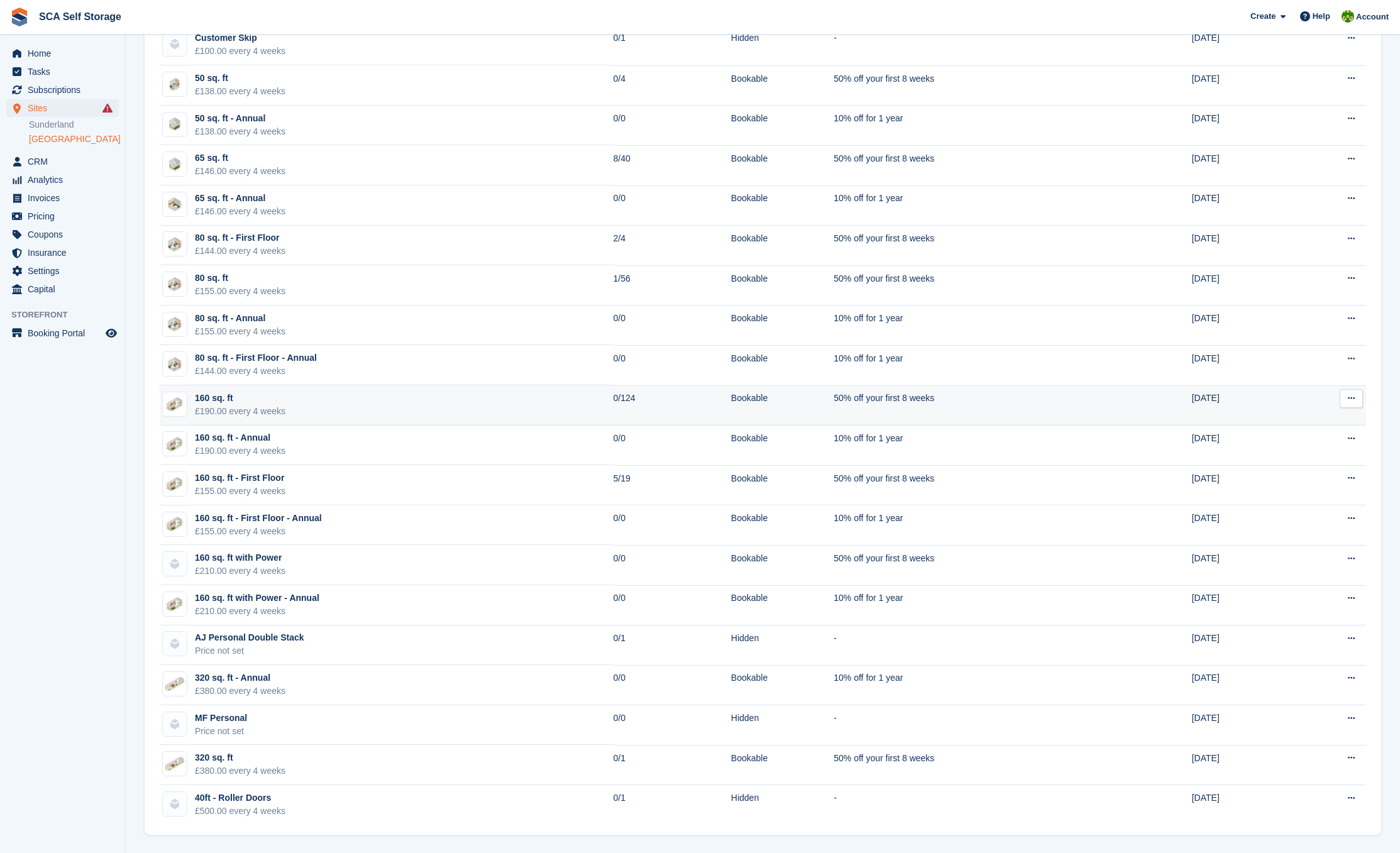
scroll to position [186, 0]
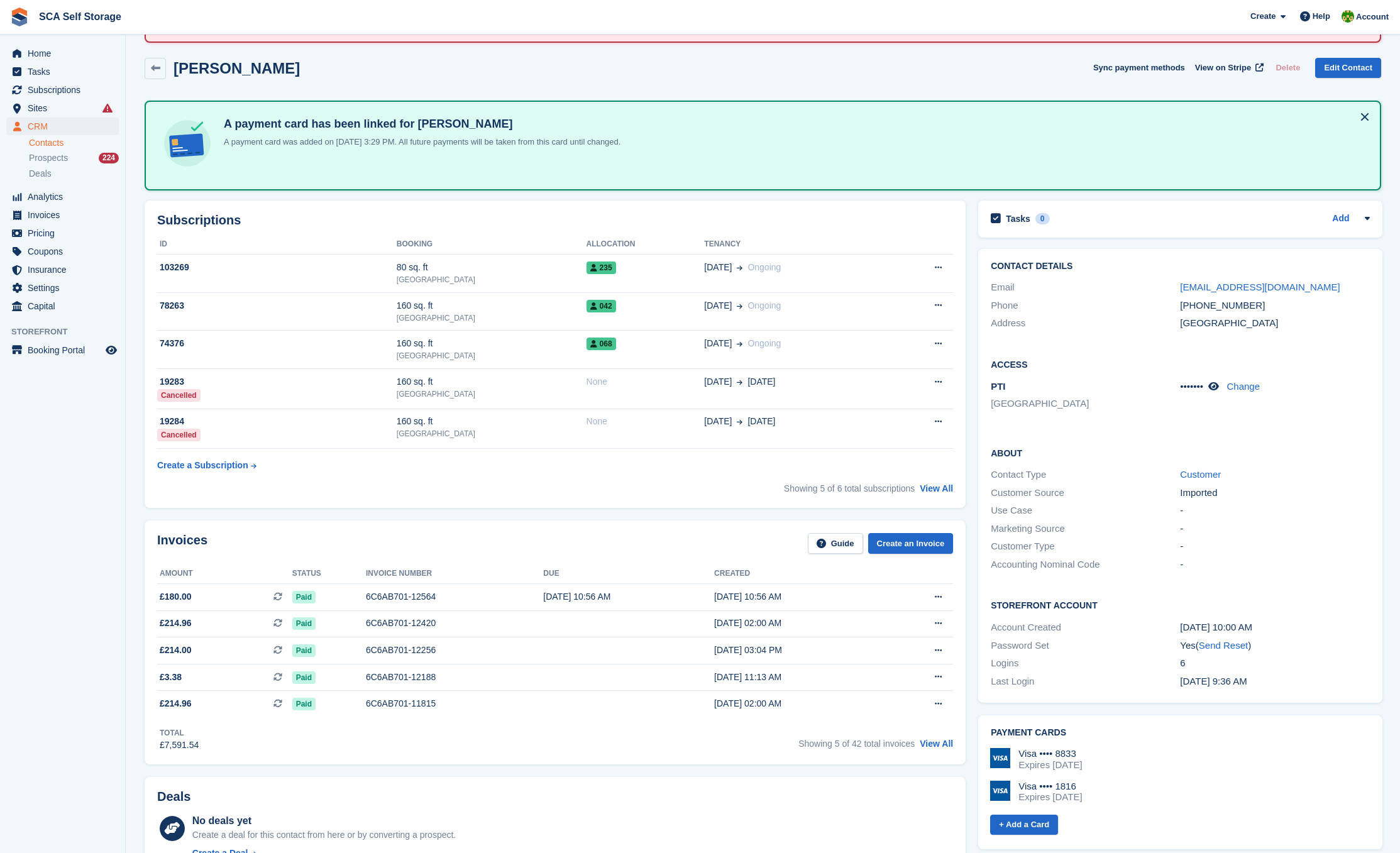
scroll to position [83, 0]
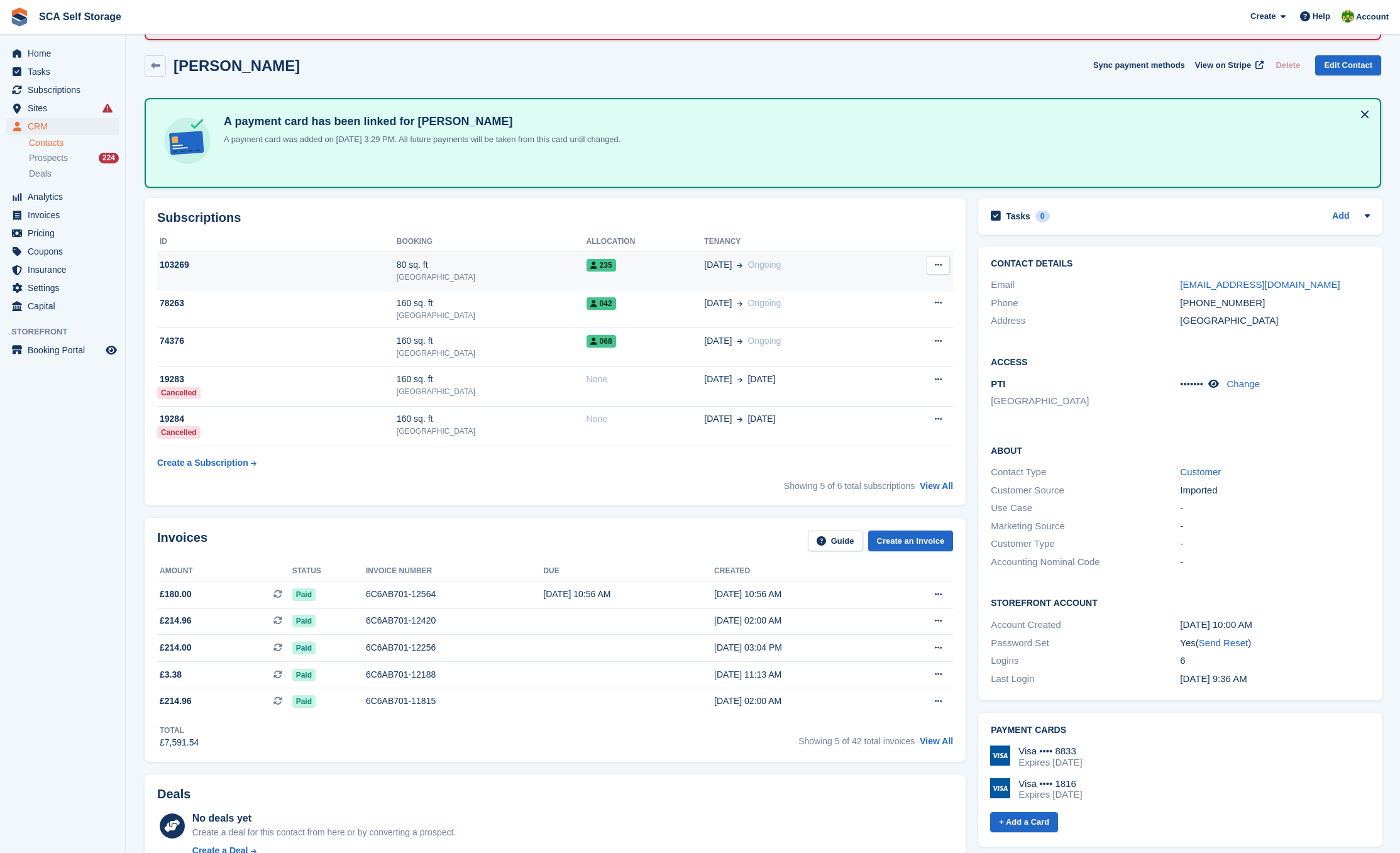
click at [747, 265] on span "Ongoing" at bounding box center [764, 265] width 34 height 10
click at [606, 276] on td "235" at bounding box center [646, 271] width 119 height 39
click at [748, 308] on td "21 Mar Ongoing" at bounding box center [797, 309] width 186 height 39
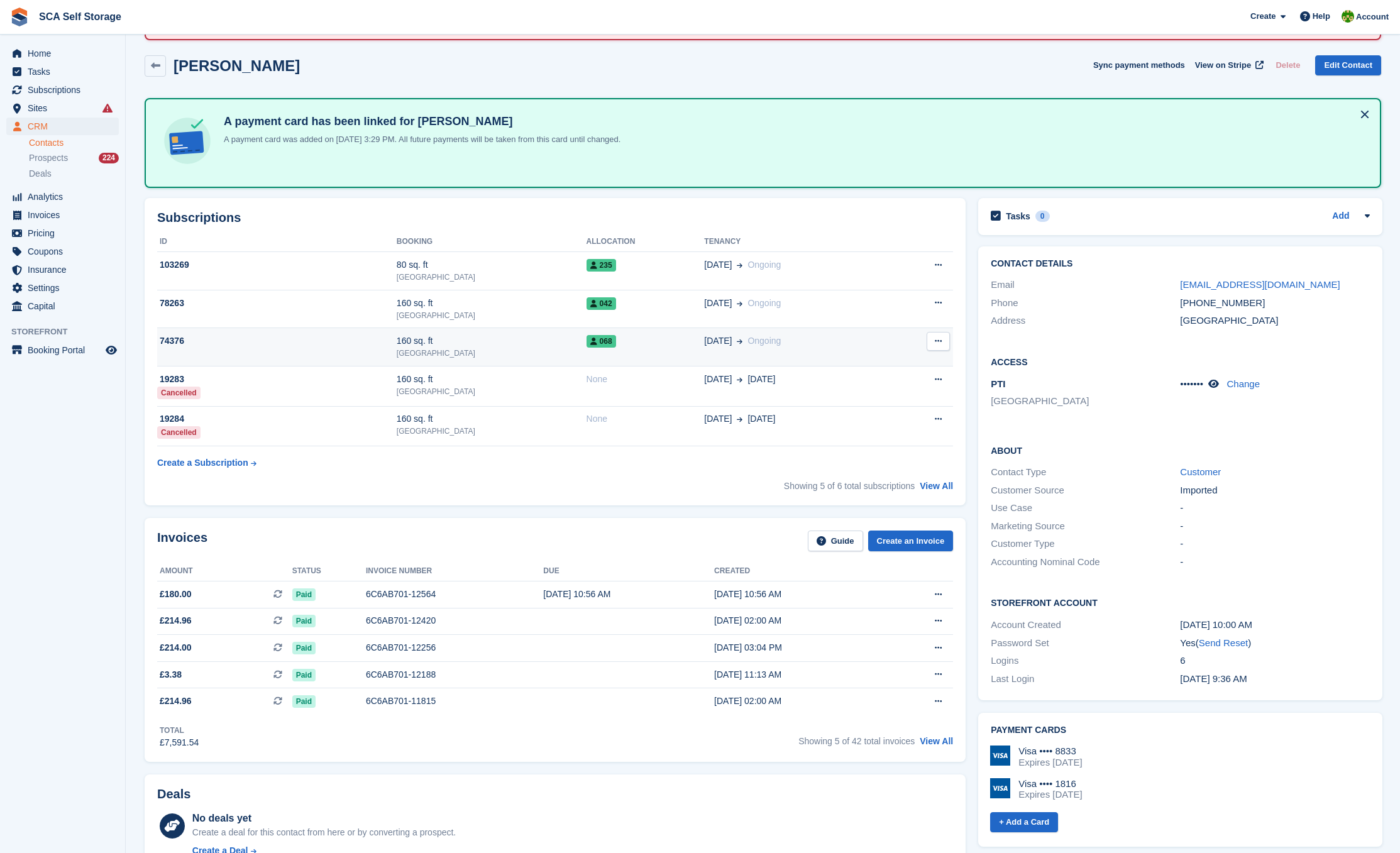
click at [704, 348] on td "01 Mar Ongoing" at bounding box center [797, 348] width 186 height 39
click at [61, 142] on link "Contacts" at bounding box center [74, 143] width 90 height 12
click at [44, 141] on link "Contacts" at bounding box center [74, 143] width 90 height 12
click at [55, 140] on link "Contacts" at bounding box center [74, 143] width 90 height 12
click at [54, 140] on link "Contacts" at bounding box center [74, 143] width 90 height 12
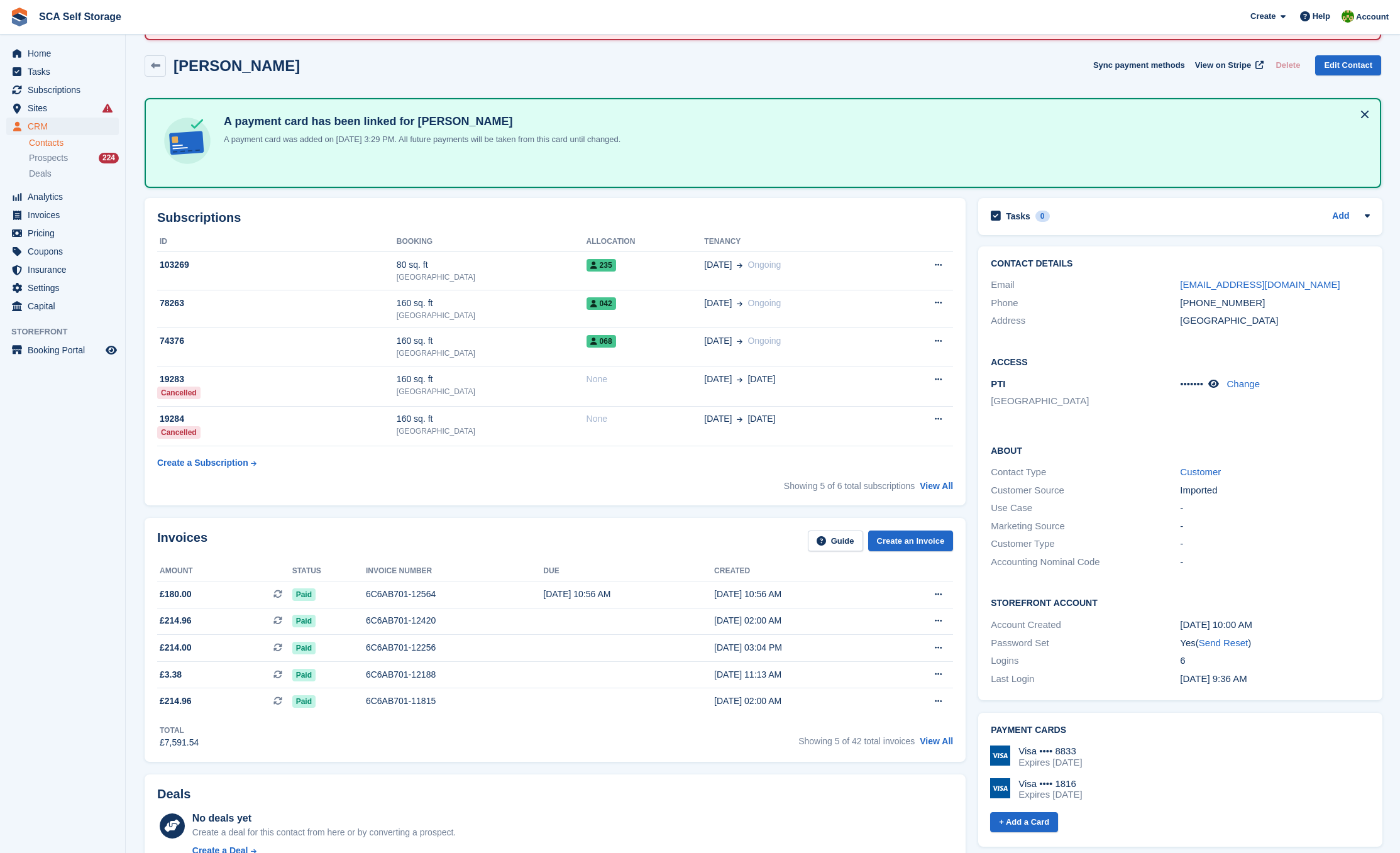
click at [54, 140] on link "Contacts" at bounding box center [74, 143] width 90 height 12
click at [46, 143] on link "Contacts" at bounding box center [74, 143] width 90 height 12
click at [45, 49] on span "Home" at bounding box center [66, 54] width 76 height 18
click at [44, 50] on span "Home" at bounding box center [66, 54] width 76 height 18
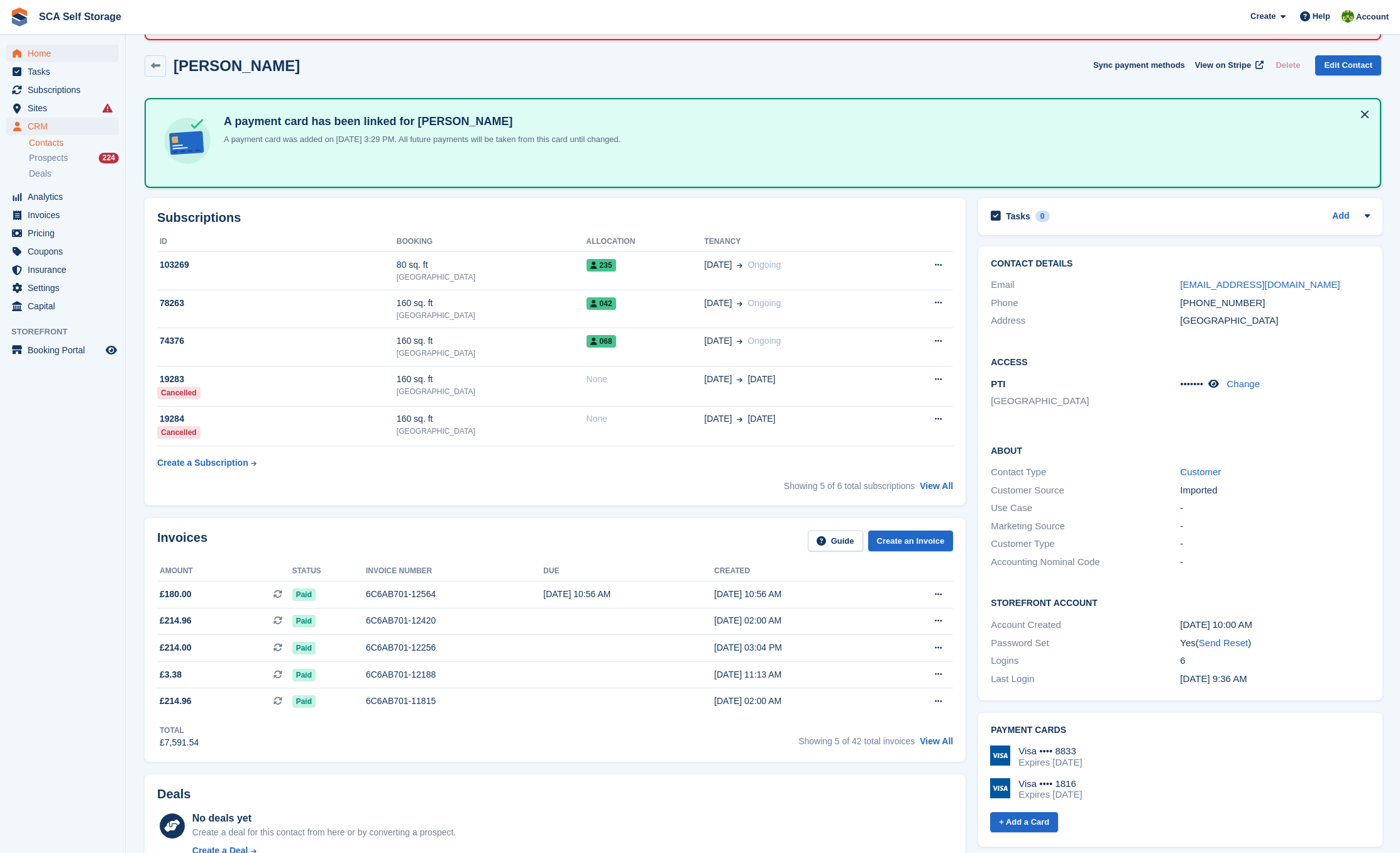
click at [44, 50] on span "Home" at bounding box center [66, 54] width 76 height 18
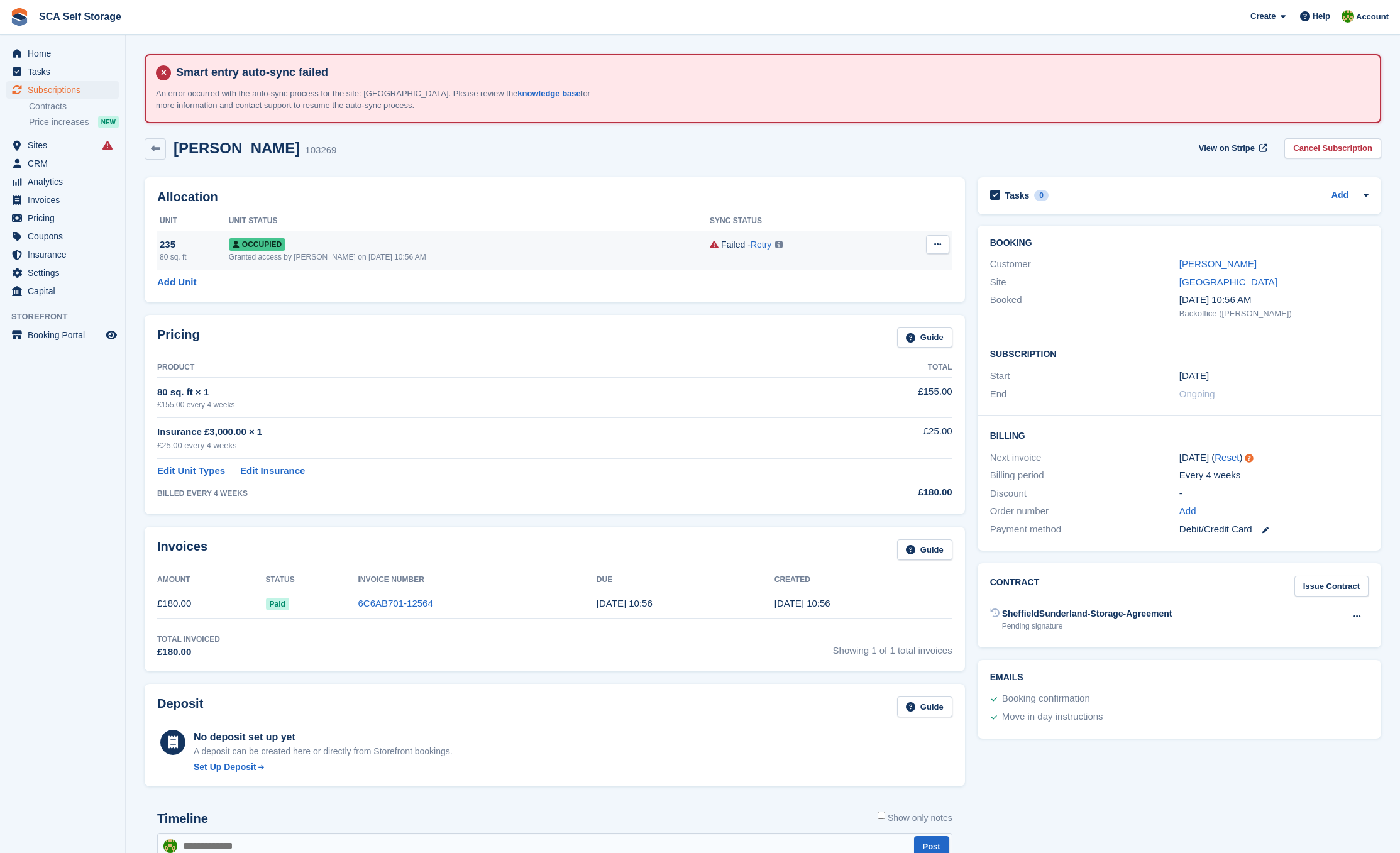
scroll to position [5, 0]
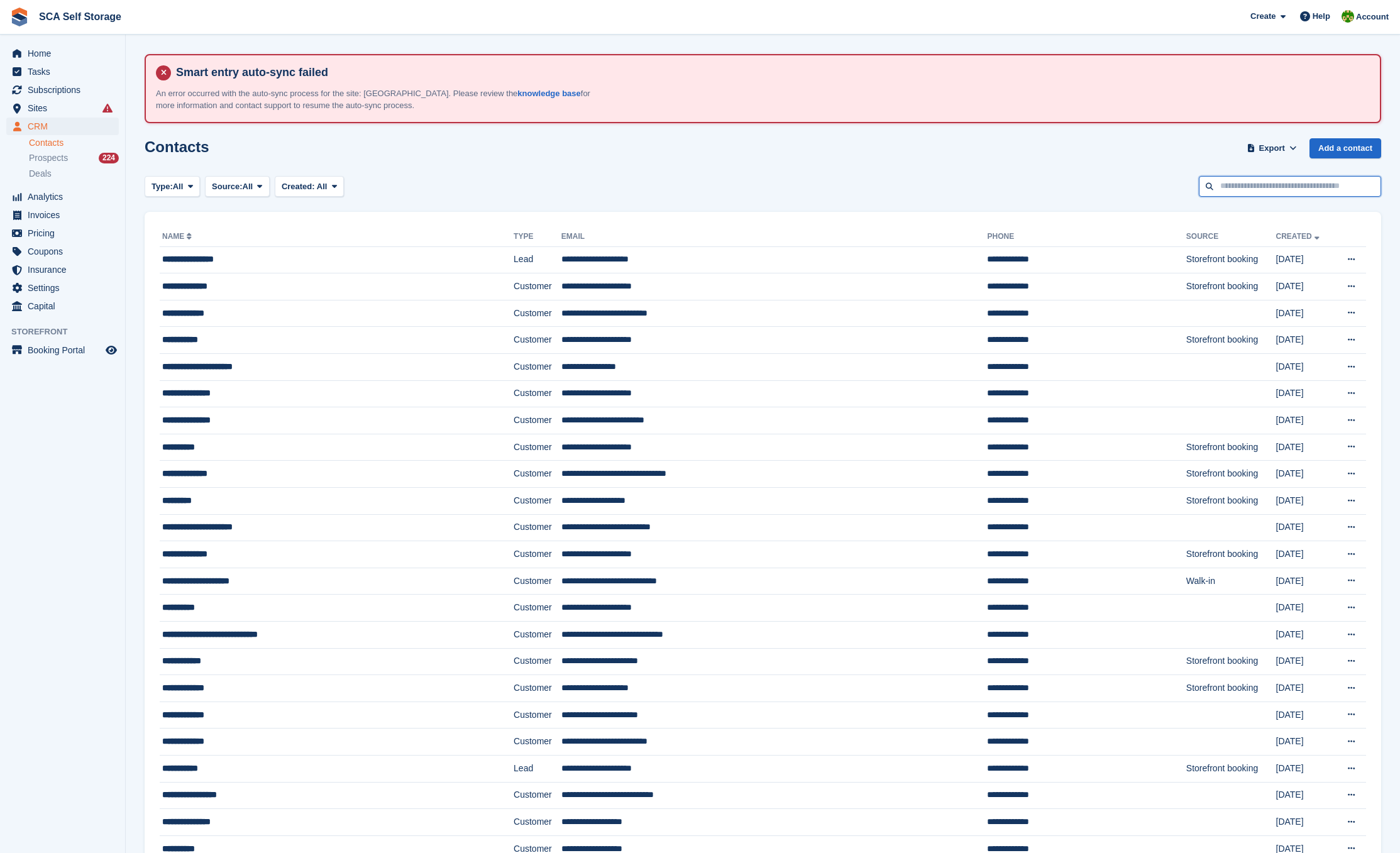
click at [1279, 184] on input "text" at bounding box center [1289, 186] width 182 height 21
type input "******"
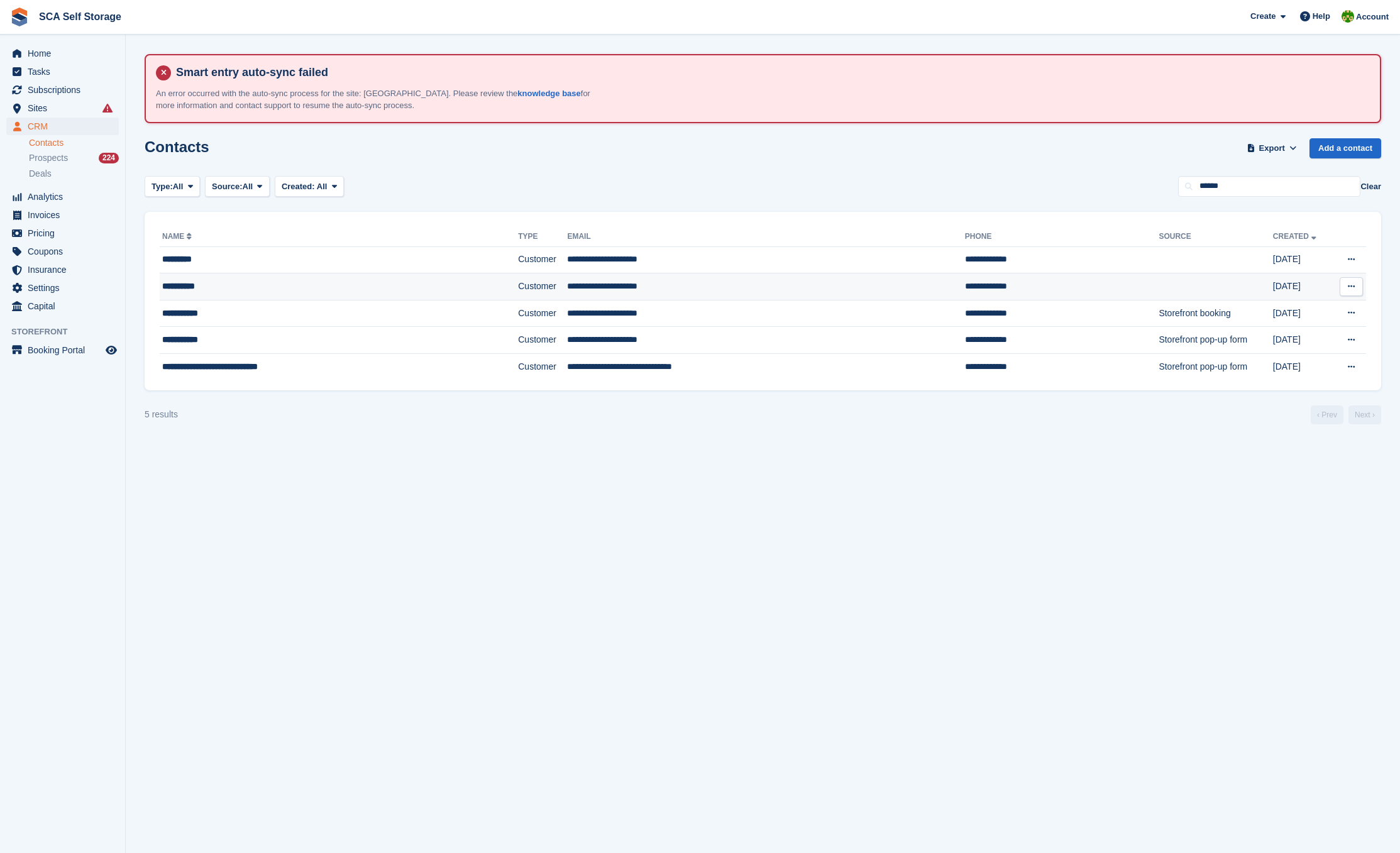
click at [310, 287] on div "**********" at bounding box center [300, 286] width 276 height 13
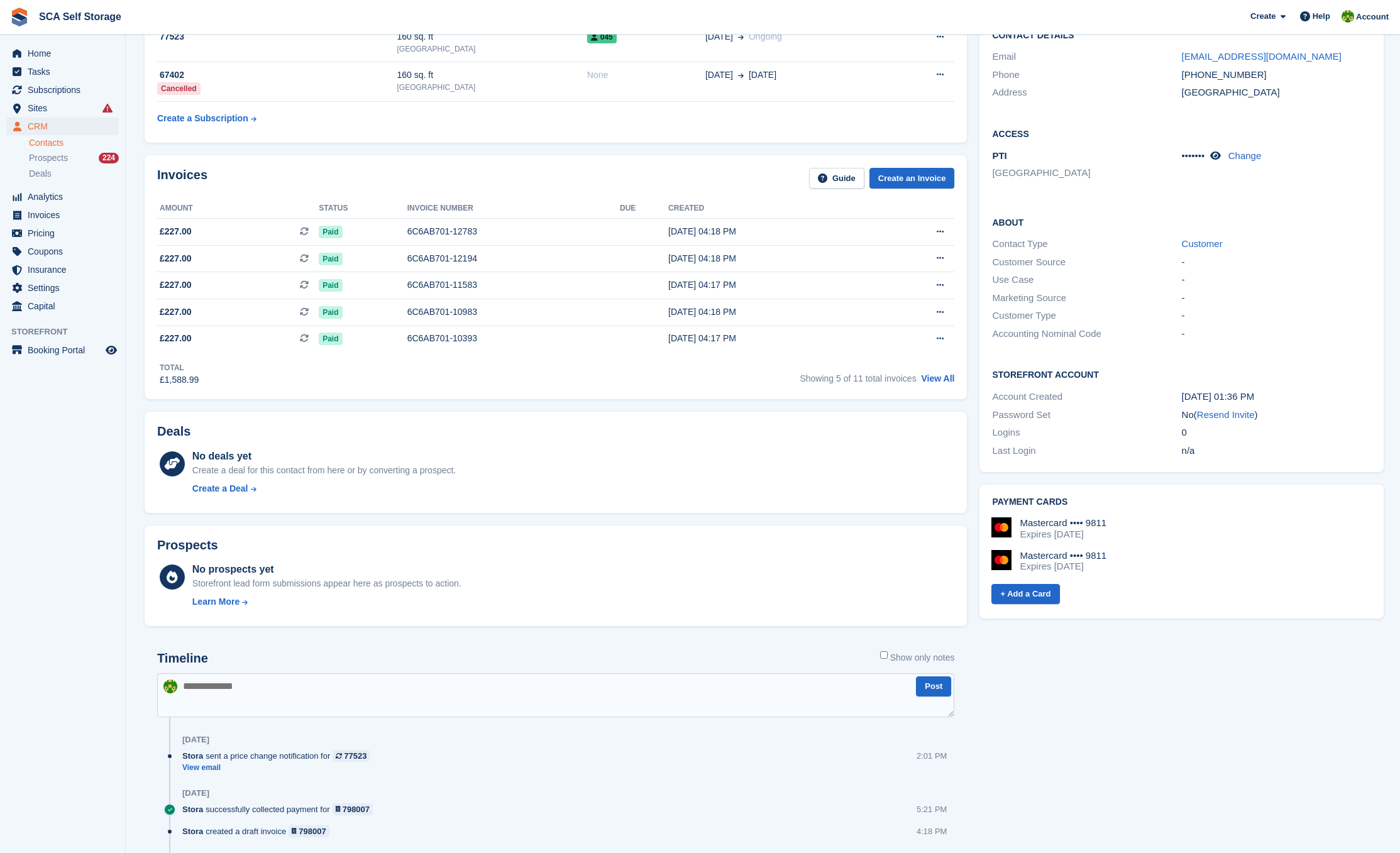
scroll to position [213, 0]
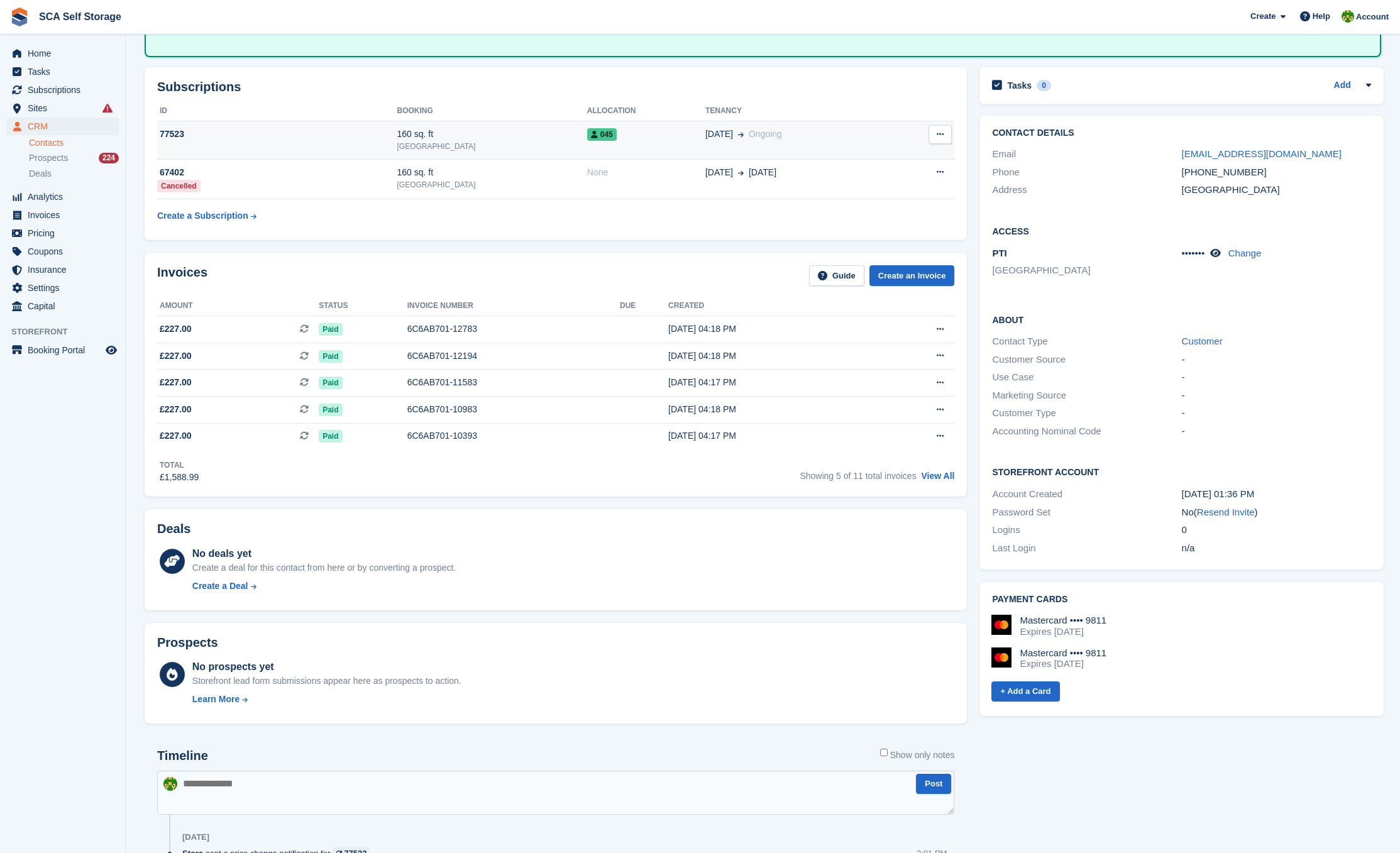
click at [734, 146] on td "[DATE] Ongoing" at bounding box center [798, 141] width 186 height 39
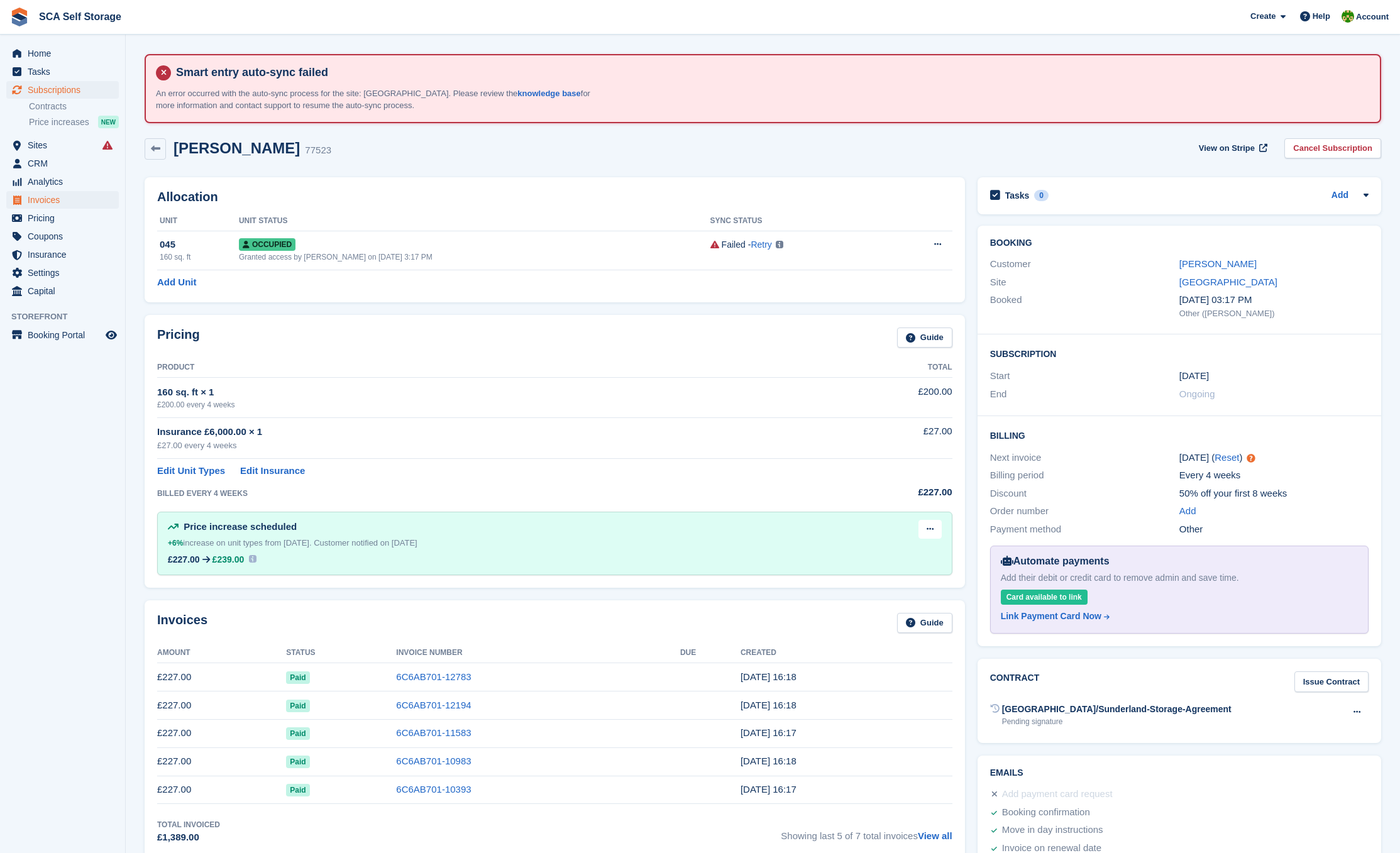
click at [44, 199] on span "Invoices" at bounding box center [66, 200] width 76 height 18
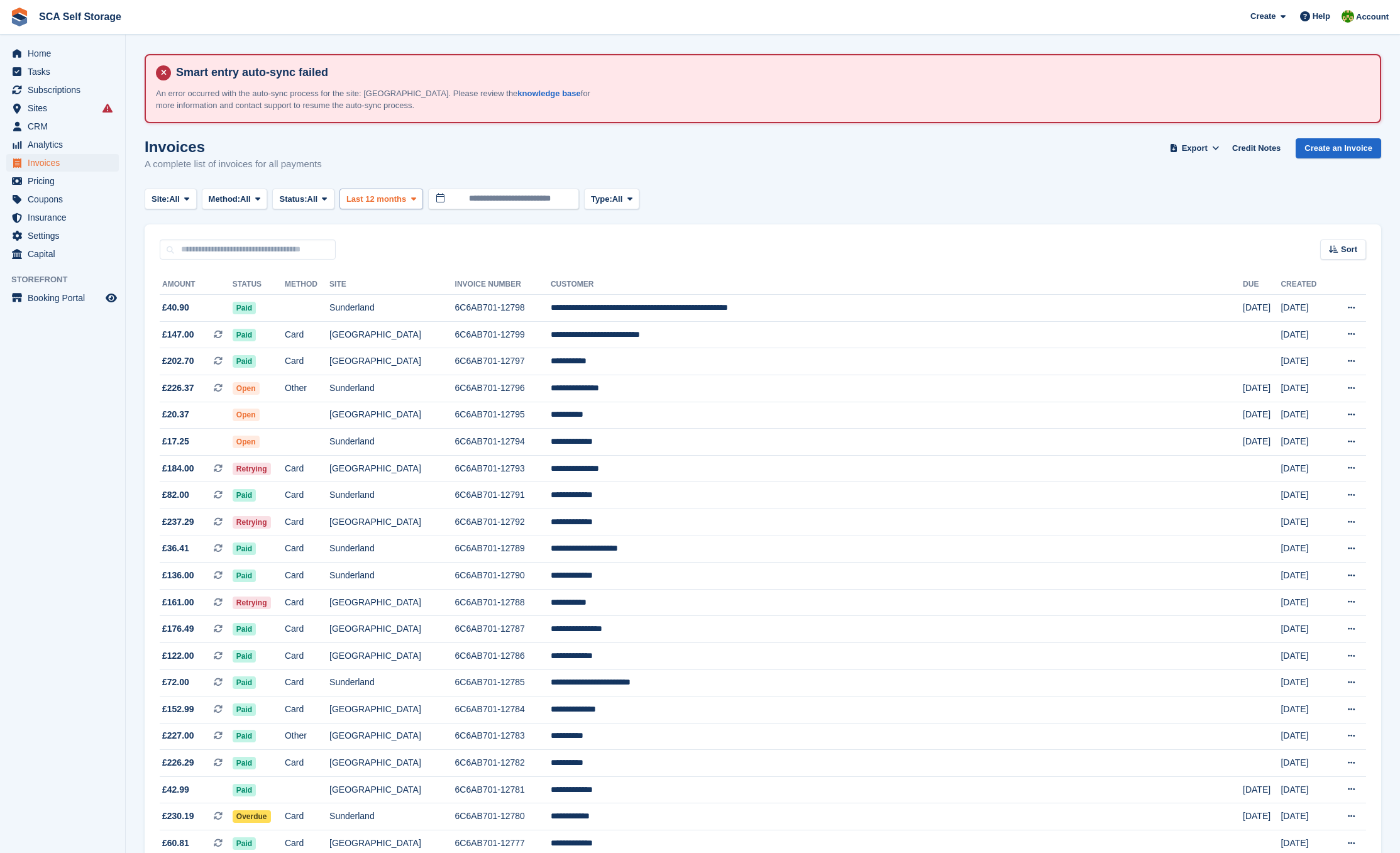
click at [406, 193] on span "Last 12 months" at bounding box center [376, 199] width 60 height 13
click at [386, 519] on link "All" at bounding box center [399, 524] width 109 height 23
click at [263, 246] on input "text" at bounding box center [248, 250] width 176 height 21
type input "**********"
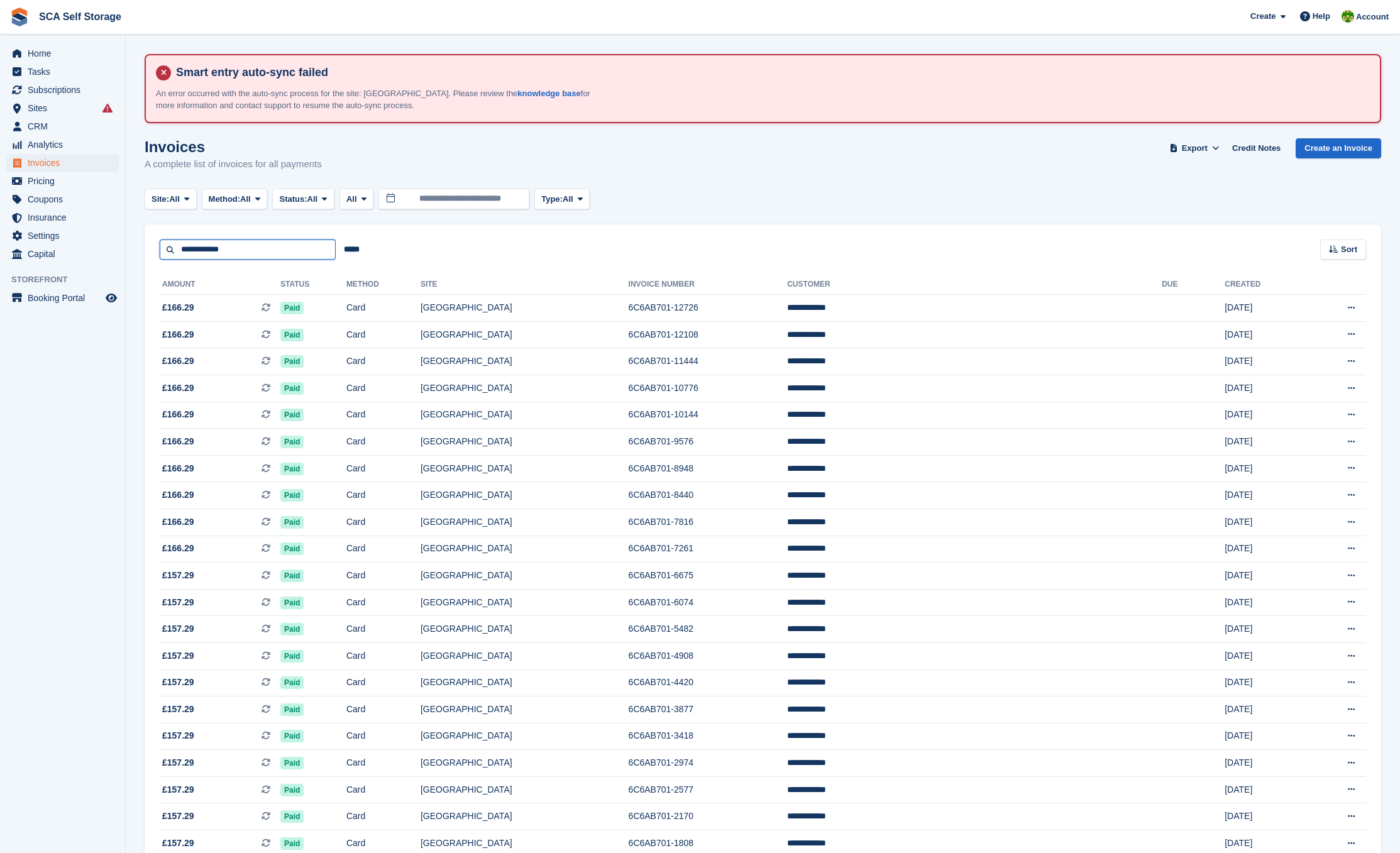
click at [245, 244] on input "**********" at bounding box center [248, 250] width 176 height 21
type input "*******"
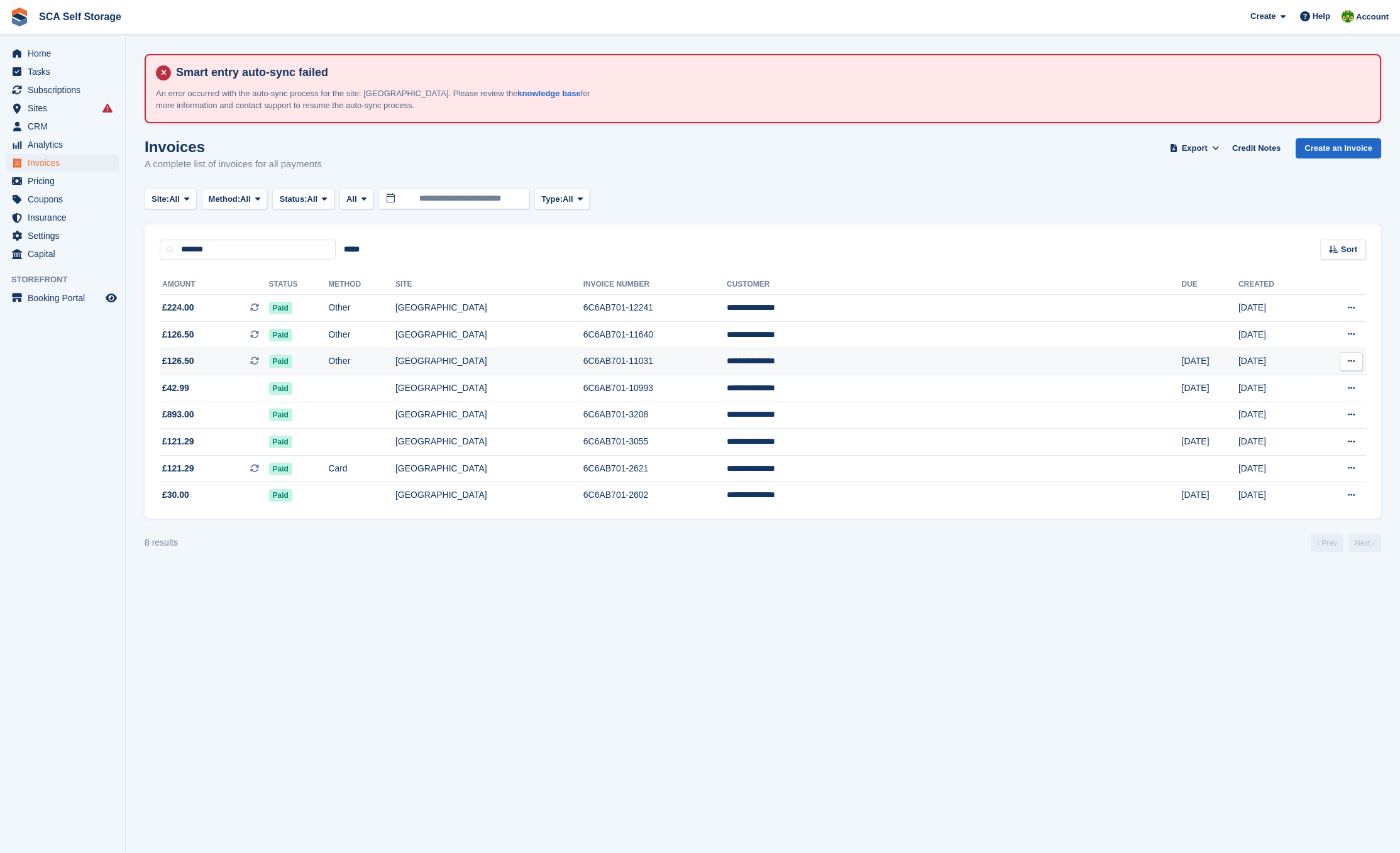
drag, startPoint x: 246, startPoint y: 393, endPoint x: 253, endPoint y: 365, distance: 28.9
click at [245, 394] on span "£42.99" at bounding box center [214, 388] width 109 height 13
click at [269, 416] on span "£893.00" at bounding box center [214, 415] width 109 height 13
click at [583, 296] on td "[GEOGRAPHIC_DATA]" at bounding box center [489, 308] width 188 height 27
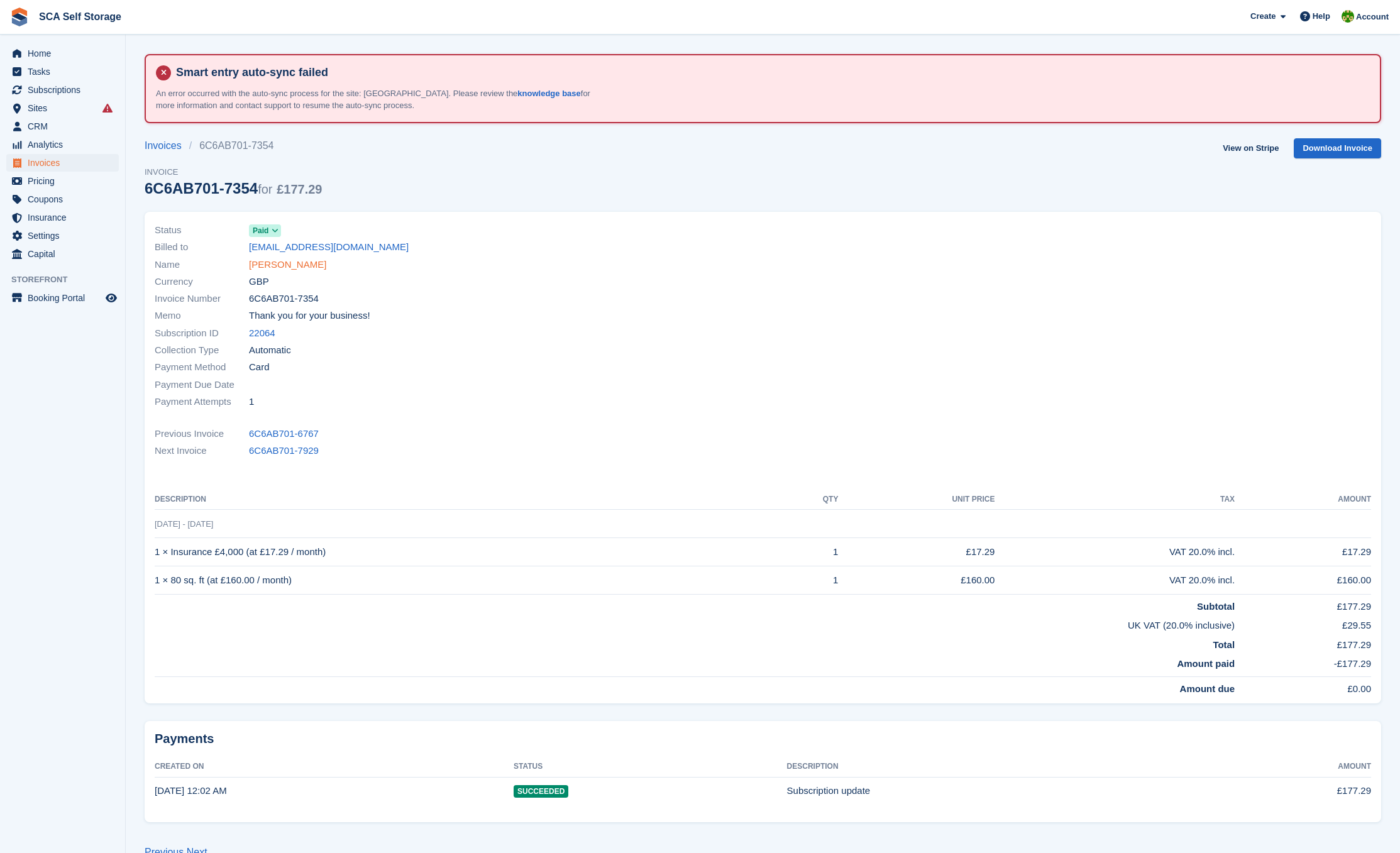
click at [287, 266] on link "[PERSON_NAME]" at bounding box center [288, 265] width 77 height 14
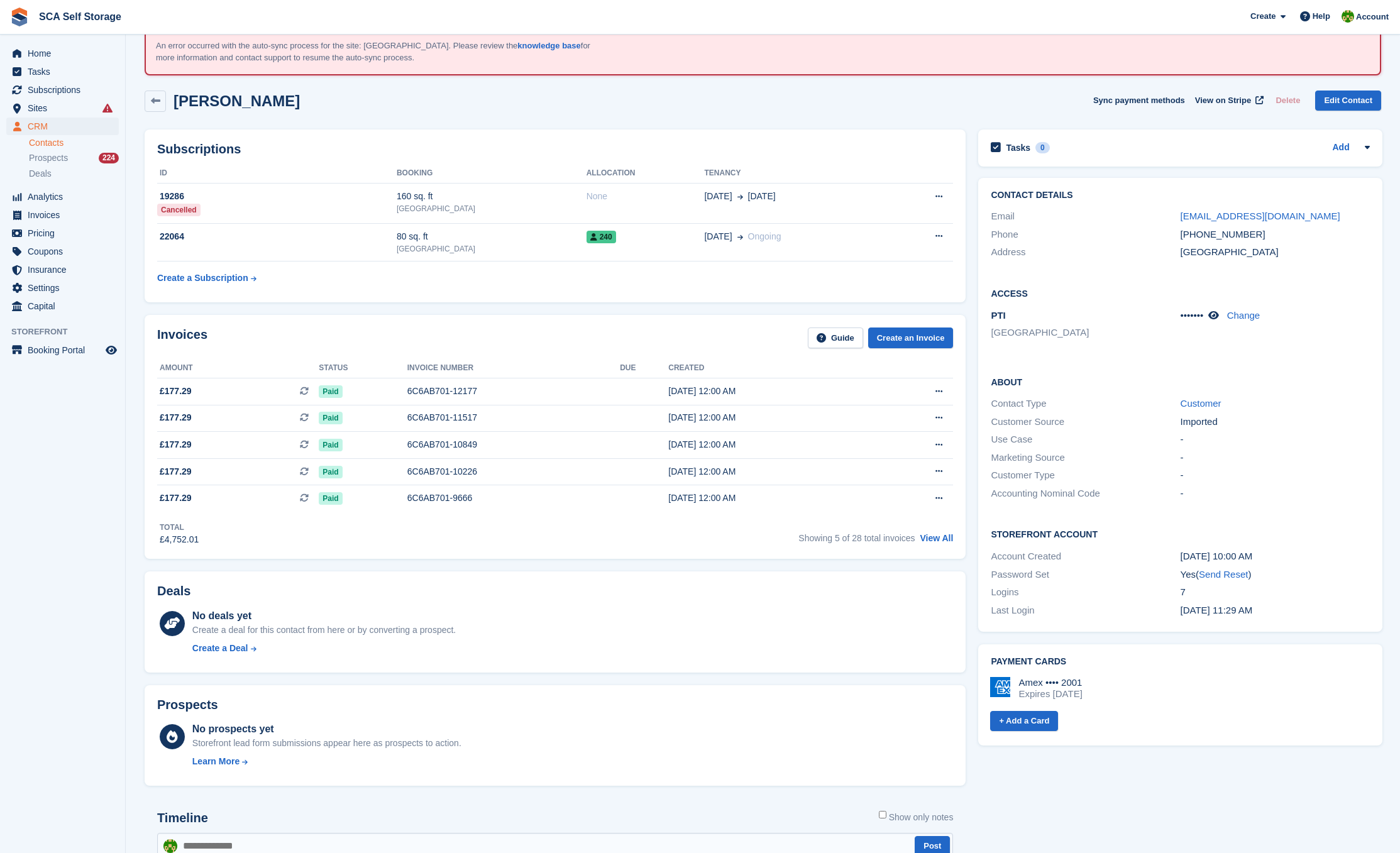
scroll to position [48, 0]
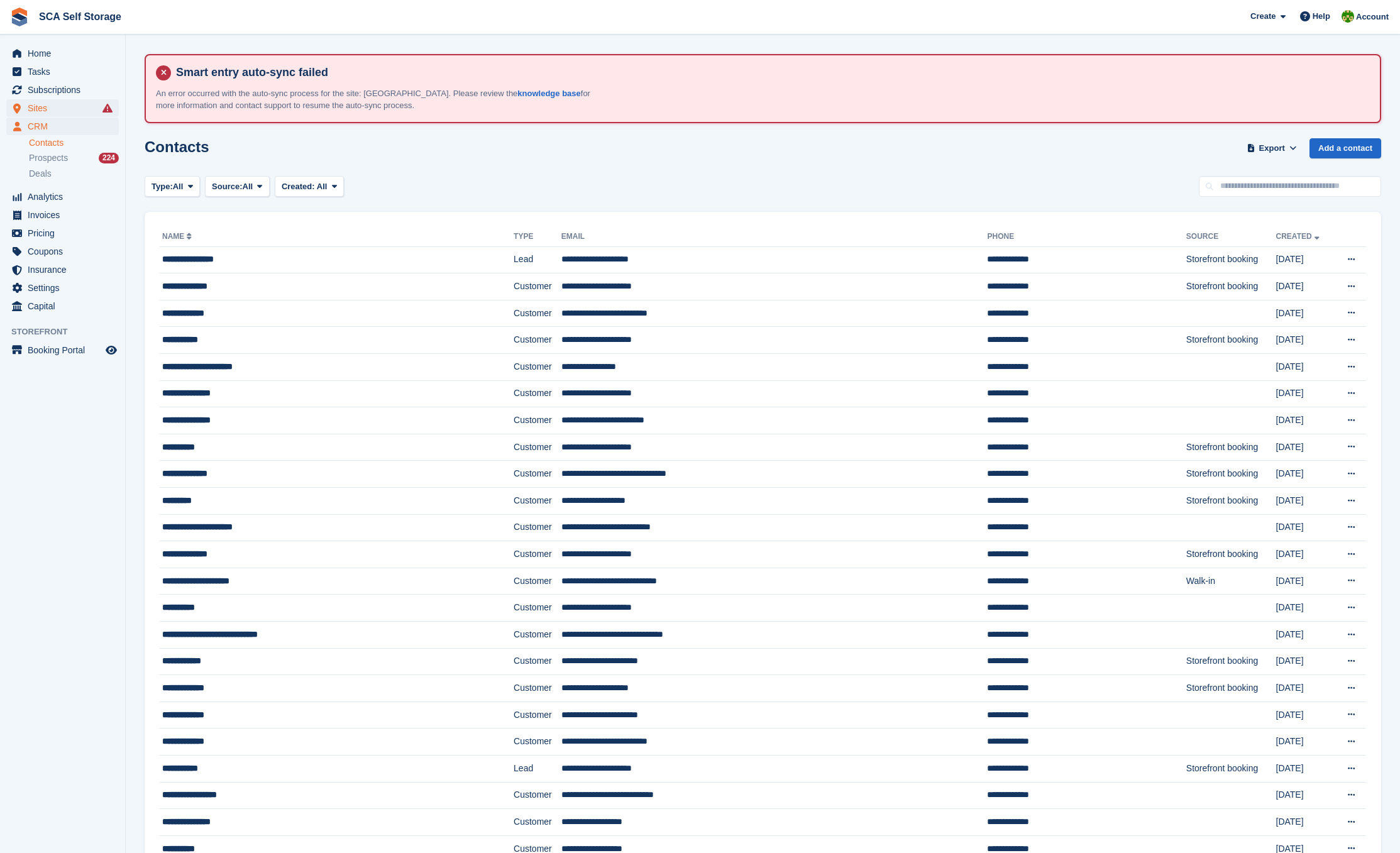
click at [53, 109] on span "Sites" at bounding box center [66, 108] width 76 height 18
